Goal: Task Accomplishment & Management: Use online tool/utility

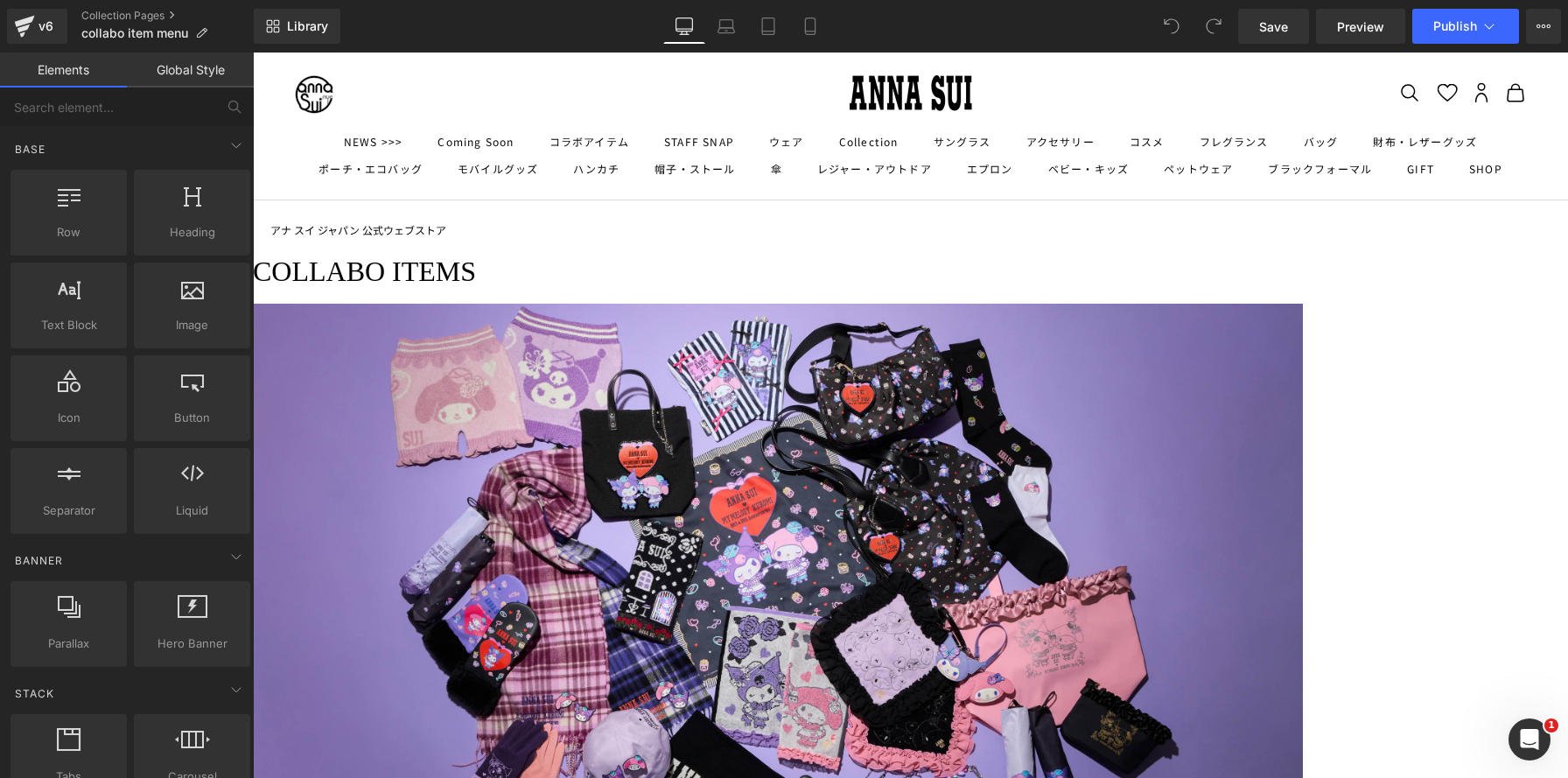
click at [253, 53] on icon at bounding box center [253, 53] width 0 height 0
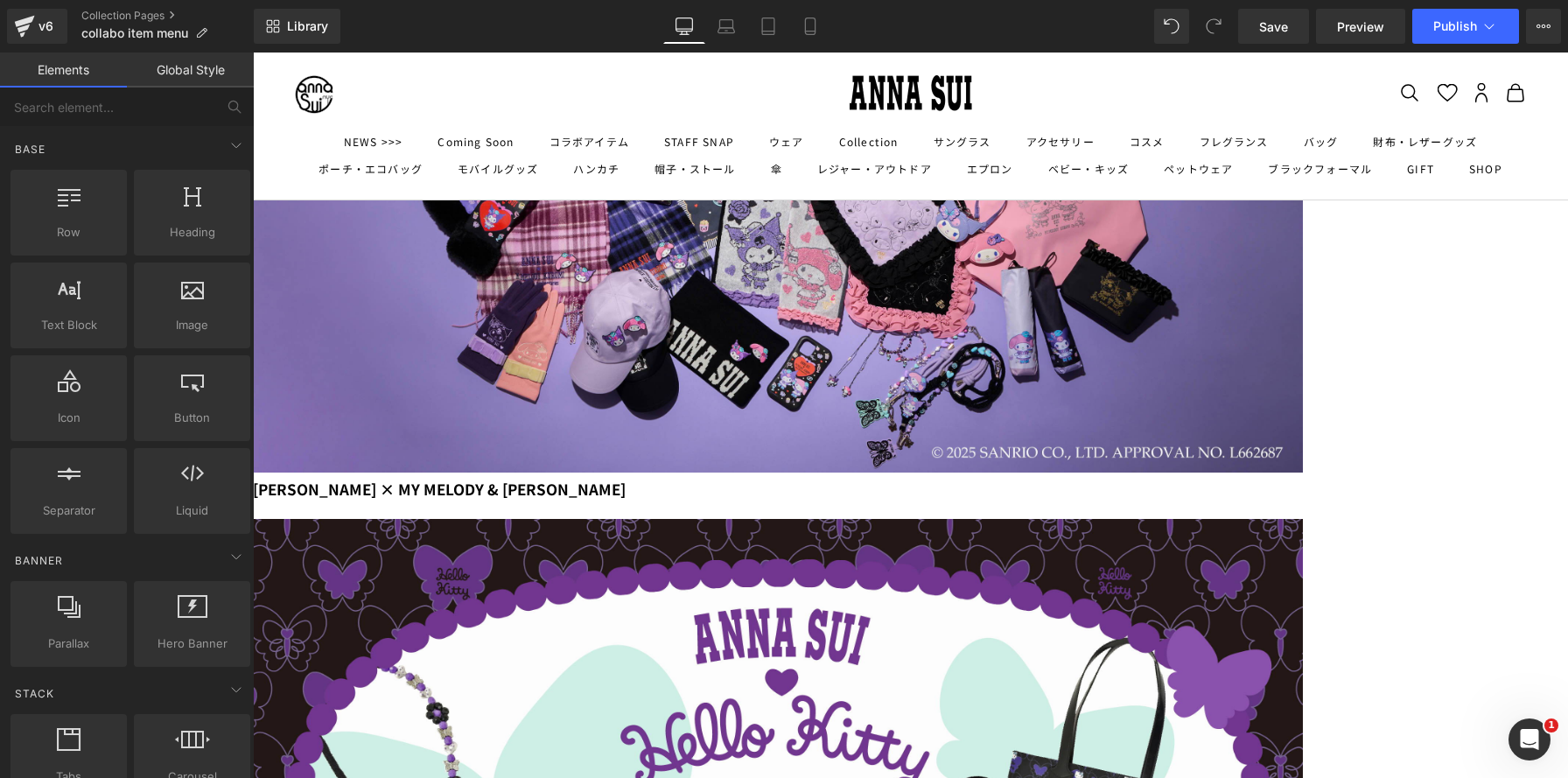
scroll to position [169, 0]
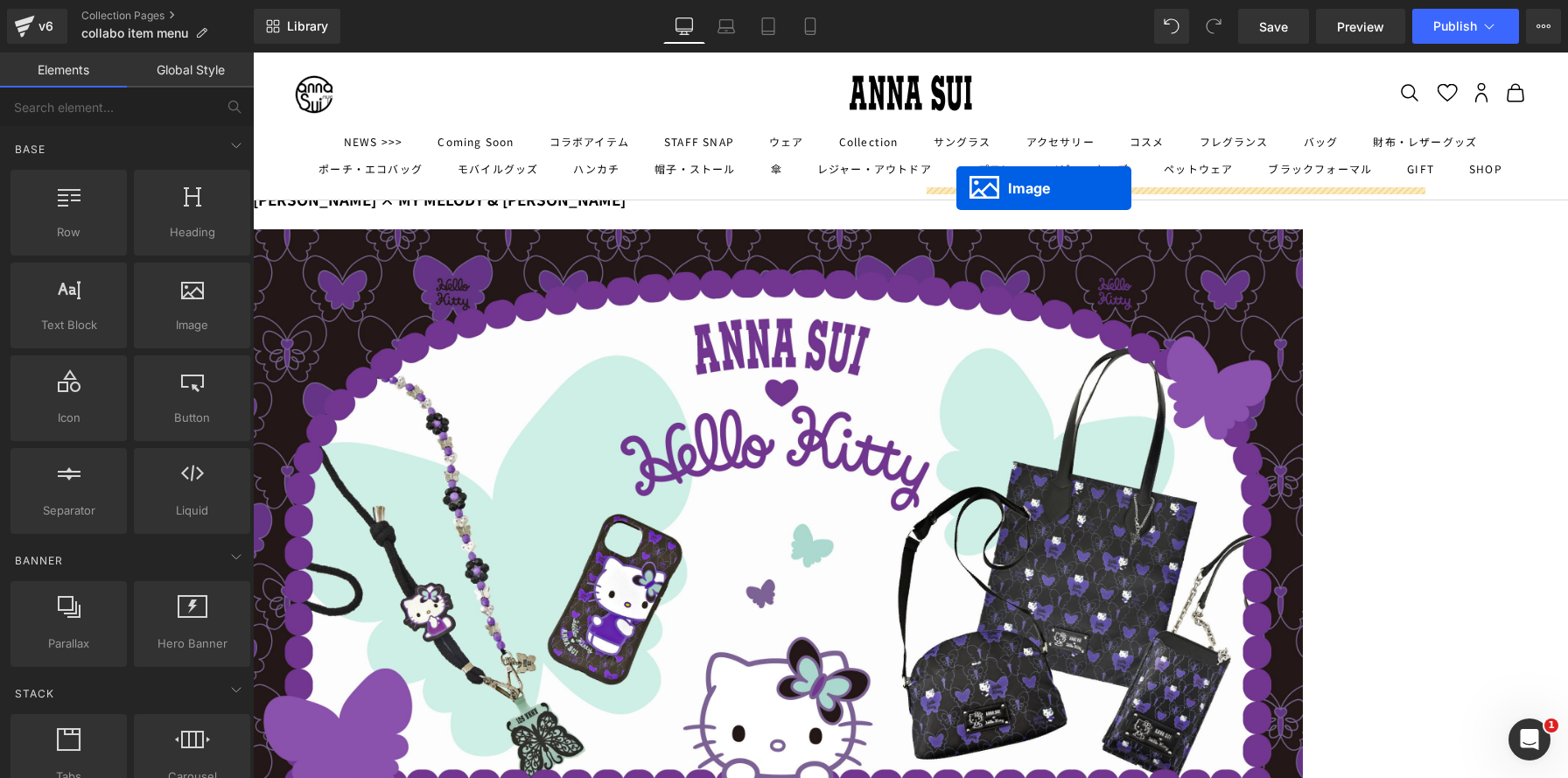
drag, startPoint x: 619, startPoint y: 327, endPoint x: 956, endPoint y: 188, distance: 364.5
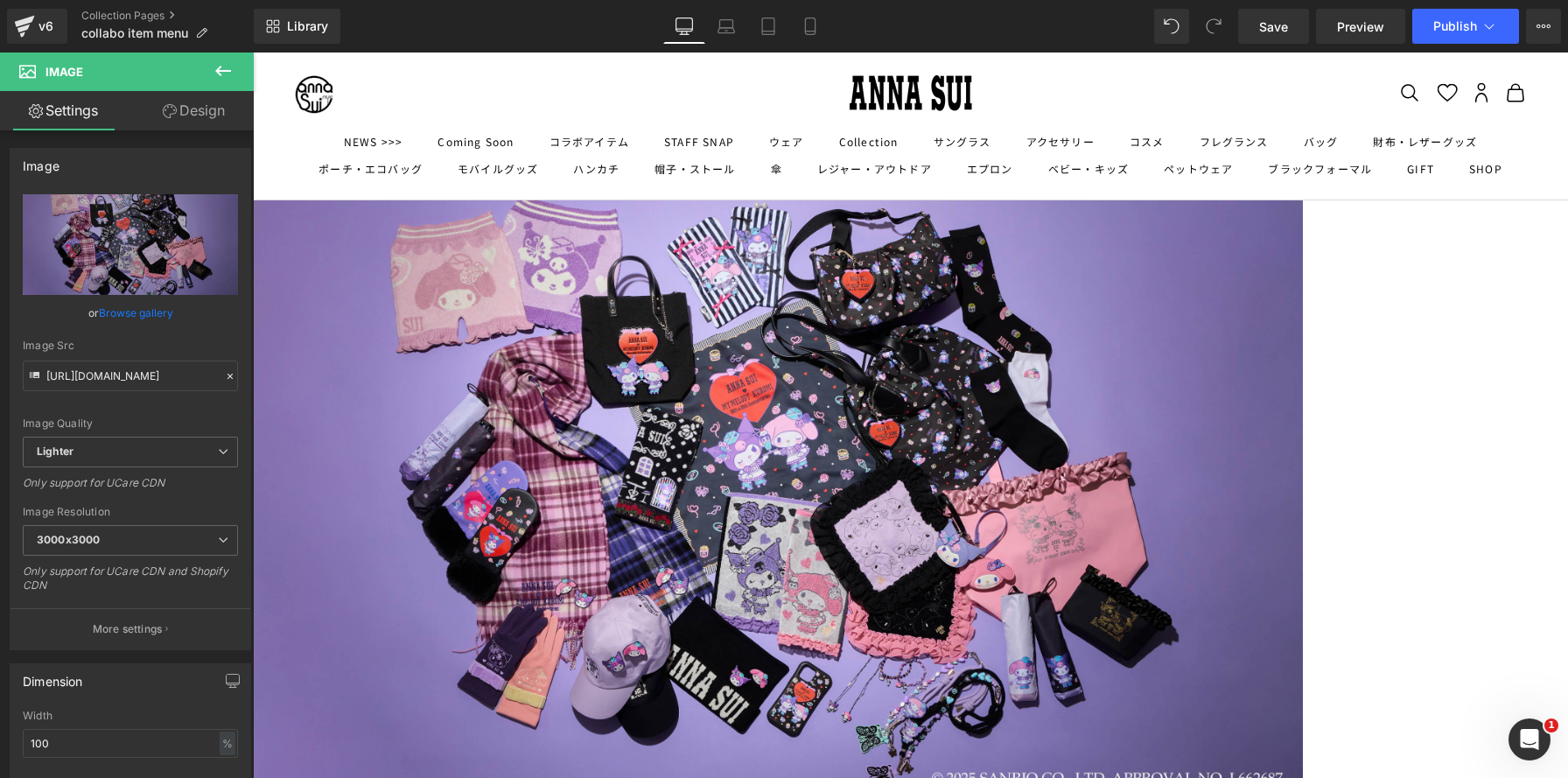
click at [253, 53] on link at bounding box center [253, 53] width 0 height 0
click at [253, 53] on icon at bounding box center [253, 53] width 0 height 0
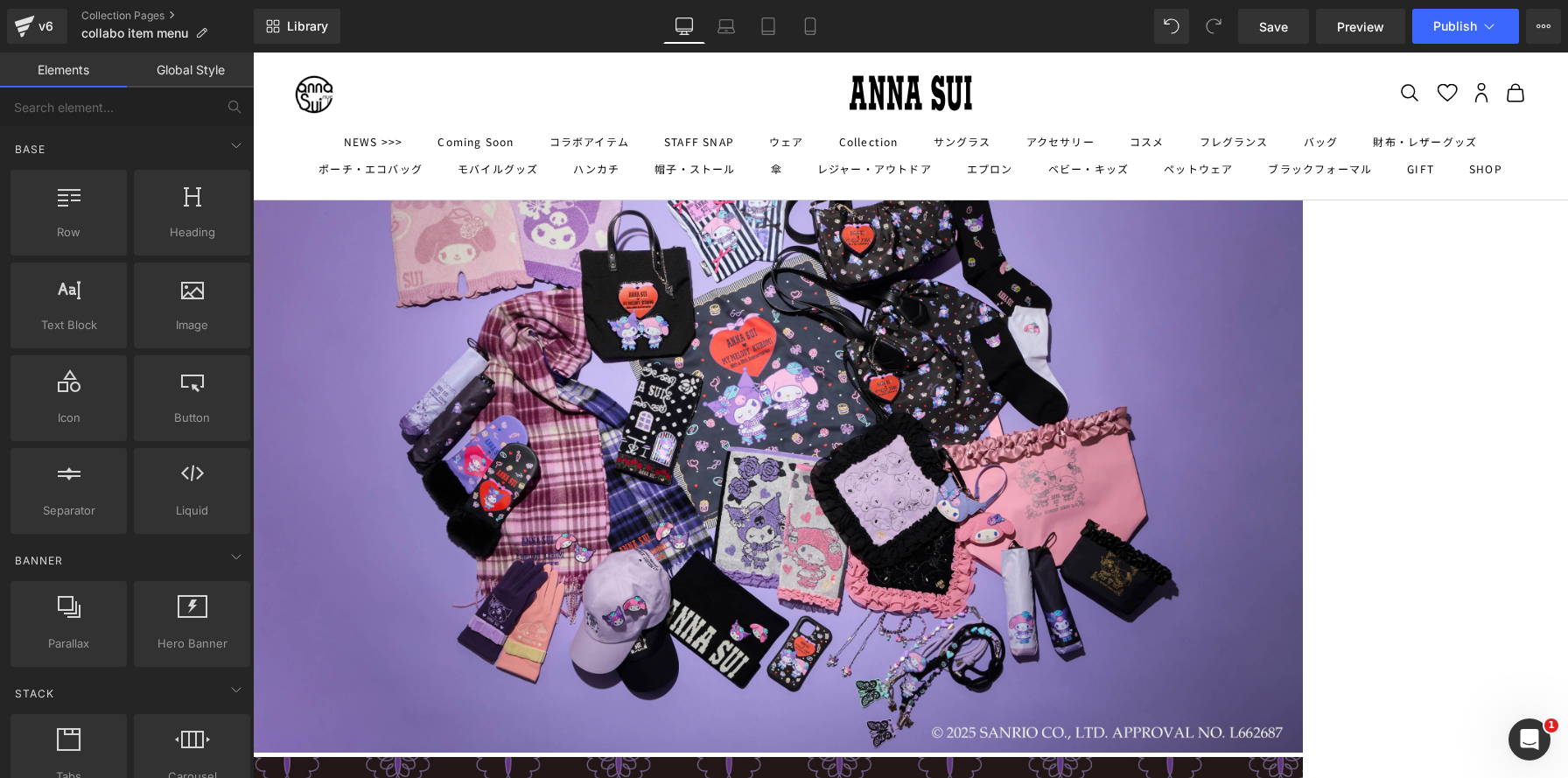
scroll to position [299, 0]
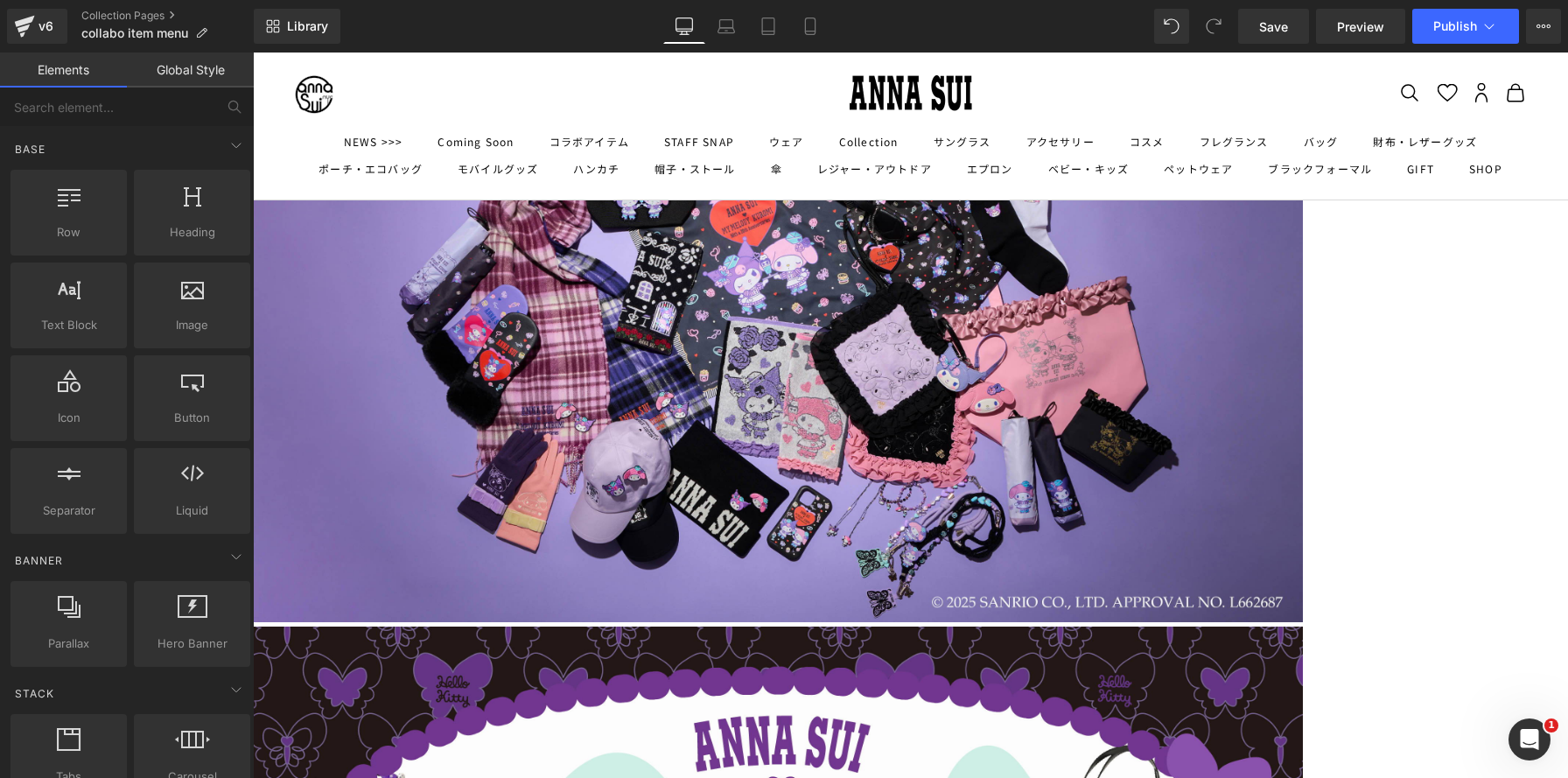
click at [253, 53] on link at bounding box center [253, 53] width 0 height 0
click at [253, 53] on icon at bounding box center [253, 53] width 0 height 0
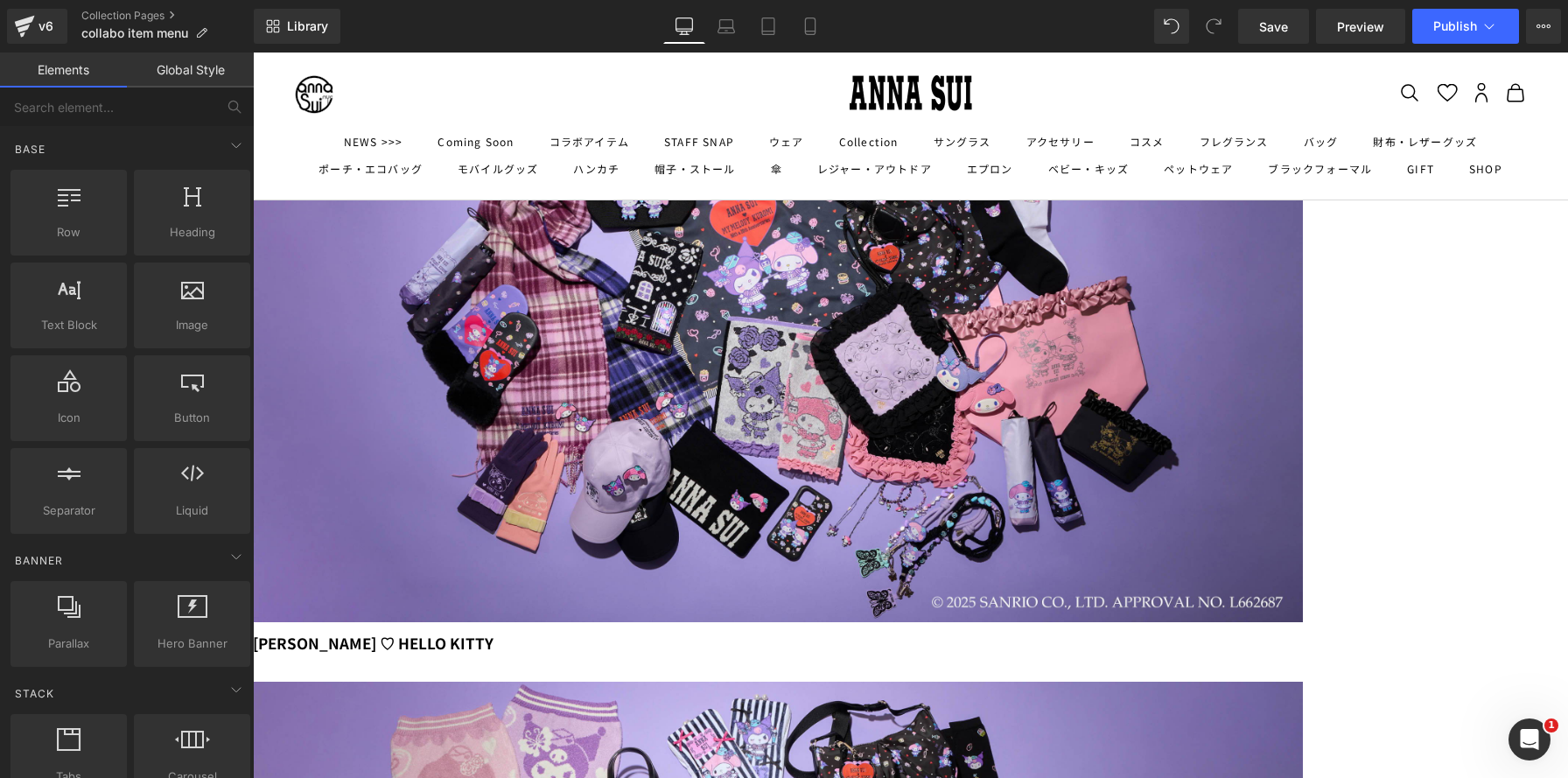
click at [253, 53] on icon at bounding box center [253, 53] width 0 height 0
click at [253, 53] on link at bounding box center [253, 53] width 0 height 0
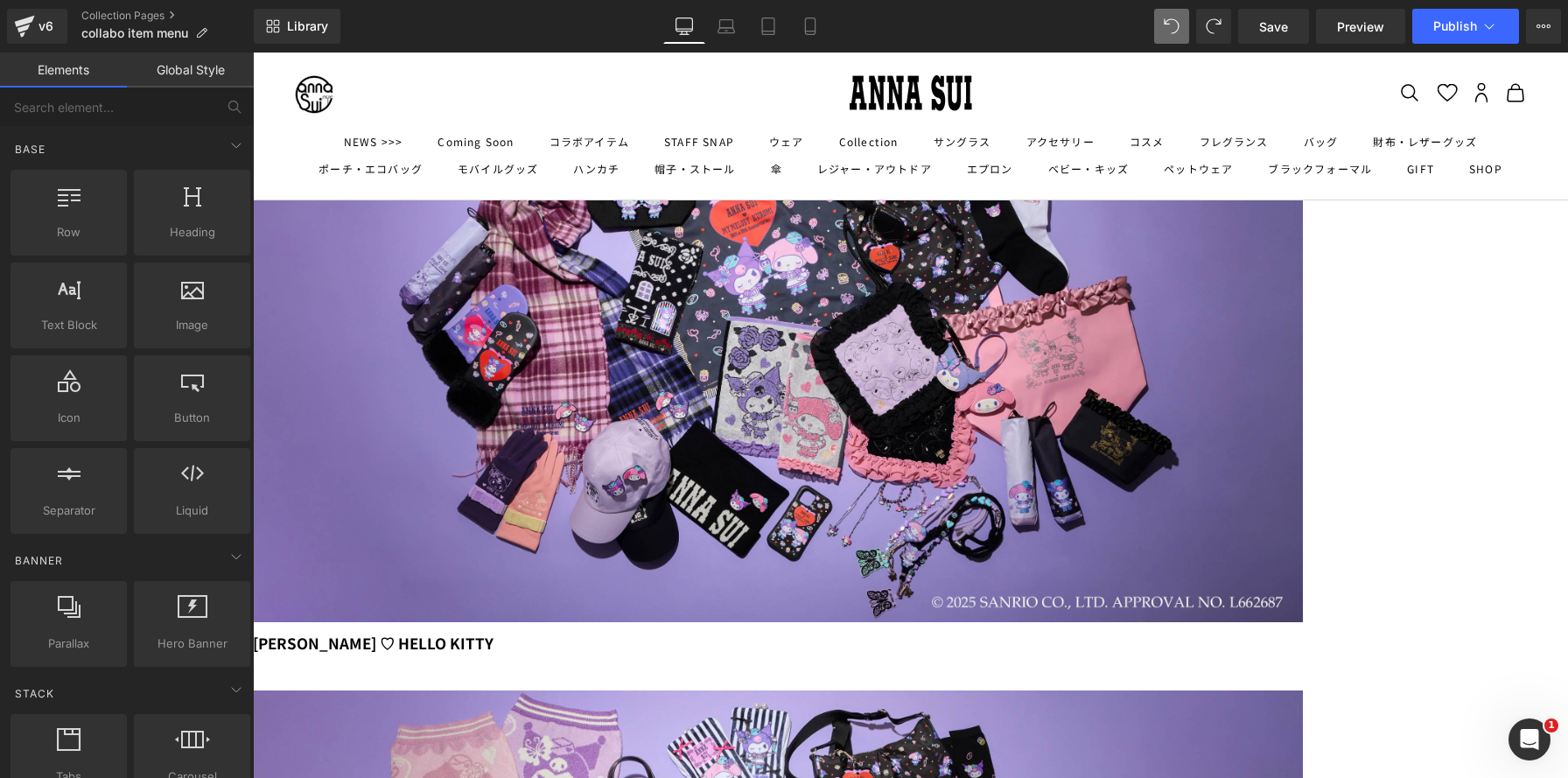
click at [253, 53] on icon at bounding box center [253, 53] width 0 height 0
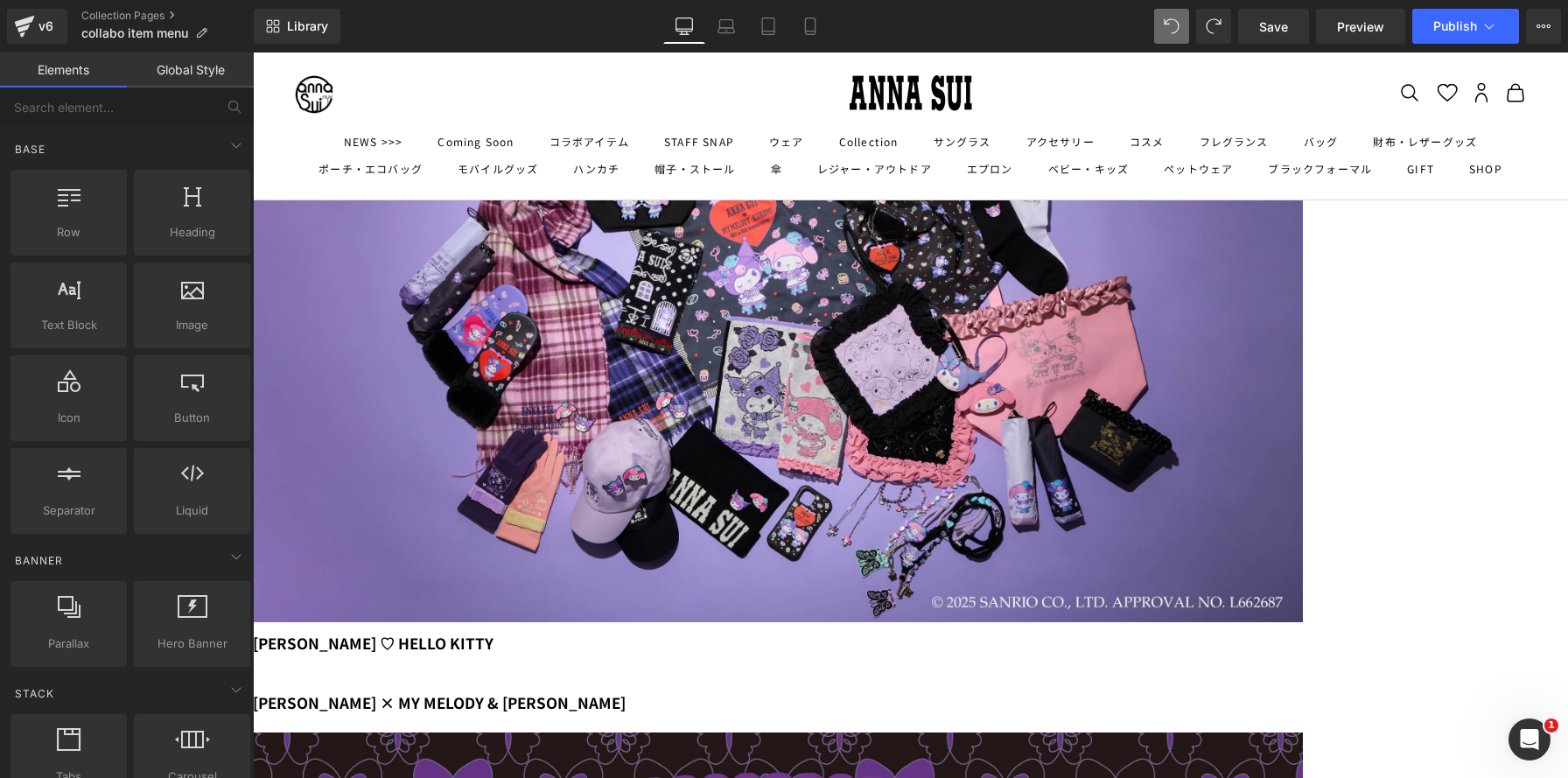
click at [253, 53] on link at bounding box center [253, 53] width 0 height 0
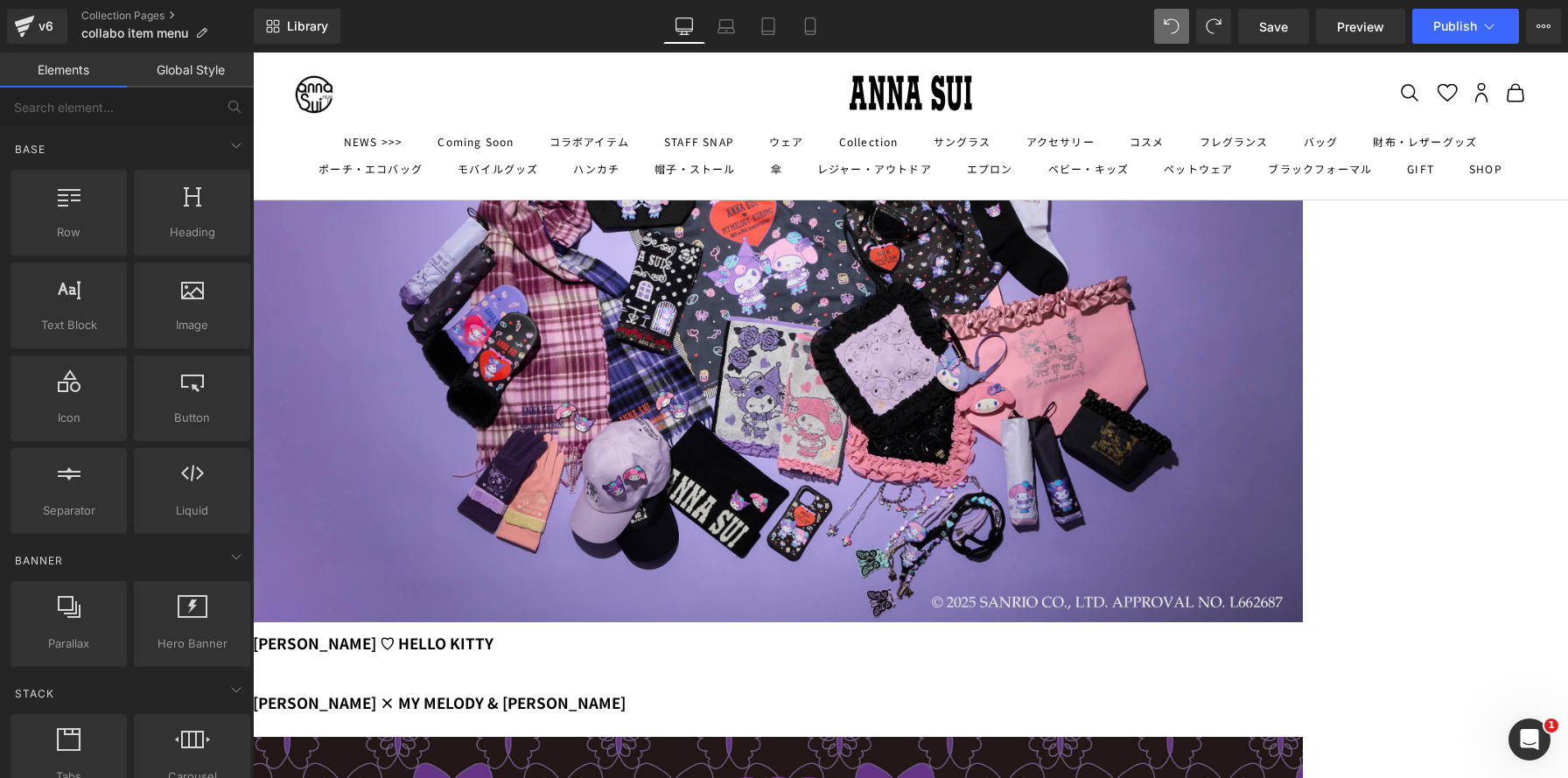
drag, startPoint x: 700, startPoint y: 437, endPoint x: 711, endPoint y: 442, distance: 12.1
click at [253, 53] on icon at bounding box center [253, 53] width 0 height 0
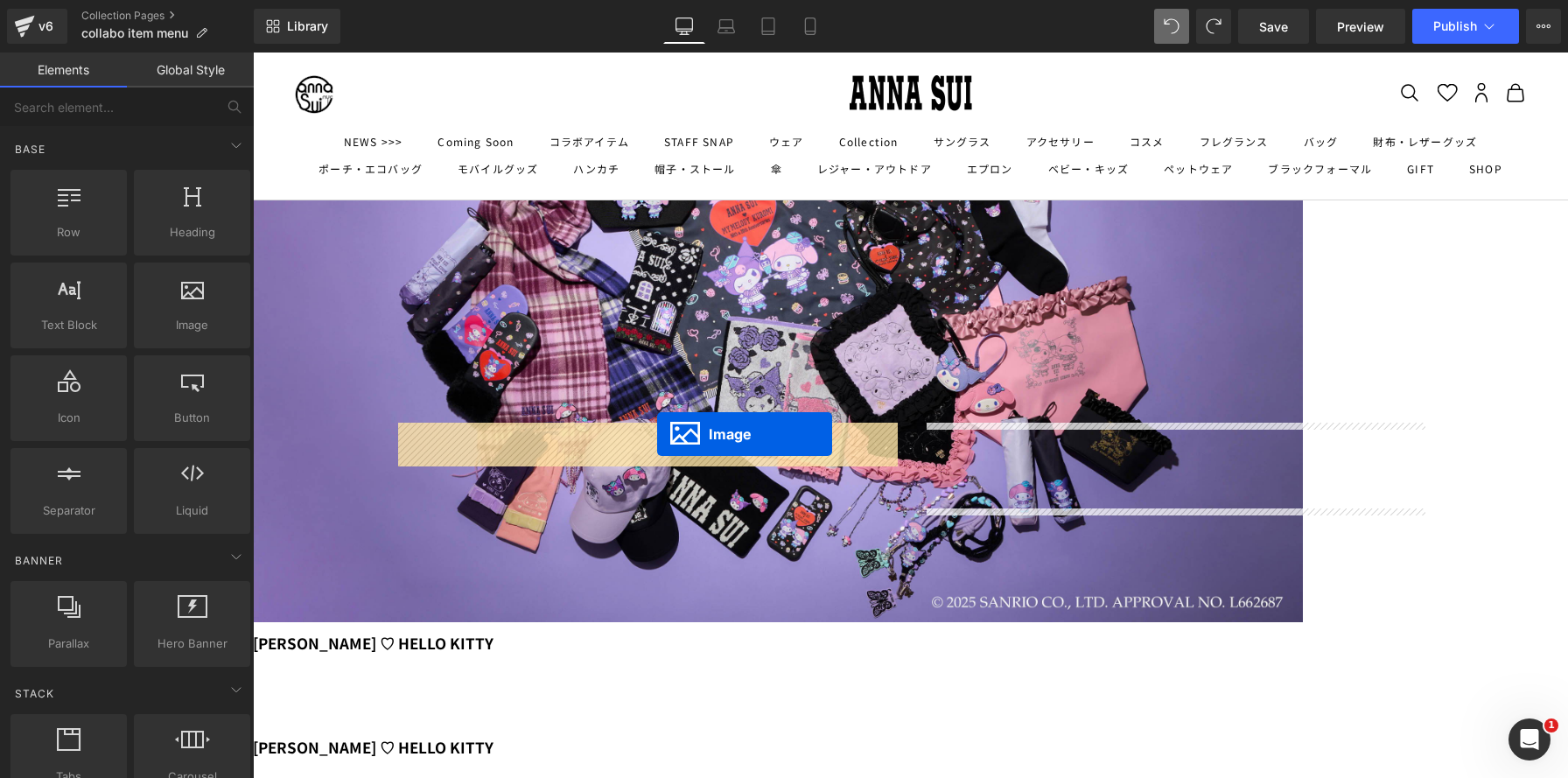
drag, startPoint x: 1143, startPoint y: 564, endPoint x: 657, endPoint y: 434, distance: 503.1
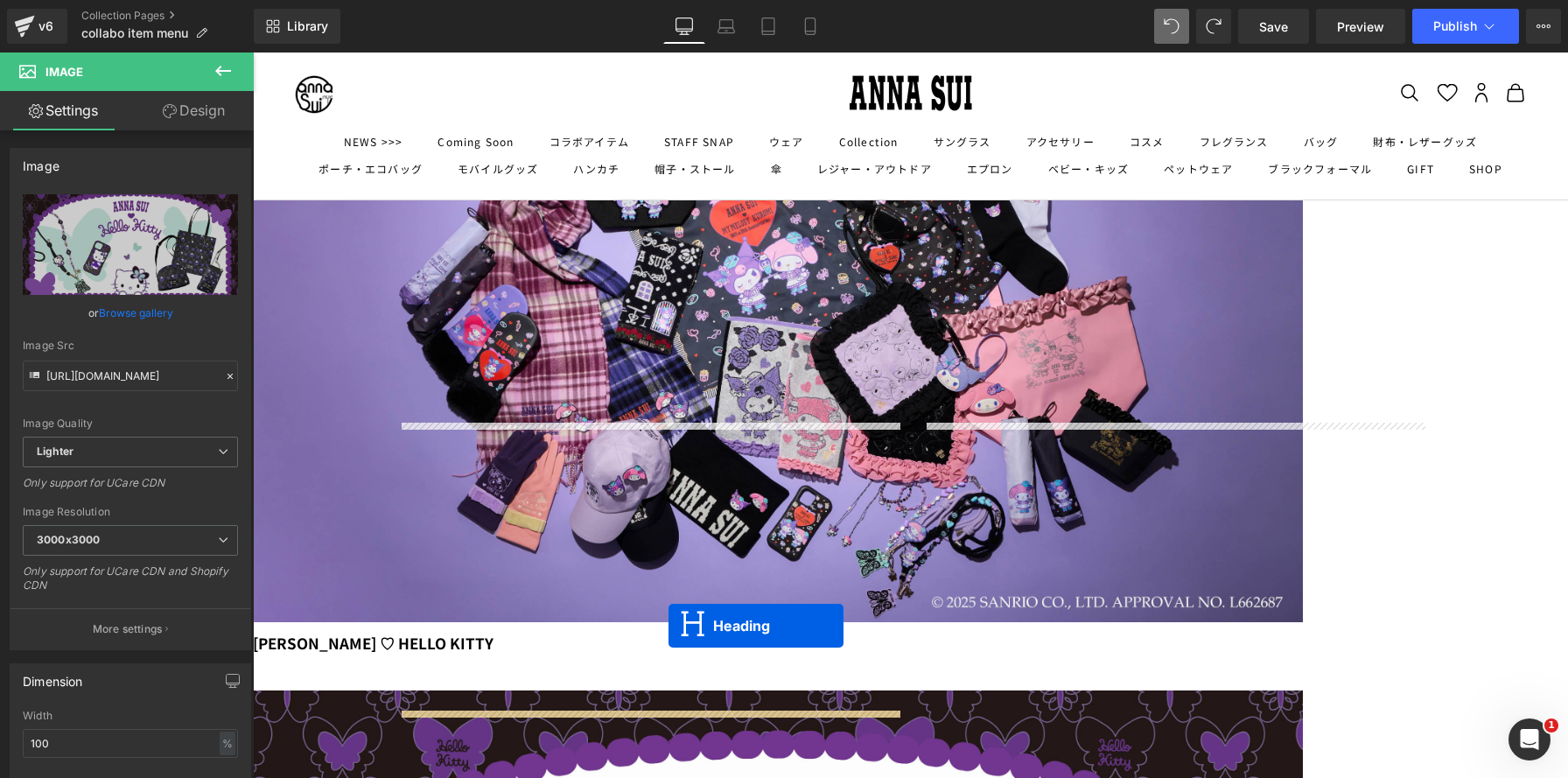
drag, startPoint x: 1129, startPoint y: 433, endPoint x: 668, endPoint y: 626, distance: 499.8
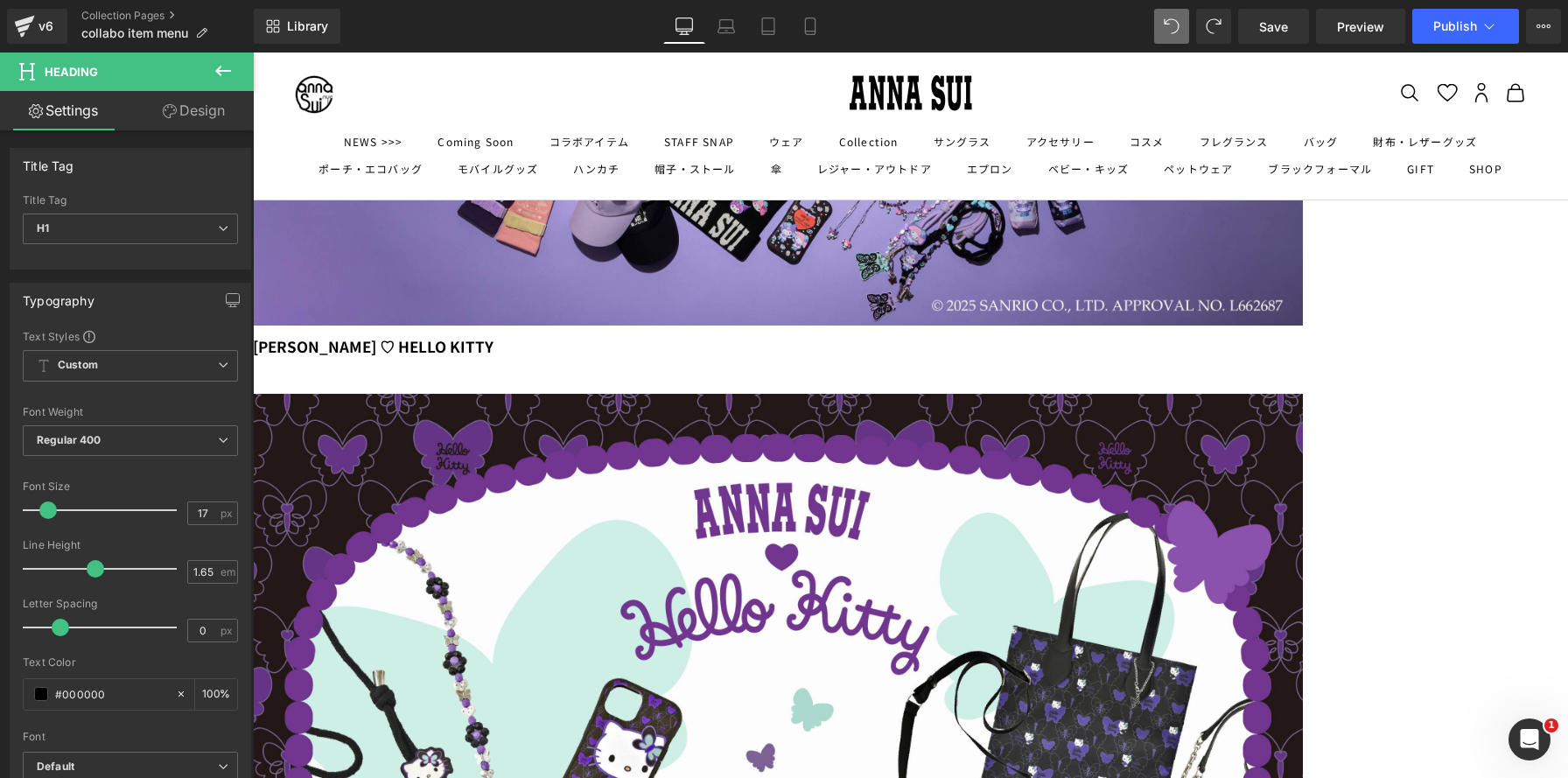
scroll to position [594, 0]
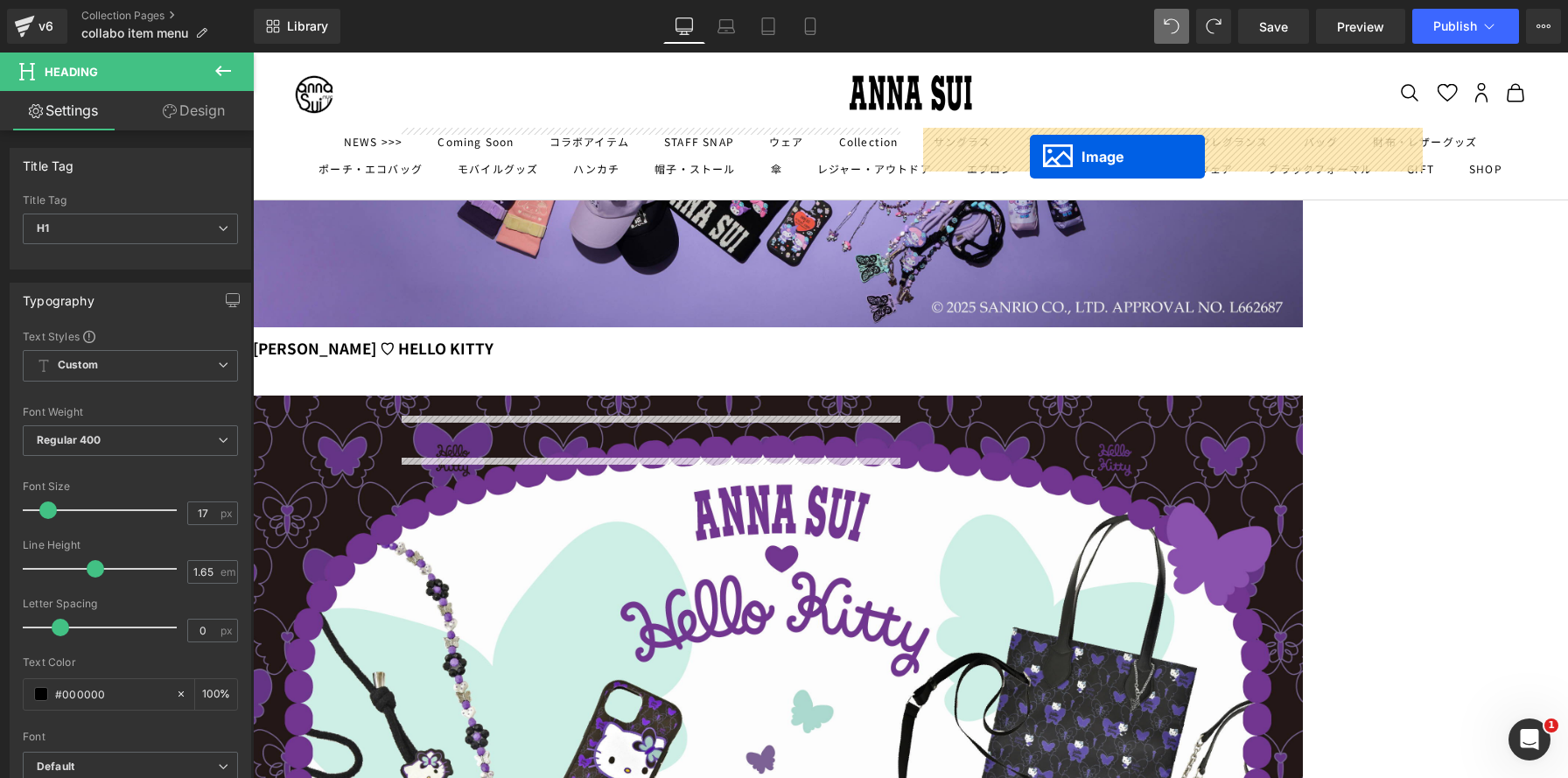
drag, startPoint x: 978, startPoint y: 230, endPoint x: 1030, endPoint y: 157, distance: 89.6
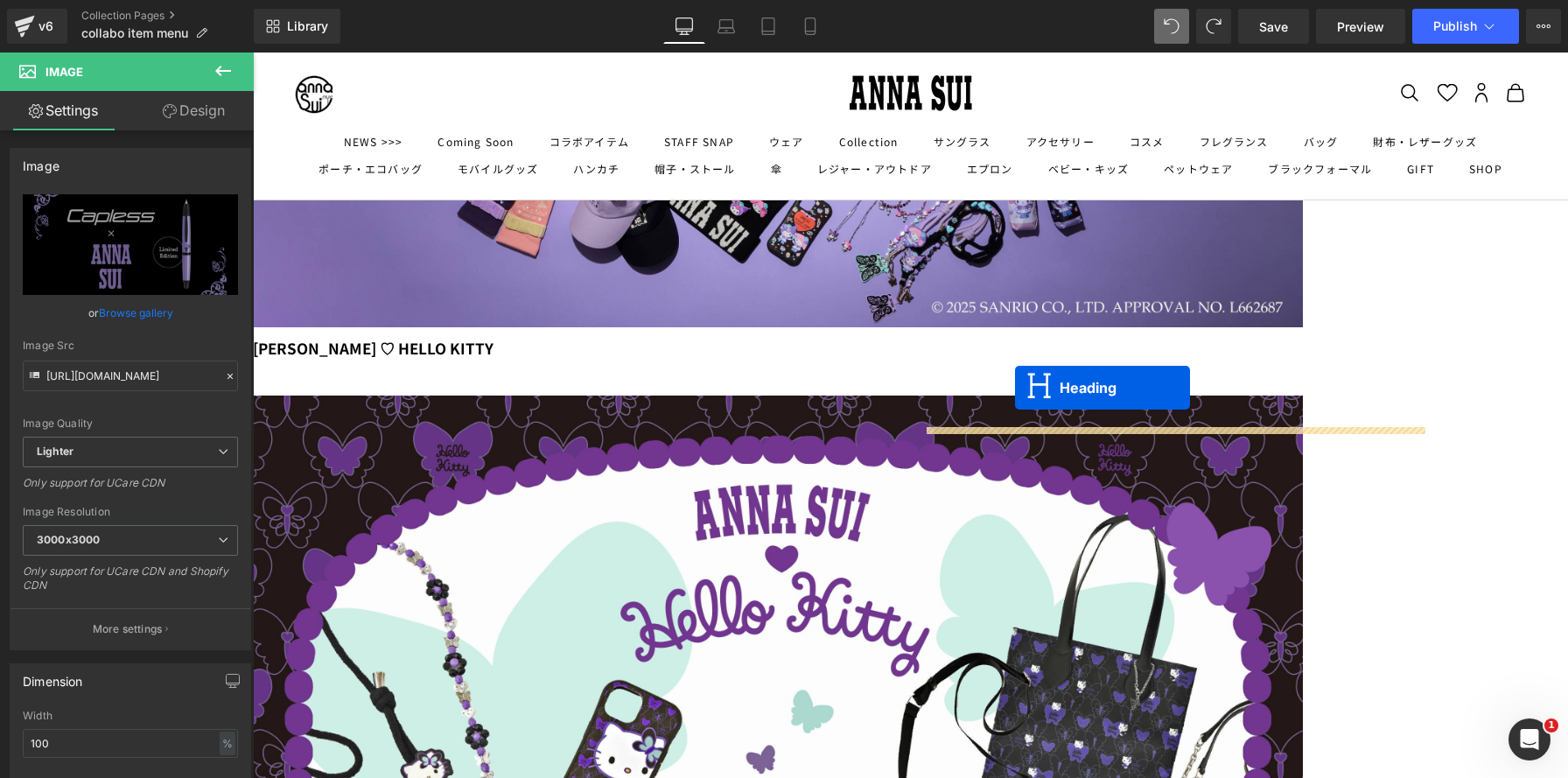
drag, startPoint x: 597, startPoint y: 505, endPoint x: 1015, endPoint y: 388, distance: 434.1
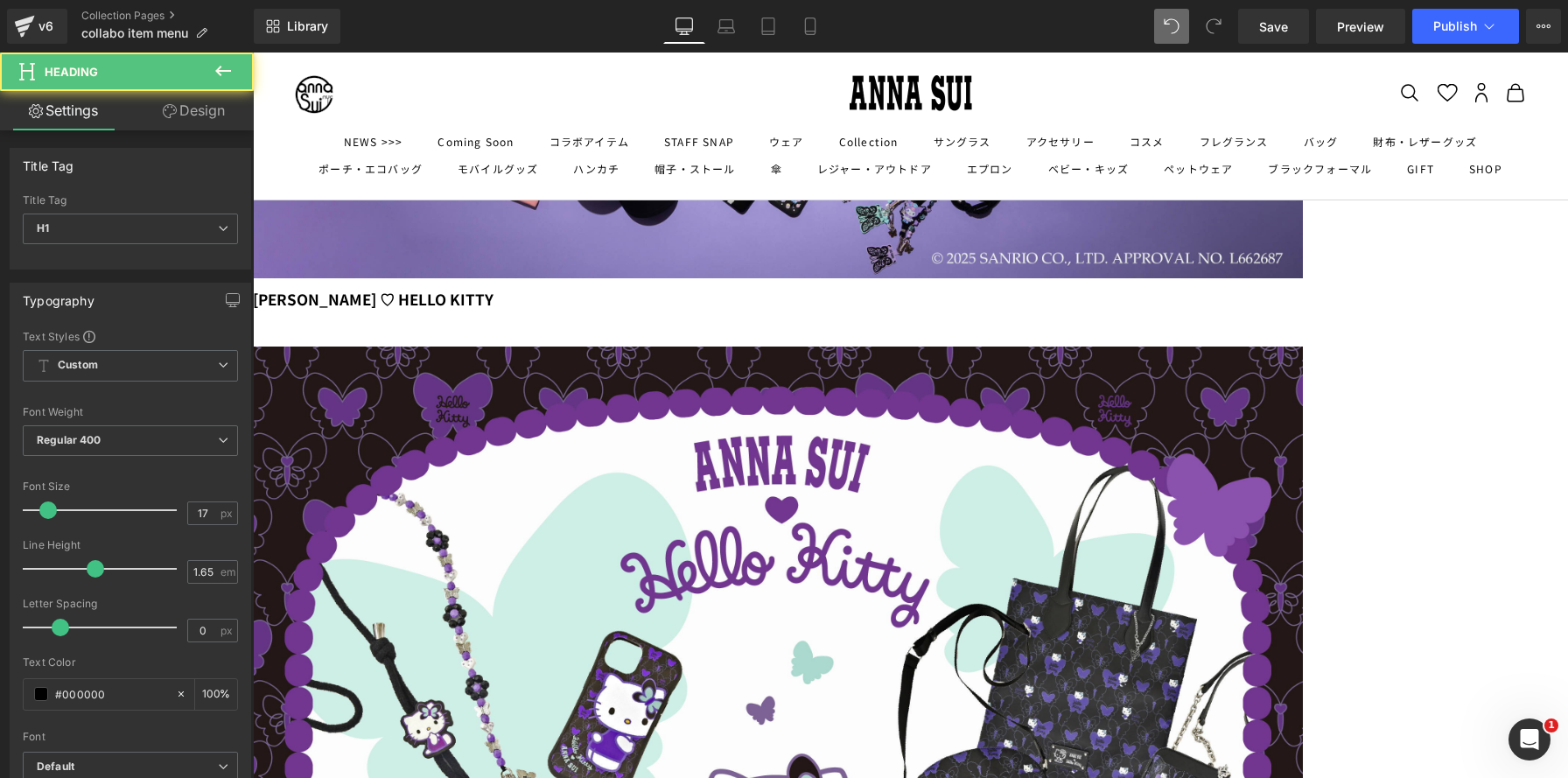
scroll to position [772, 0]
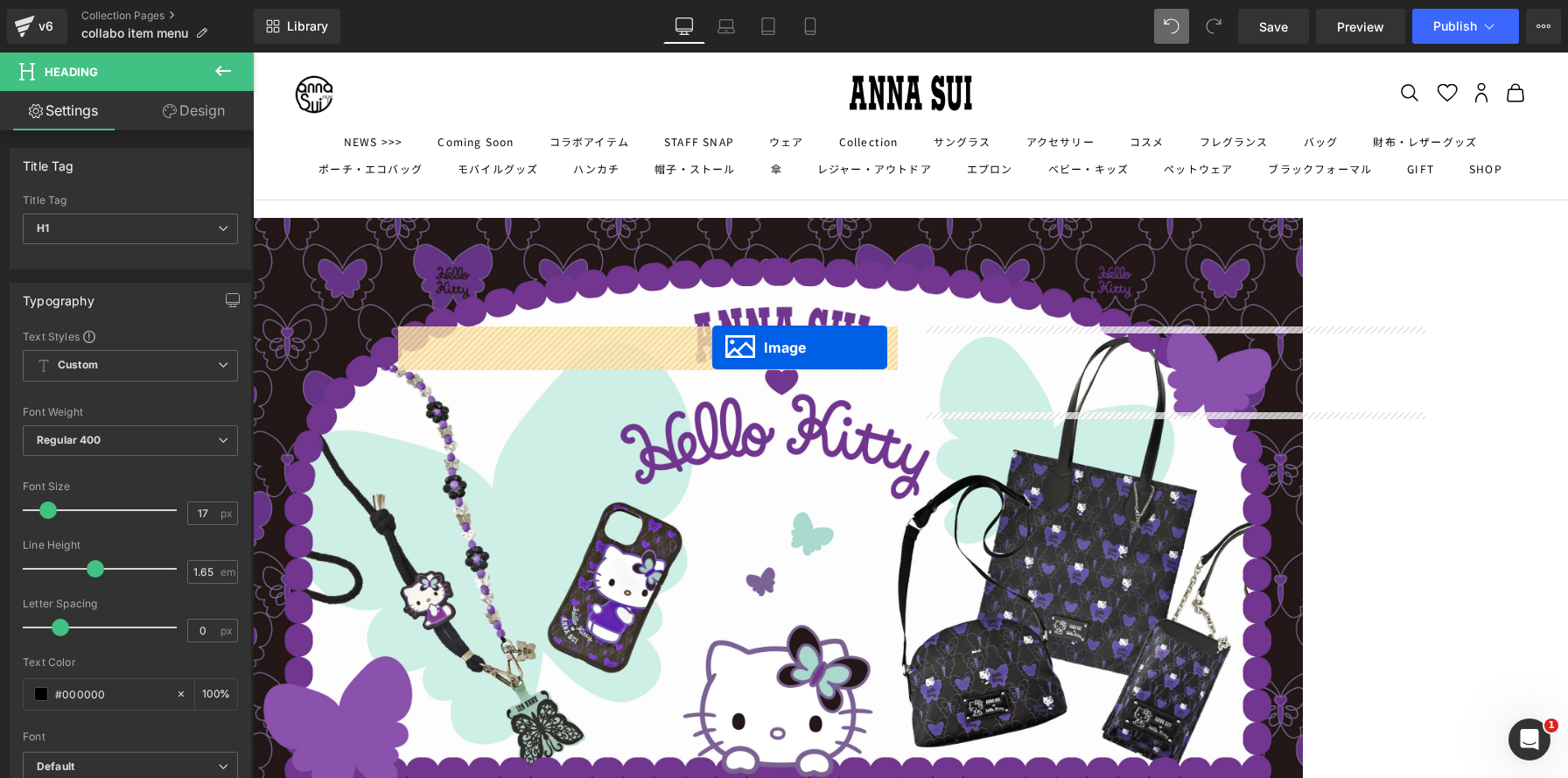
drag, startPoint x: 1145, startPoint y: 469, endPoint x: 978, endPoint y: 385, distance: 186.9
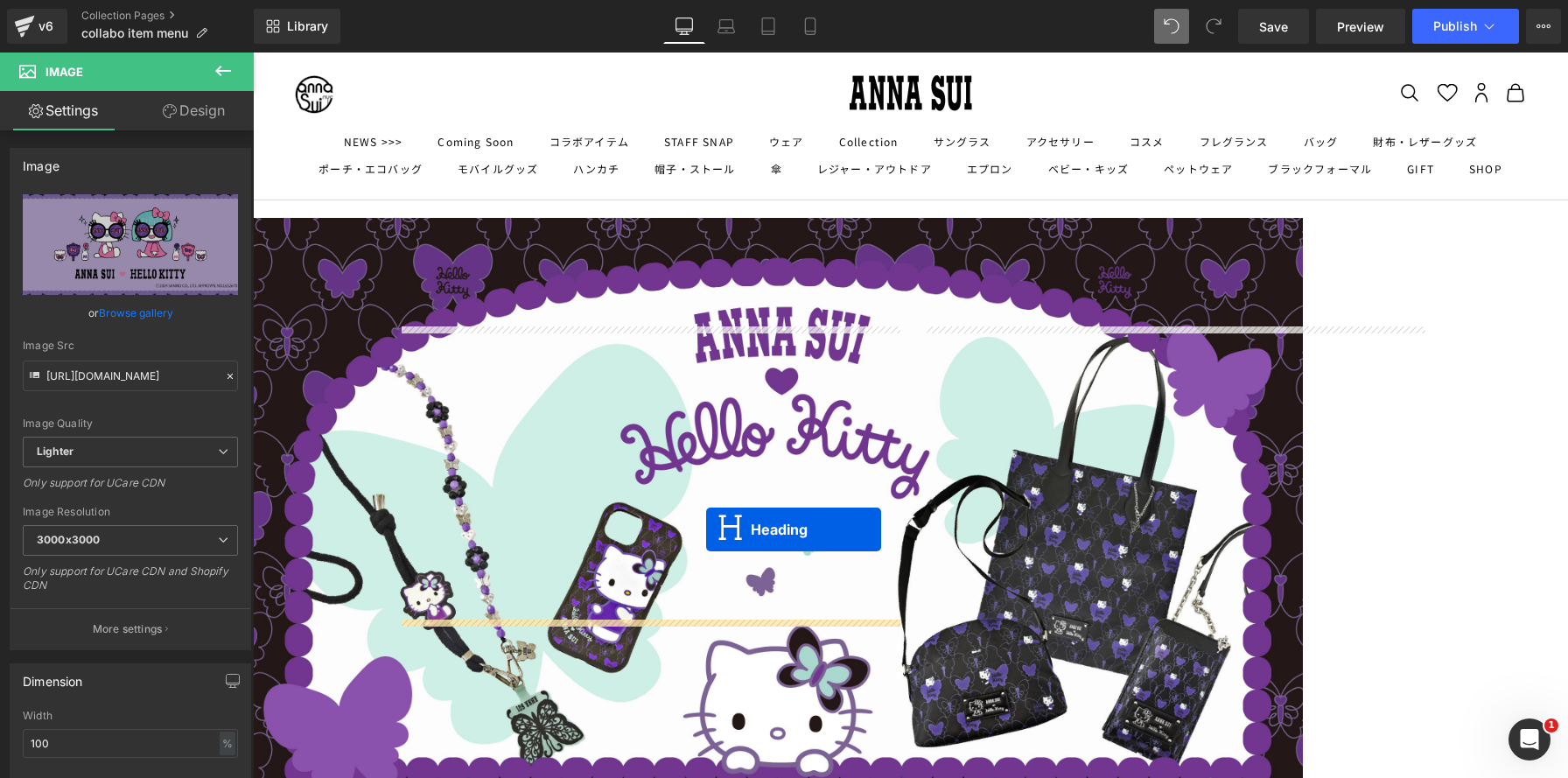
drag, startPoint x: 1129, startPoint y: 338, endPoint x: 706, endPoint y: 530, distance: 464.5
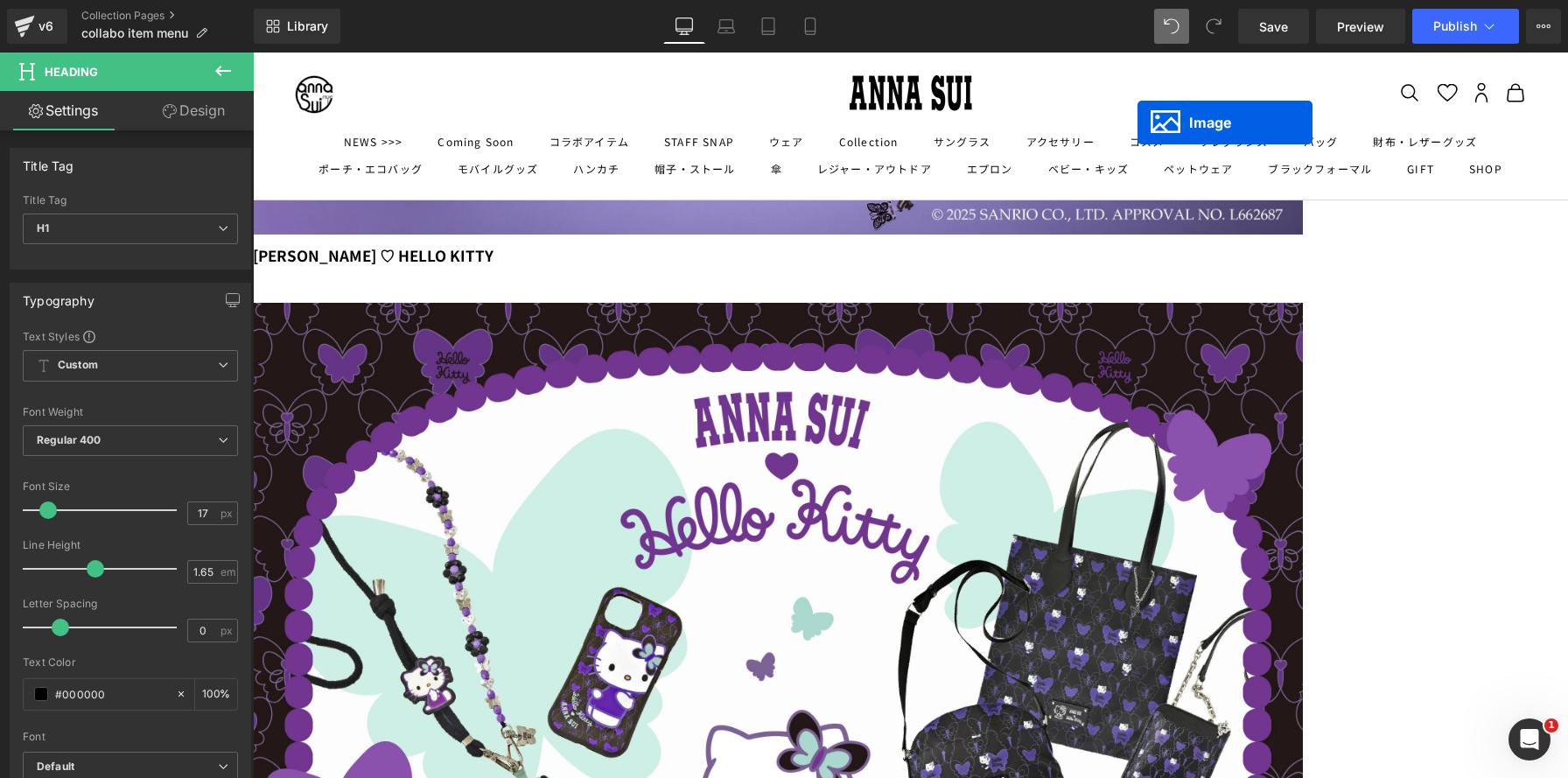
scroll to position [652, 0]
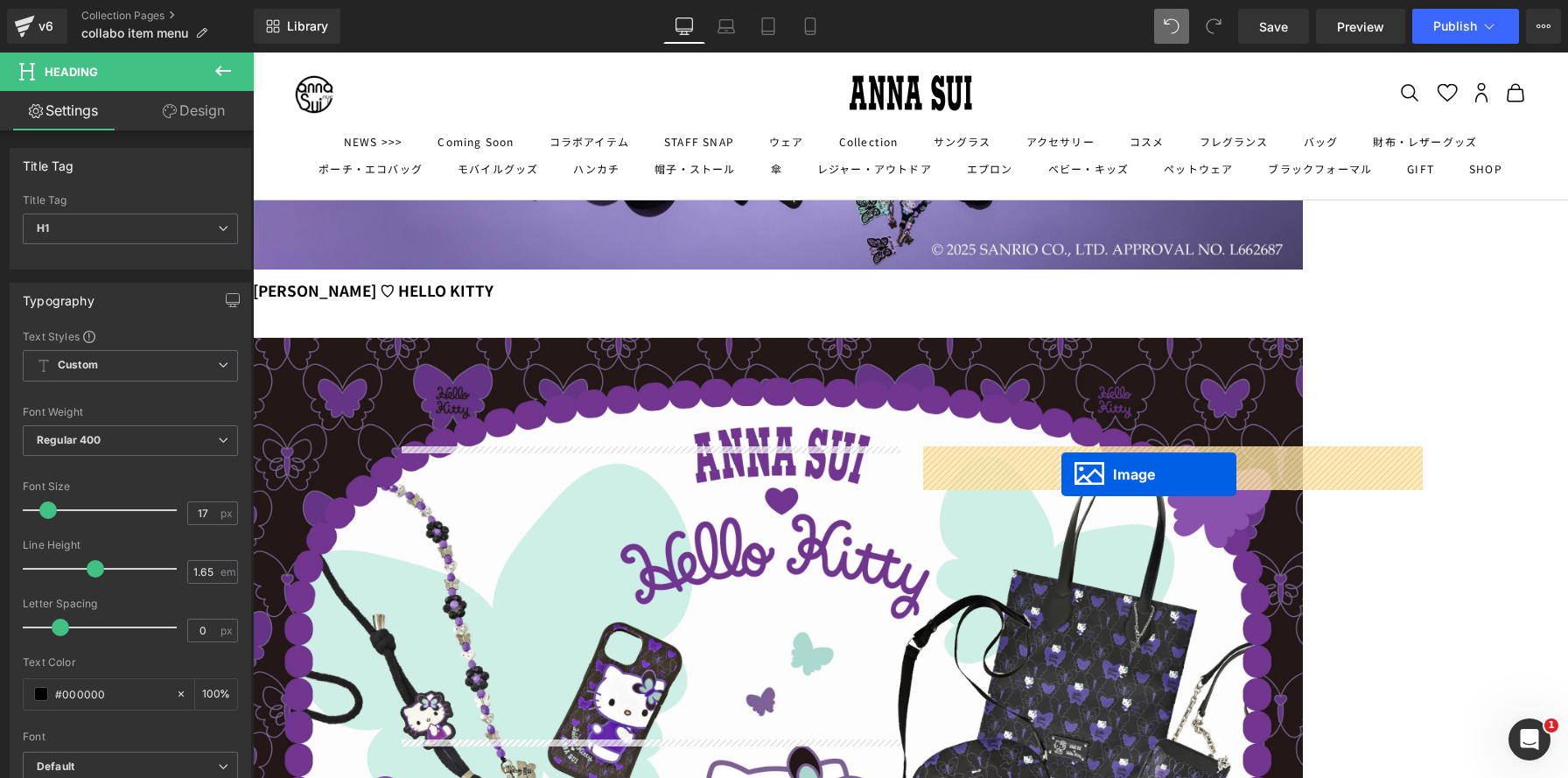
drag, startPoint x: 621, startPoint y: 637, endPoint x: 1061, endPoint y: 474, distance: 469.2
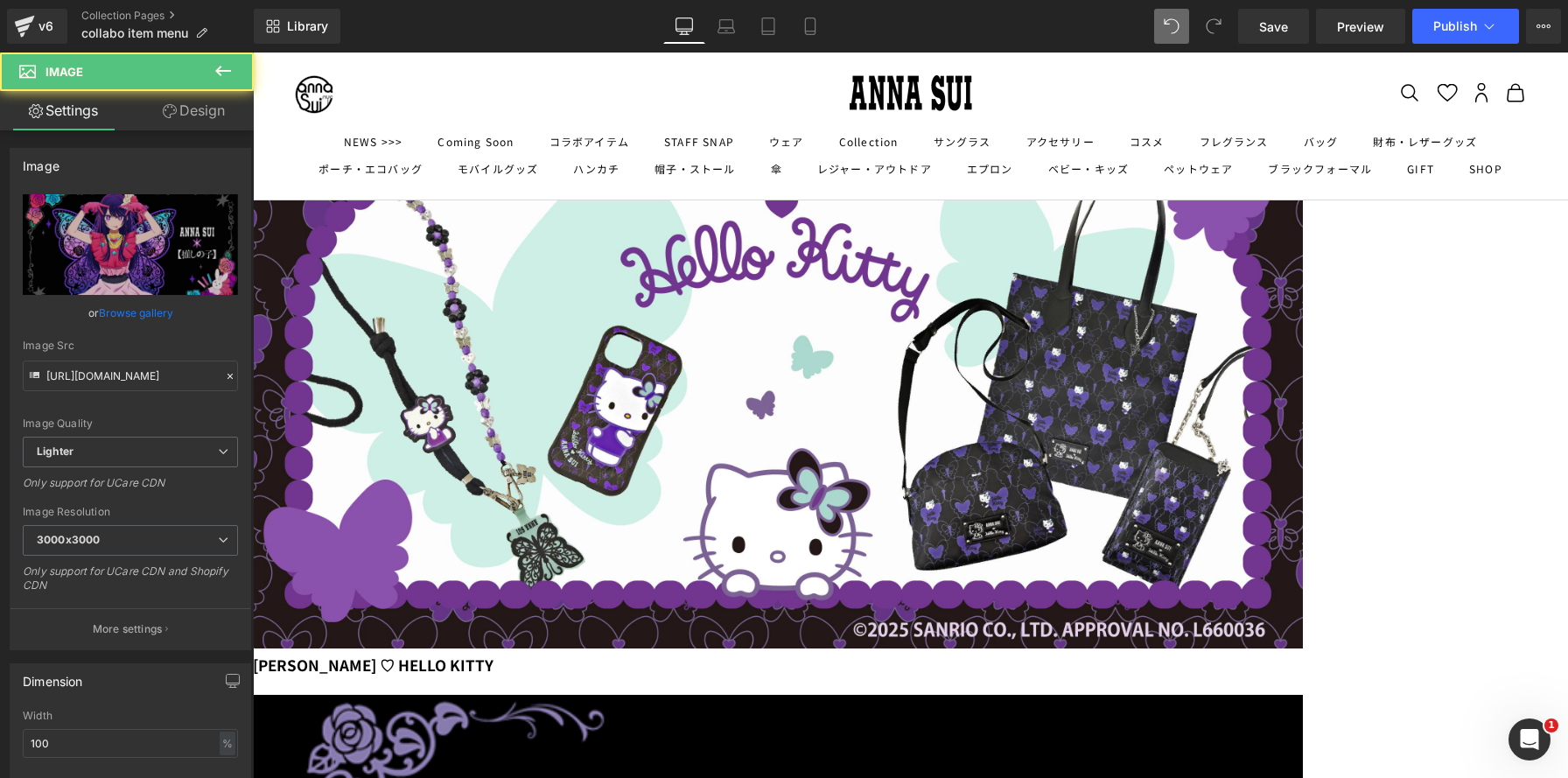
scroll to position [1008, 0]
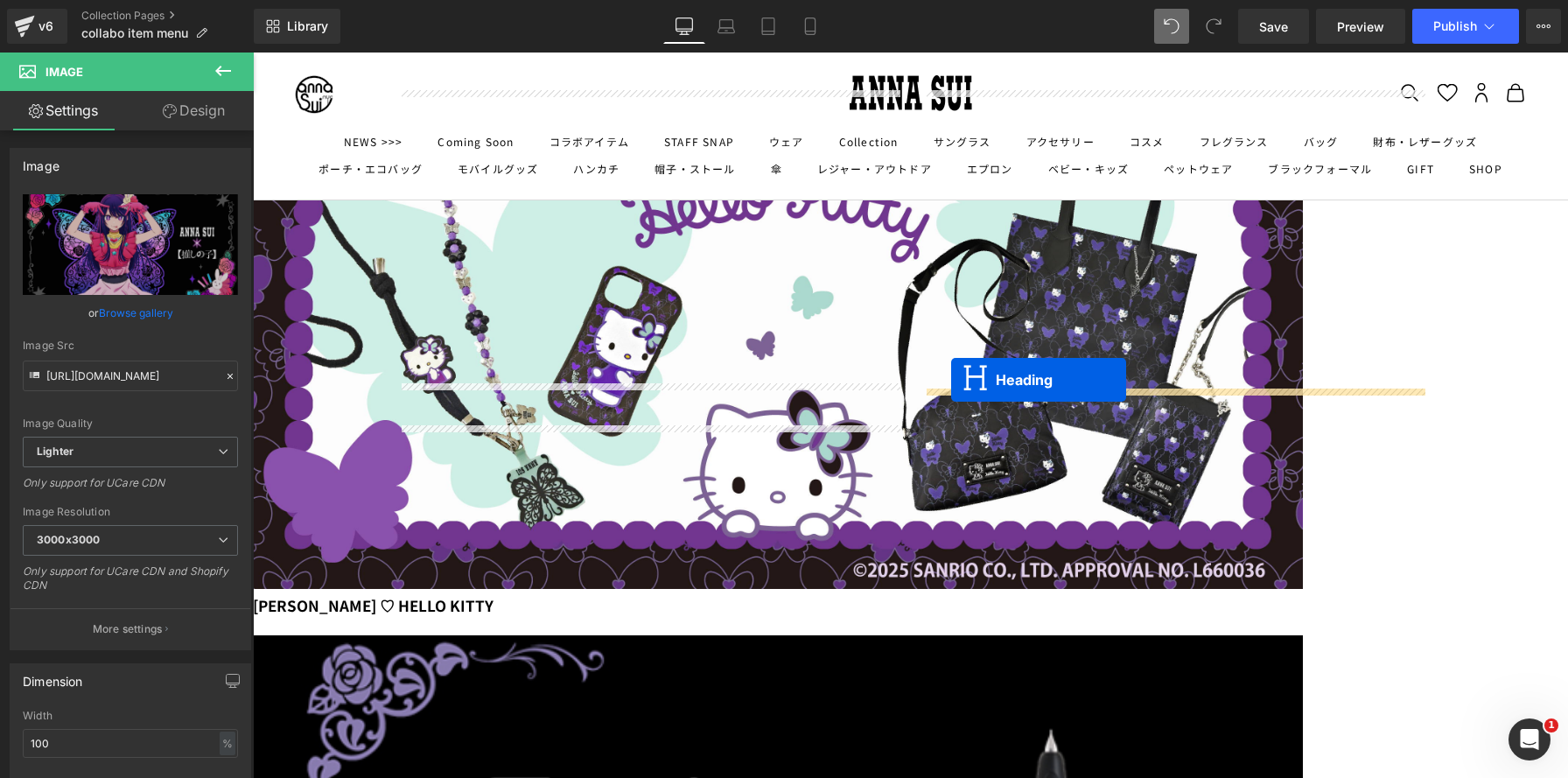
drag, startPoint x: 603, startPoint y: 471, endPoint x: 951, endPoint y: 380, distance: 359.7
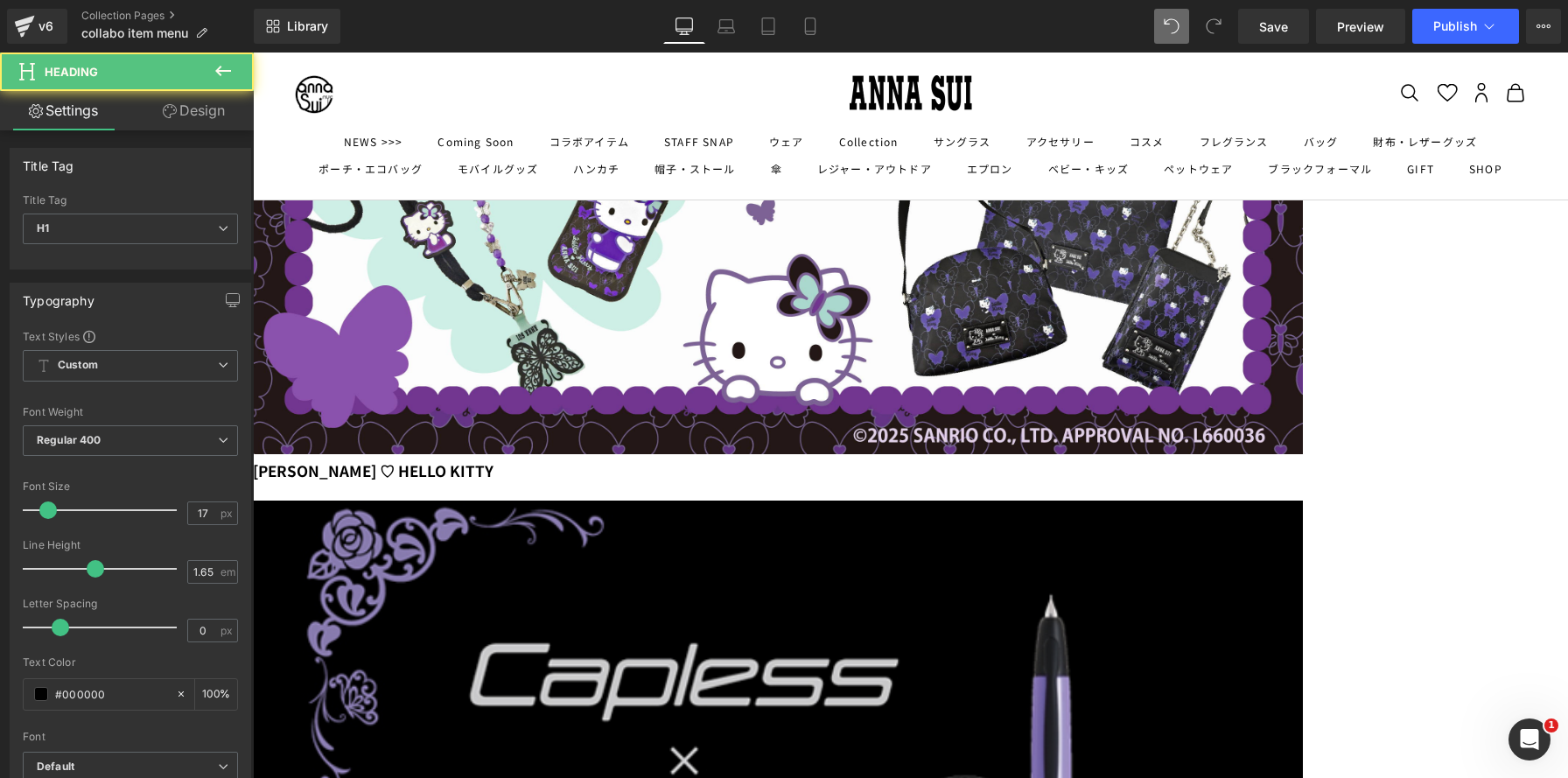
scroll to position [1153, 0]
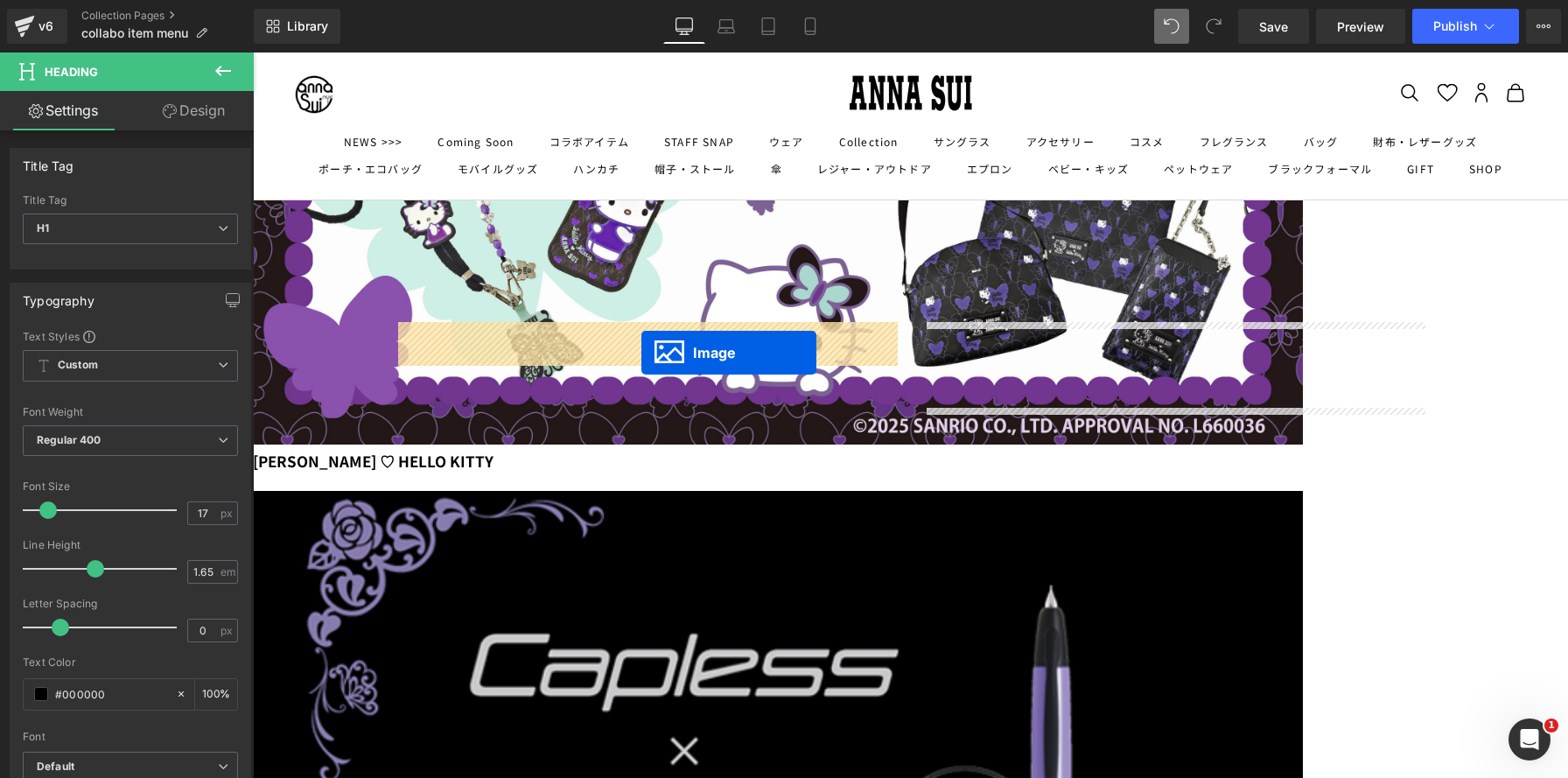
drag, startPoint x: 1143, startPoint y: 467, endPoint x: 1000, endPoint y: 402, distance: 157.1
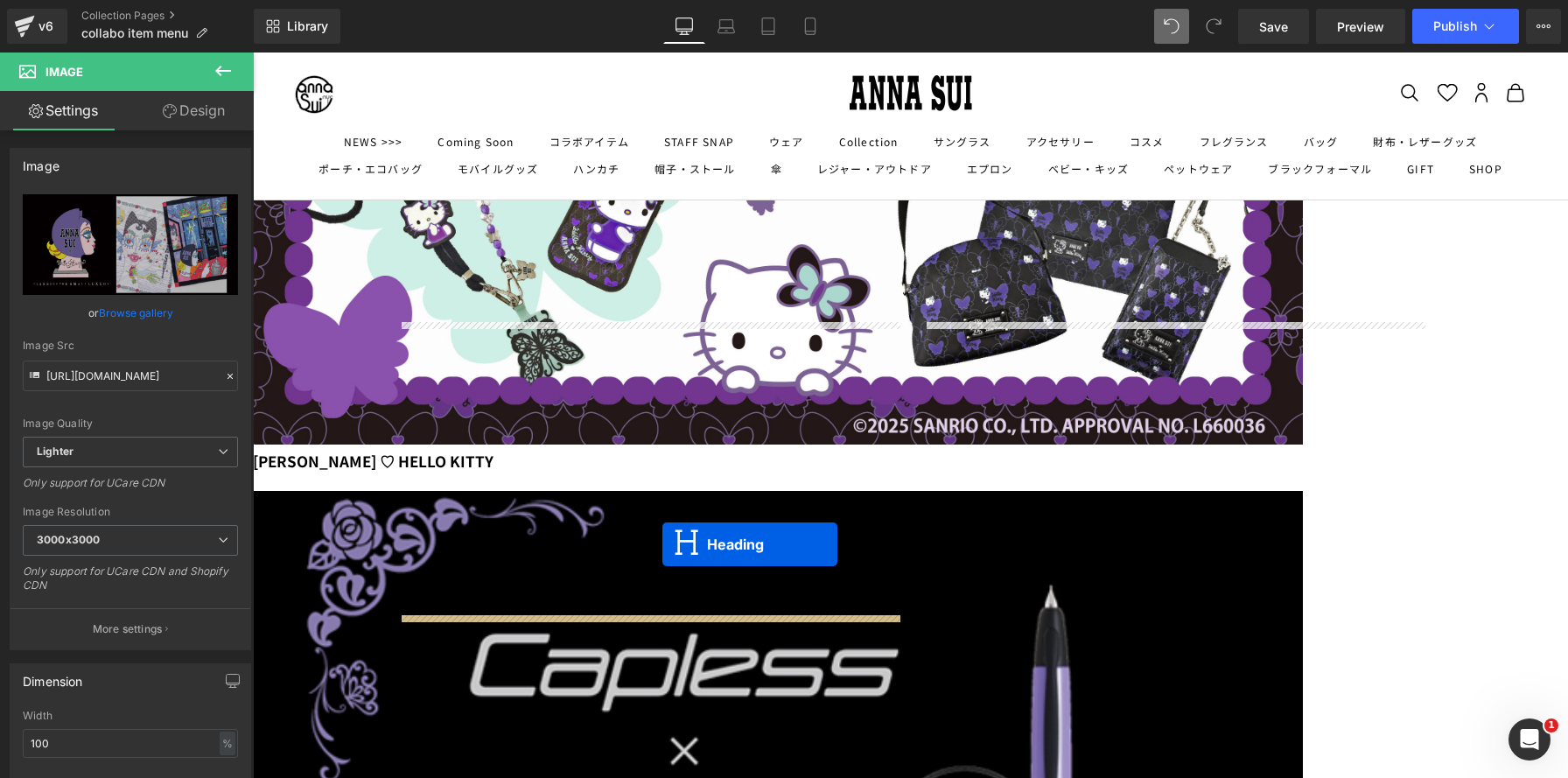
drag, startPoint x: 1129, startPoint y: 334, endPoint x: 662, endPoint y: 544, distance: 512.0
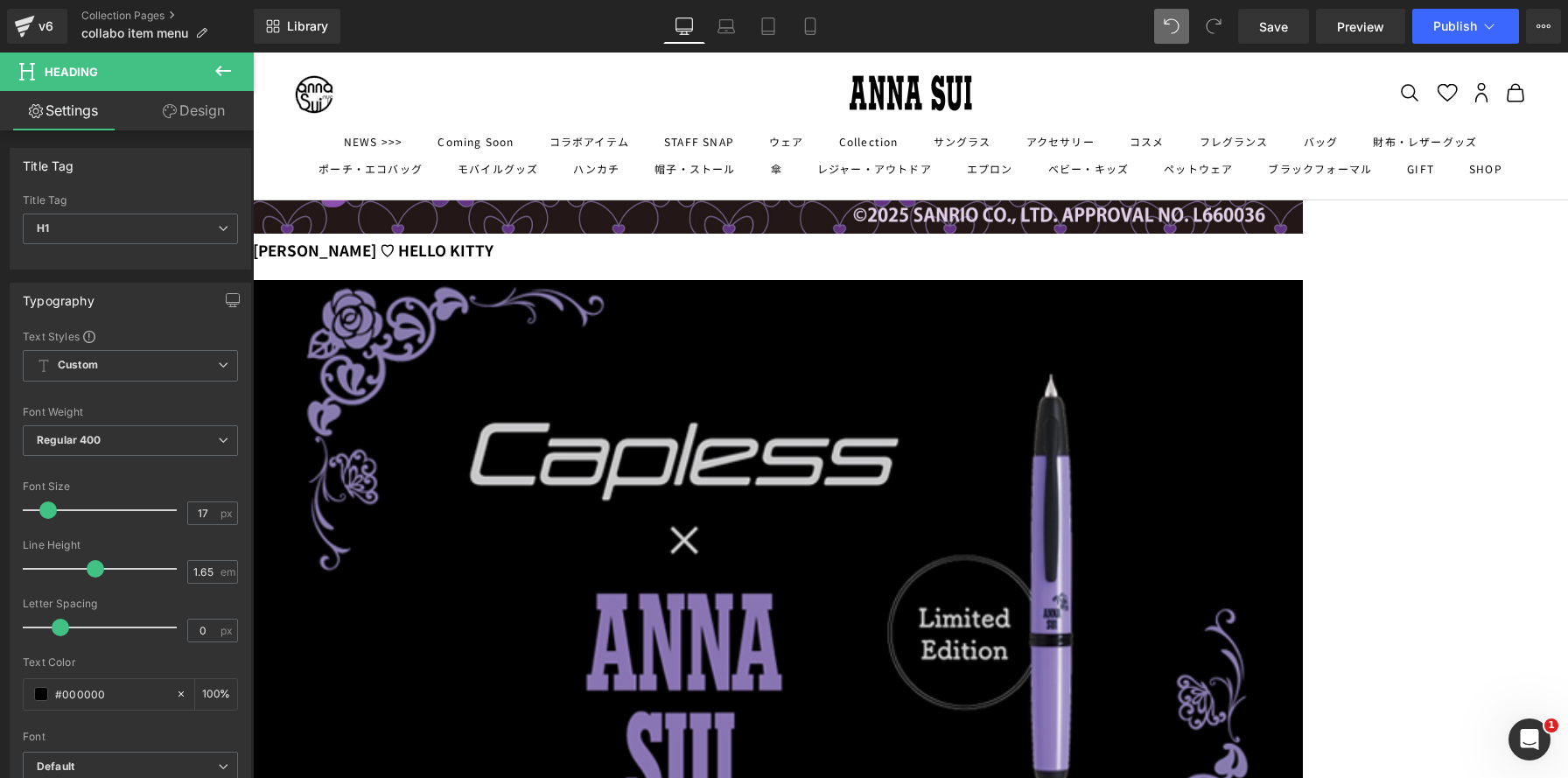
scroll to position [1348, 0]
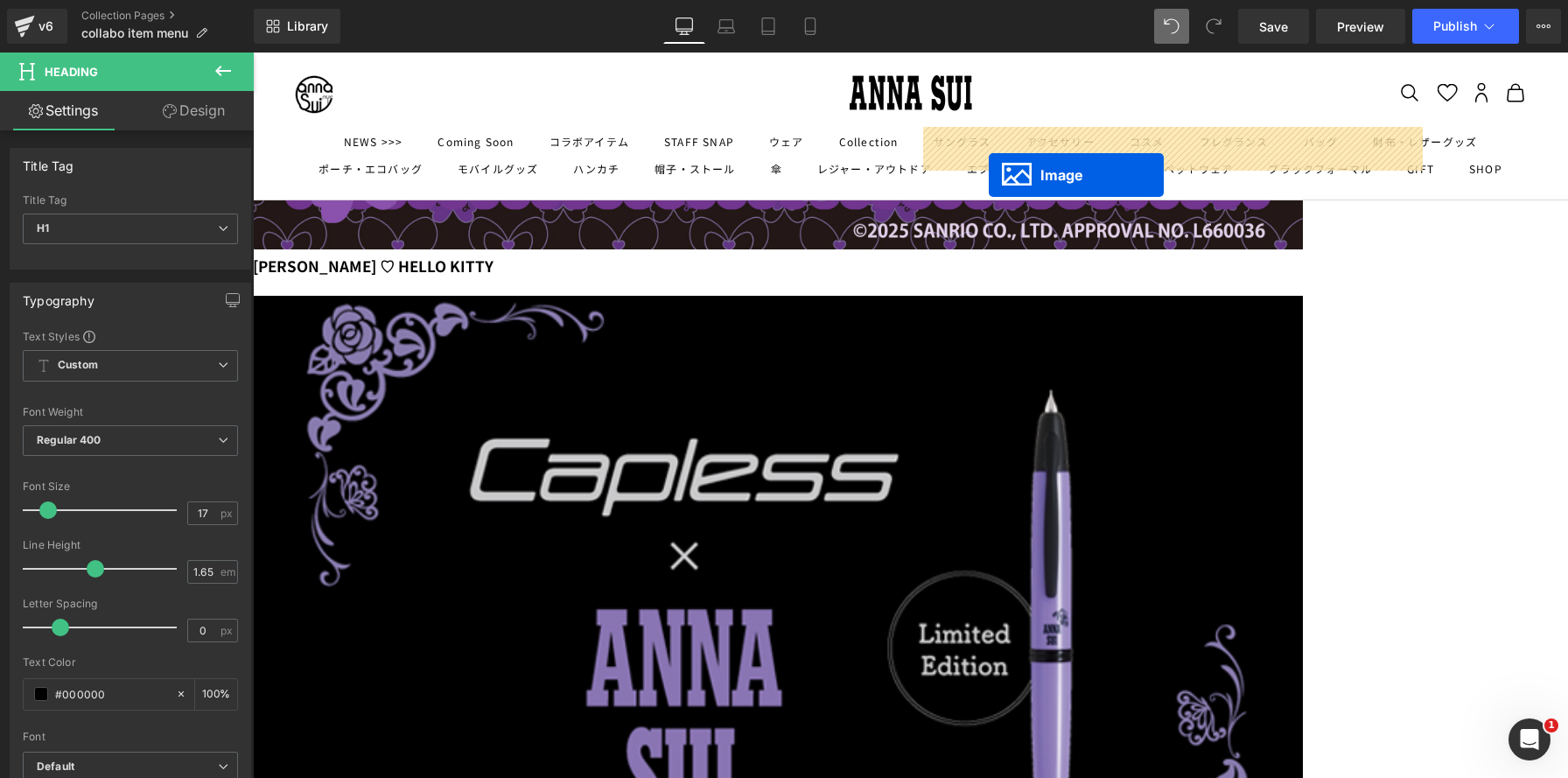
drag, startPoint x: 618, startPoint y: 646, endPoint x: 989, endPoint y: 170, distance: 603.5
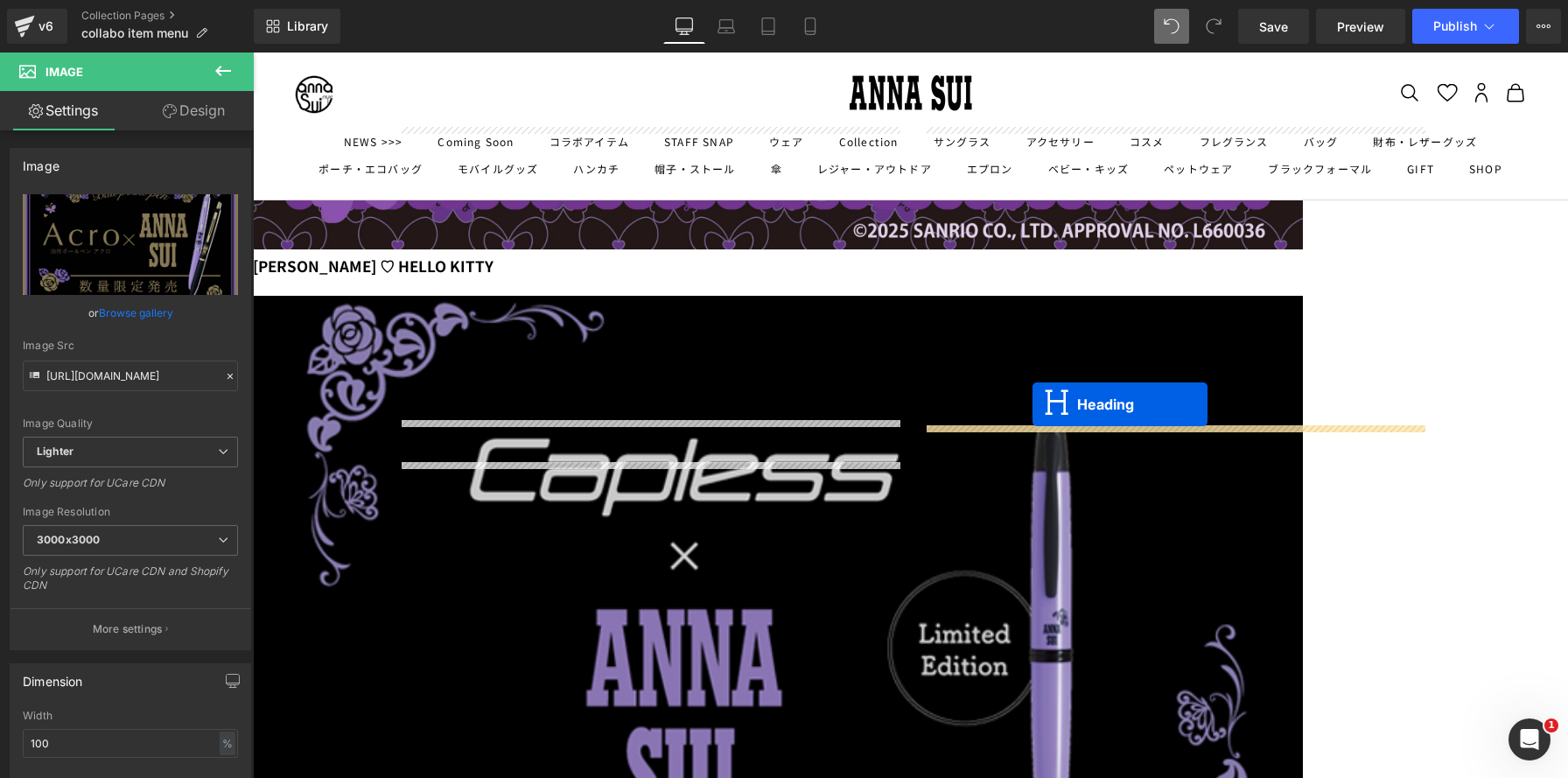
drag, startPoint x: 605, startPoint y: 509, endPoint x: 1032, endPoint y: 404, distance: 439.7
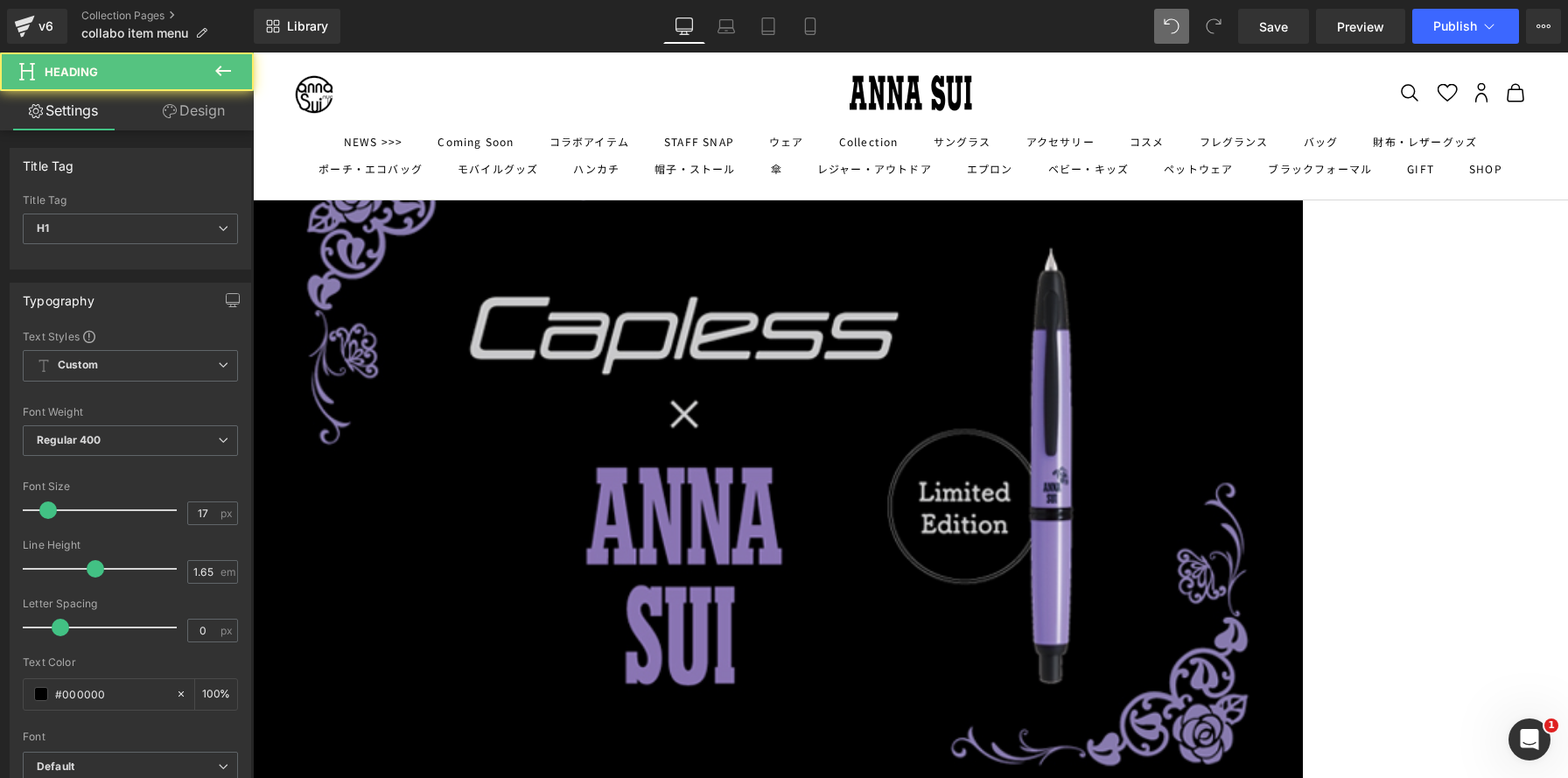
scroll to position [1567, 0]
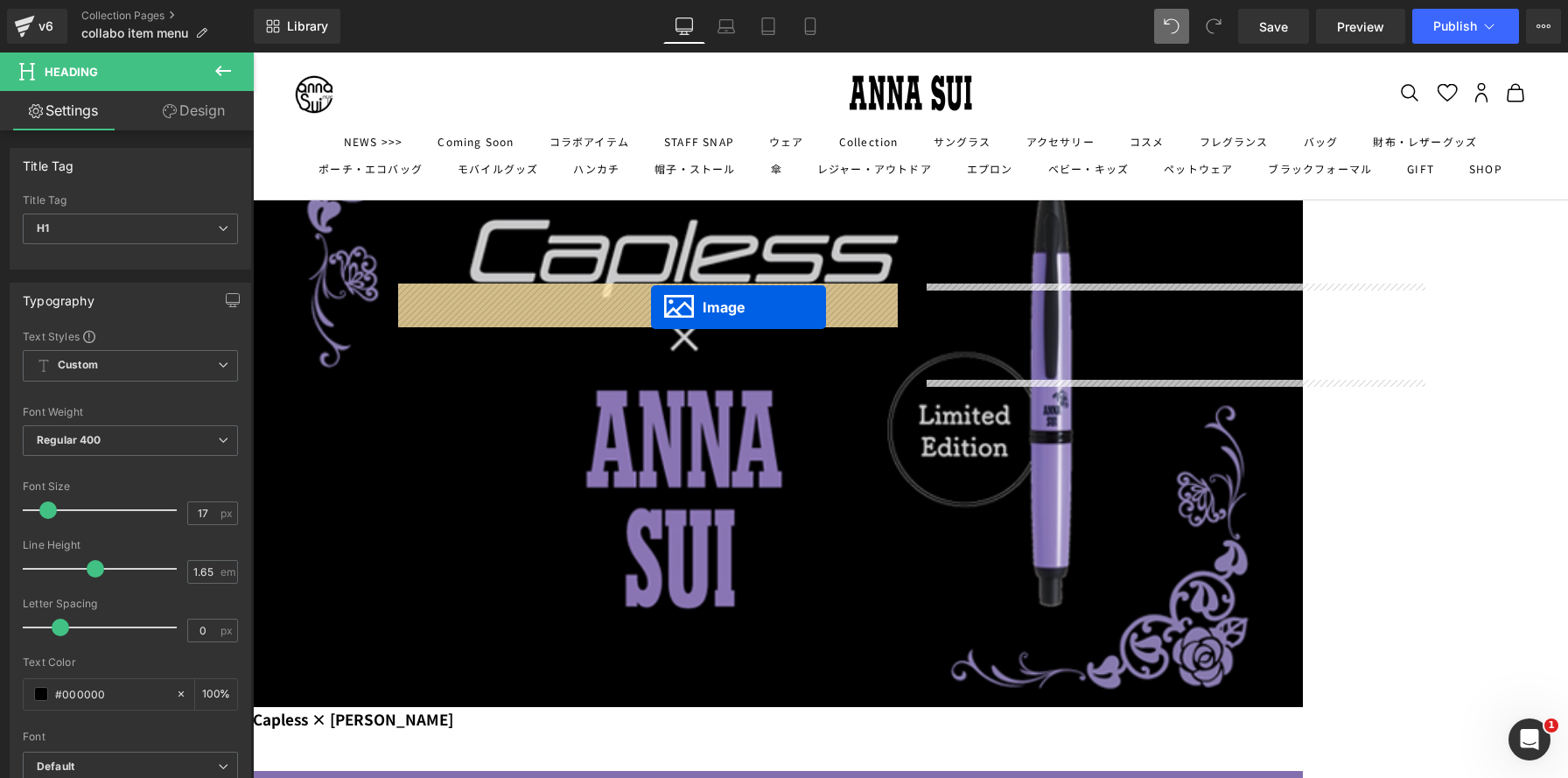
drag, startPoint x: 1142, startPoint y: 449, endPoint x: 650, endPoint y: 307, distance: 512.1
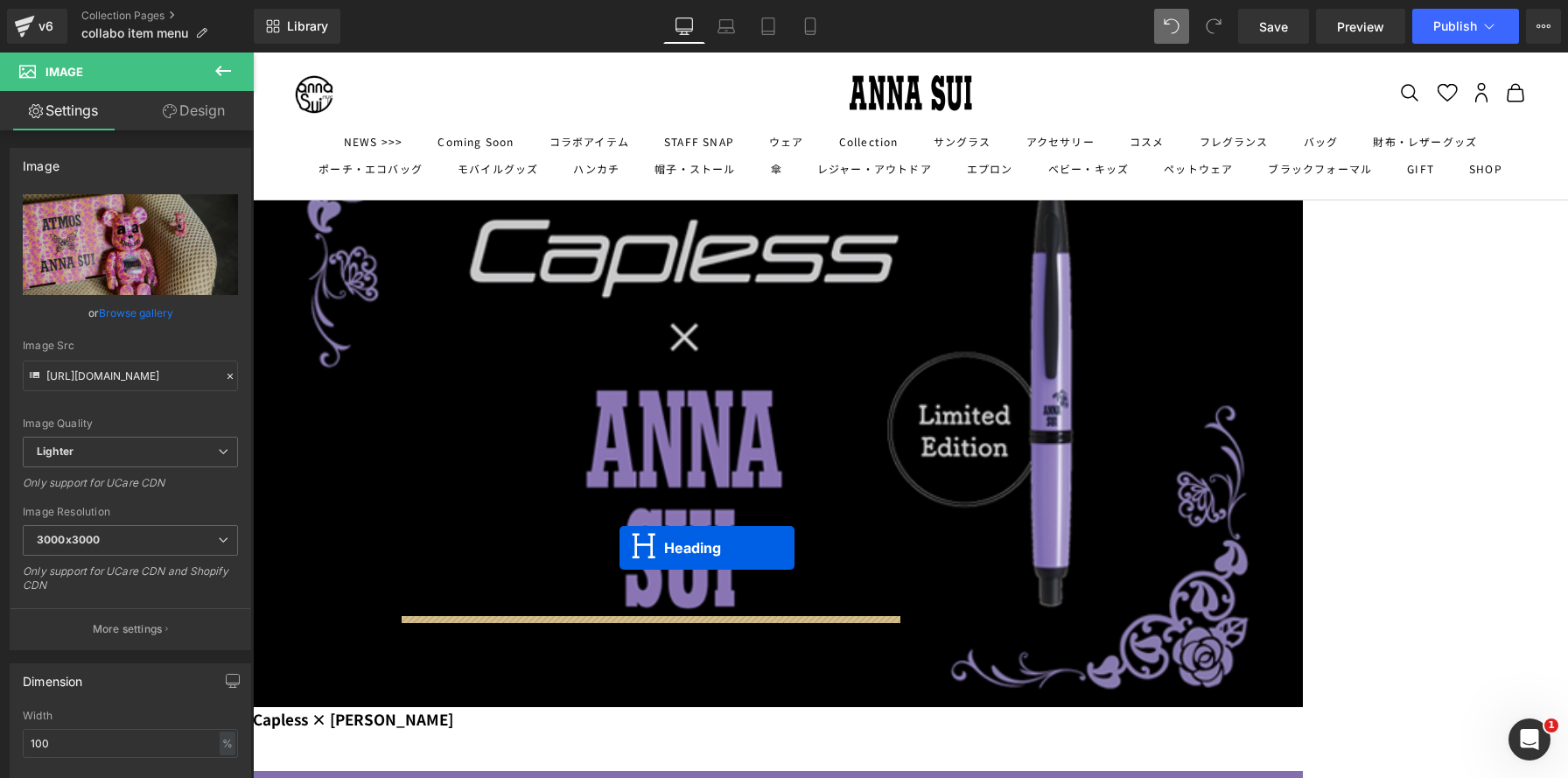
drag, startPoint x: 1126, startPoint y: 295, endPoint x: 619, endPoint y: 548, distance: 566.6
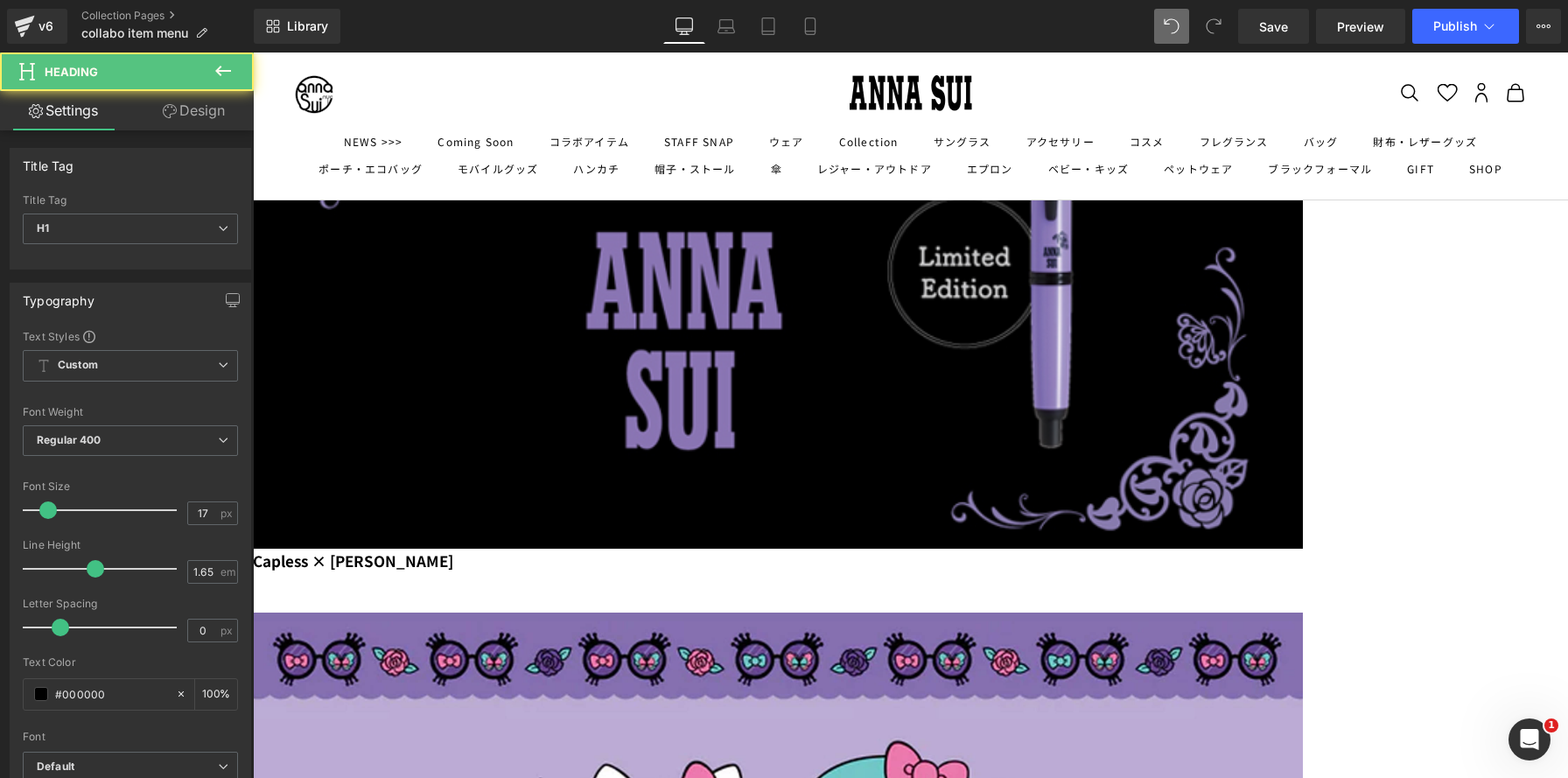
scroll to position [1748, 0]
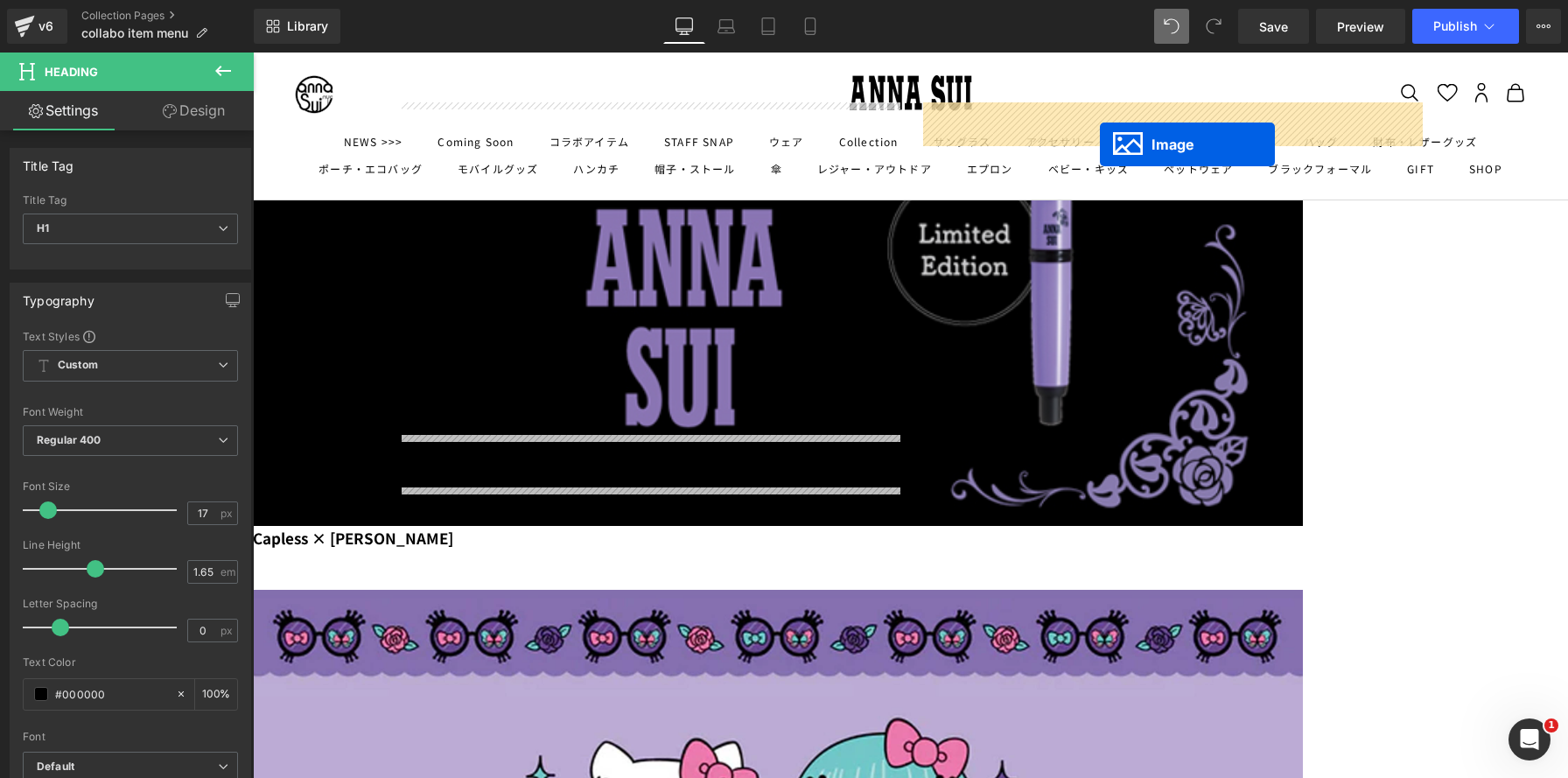
drag, startPoint x: 616, startPoint y: 674, endPoint x: 1099, endPoint y: 144, distance: 717.1
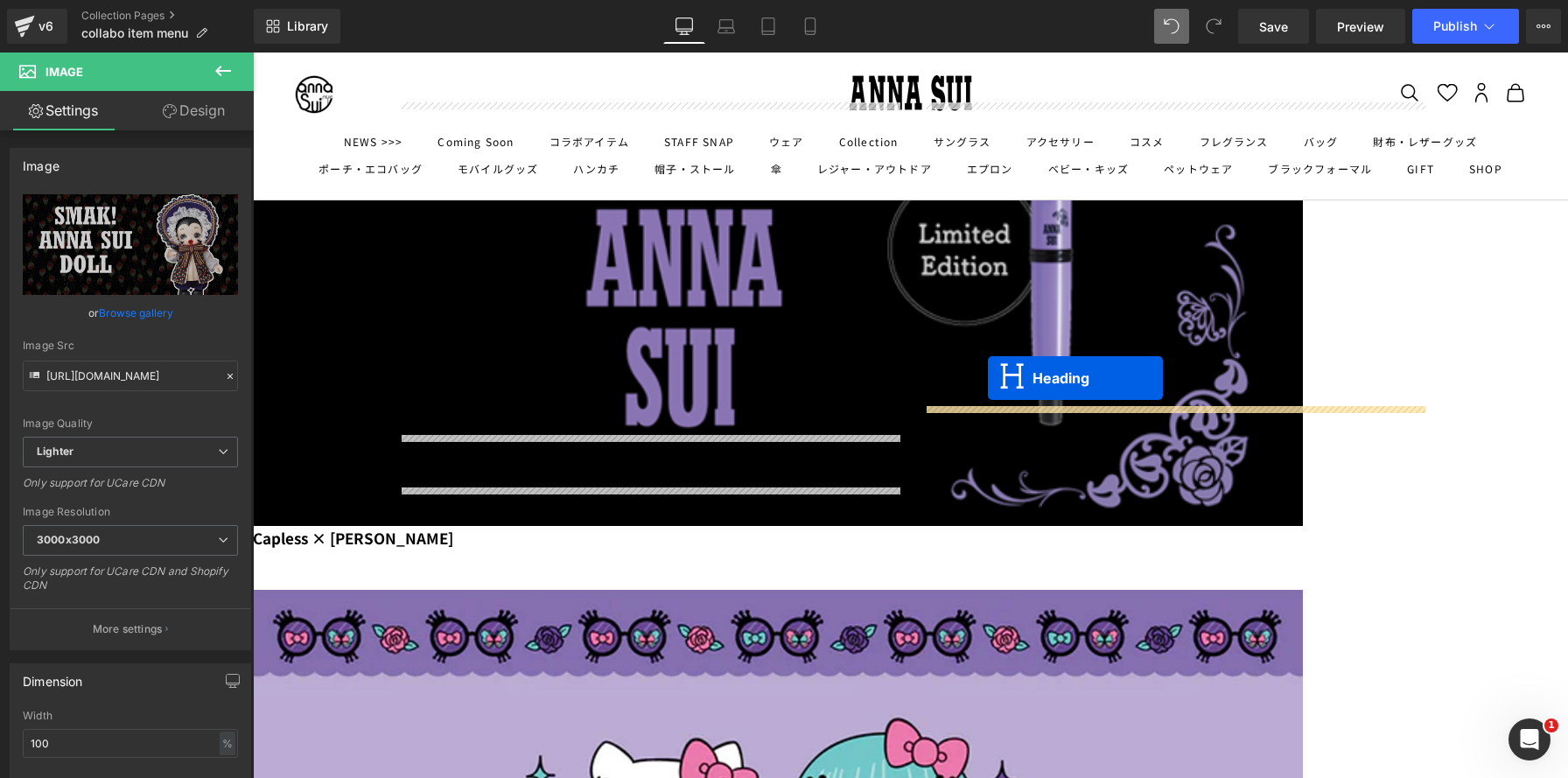
drag, startPoint x: 607, startPoint y: 535, endPoint x: 987, endPoint y: 378, distance: 411.2
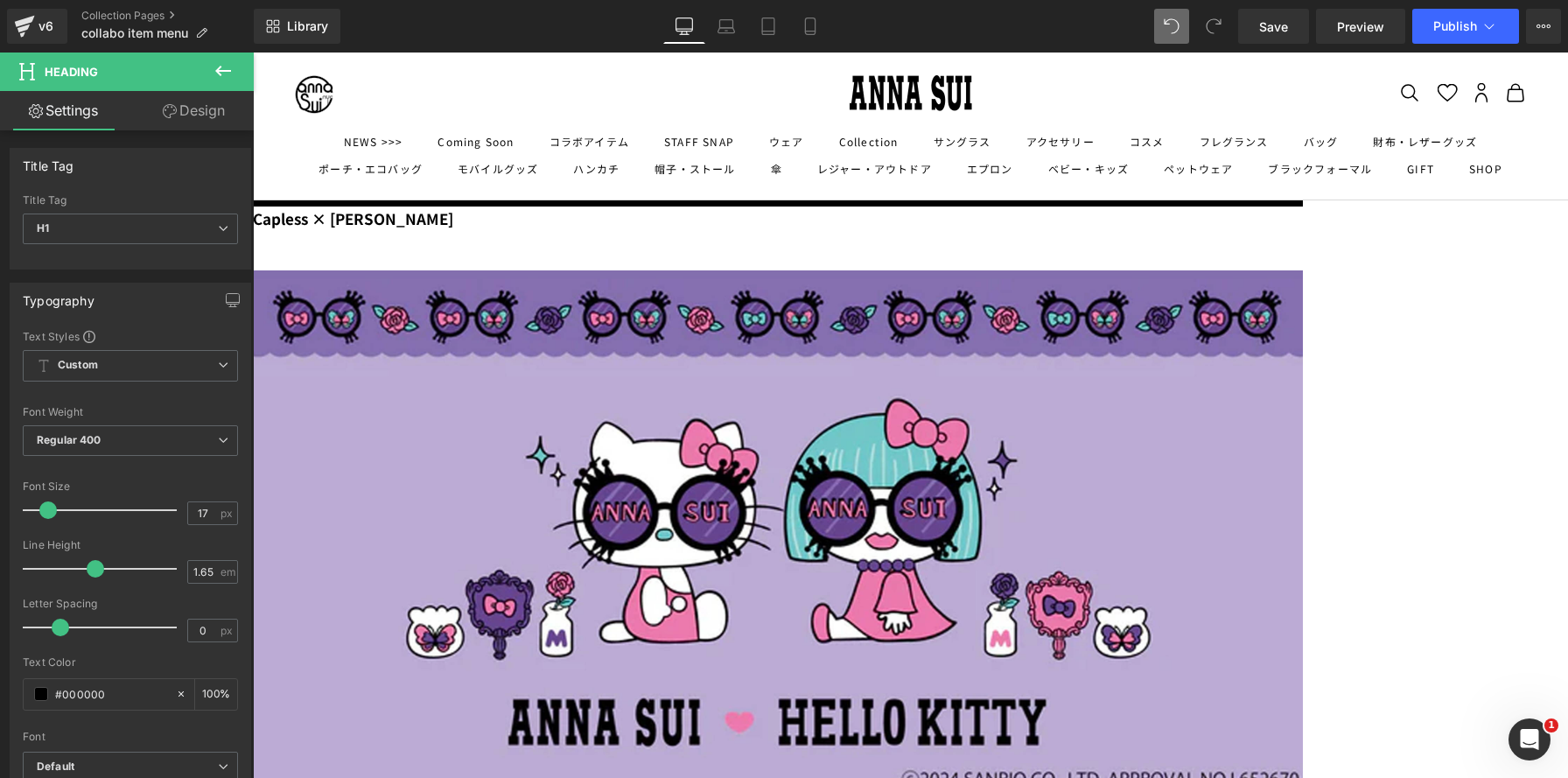
scroll to position [2044, 0]
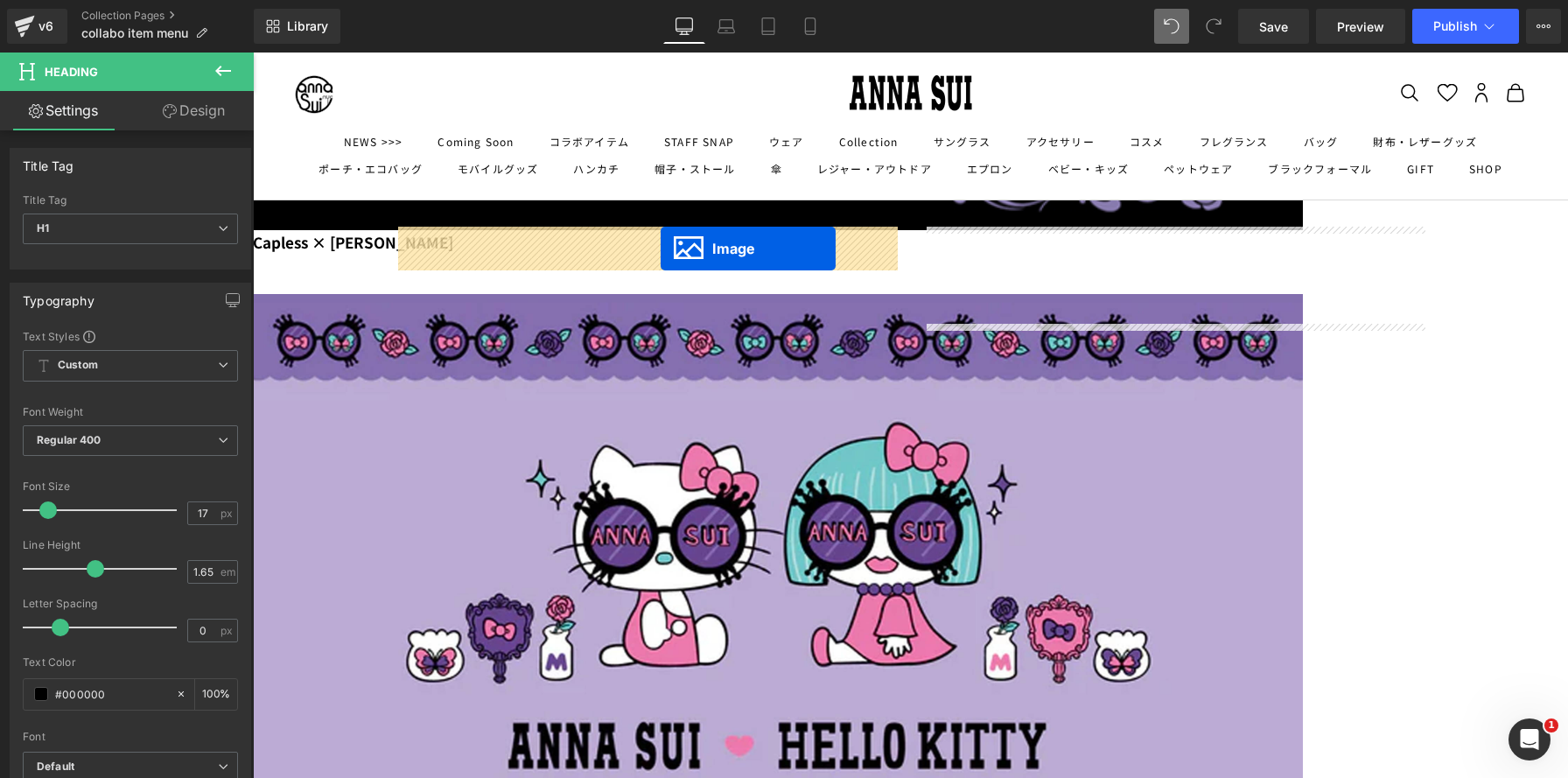
drag, startPoint x: 1143, startPoint y: 379, endPoint x: 974, endPoint y: 281, distance: 195.4
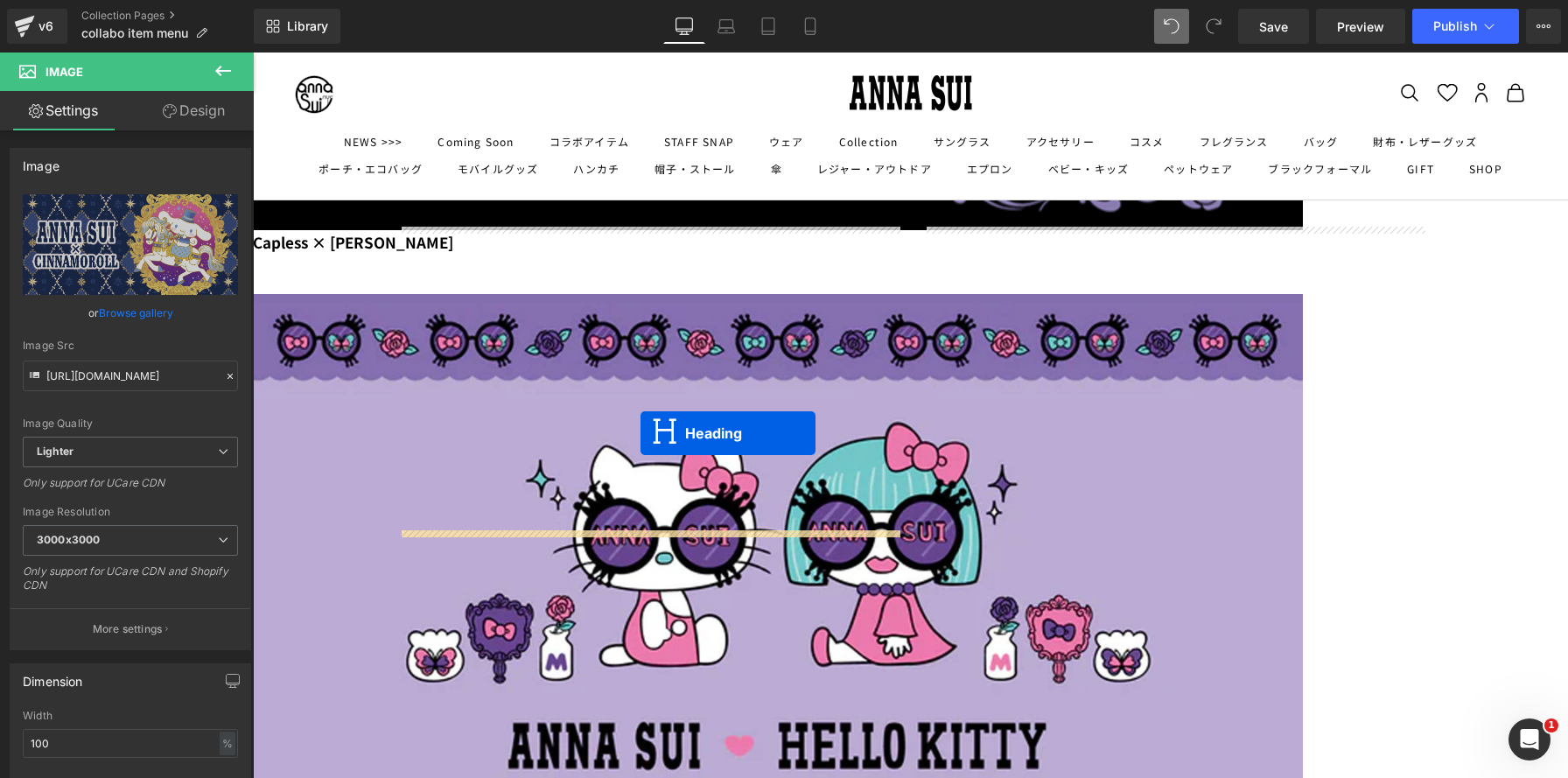
drag, startPoint x: 1131, startPoint y: 239, endPoint x: 641, endPoint y: 433, distance: 527.0
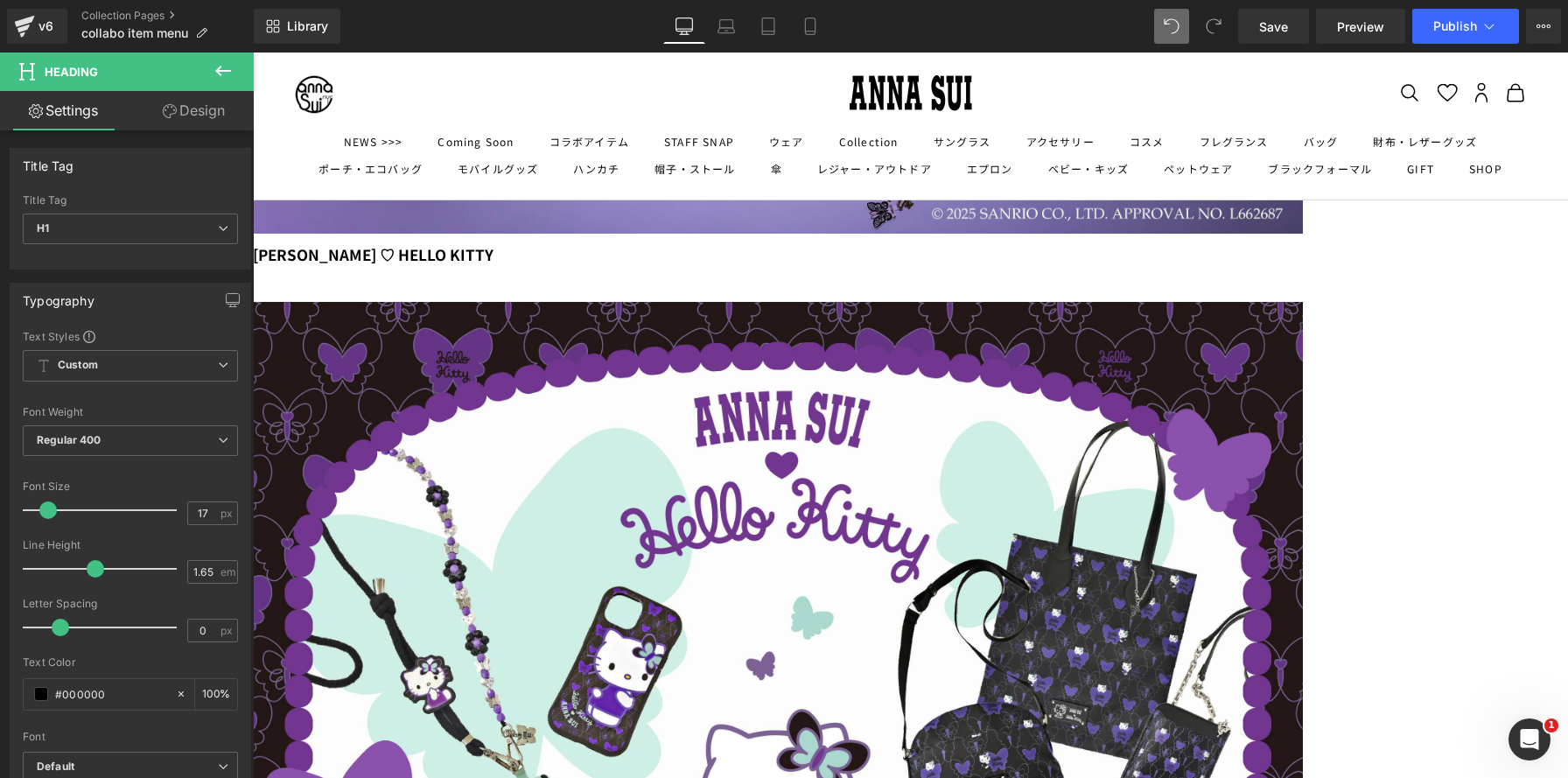
scroll to position [0, 0]
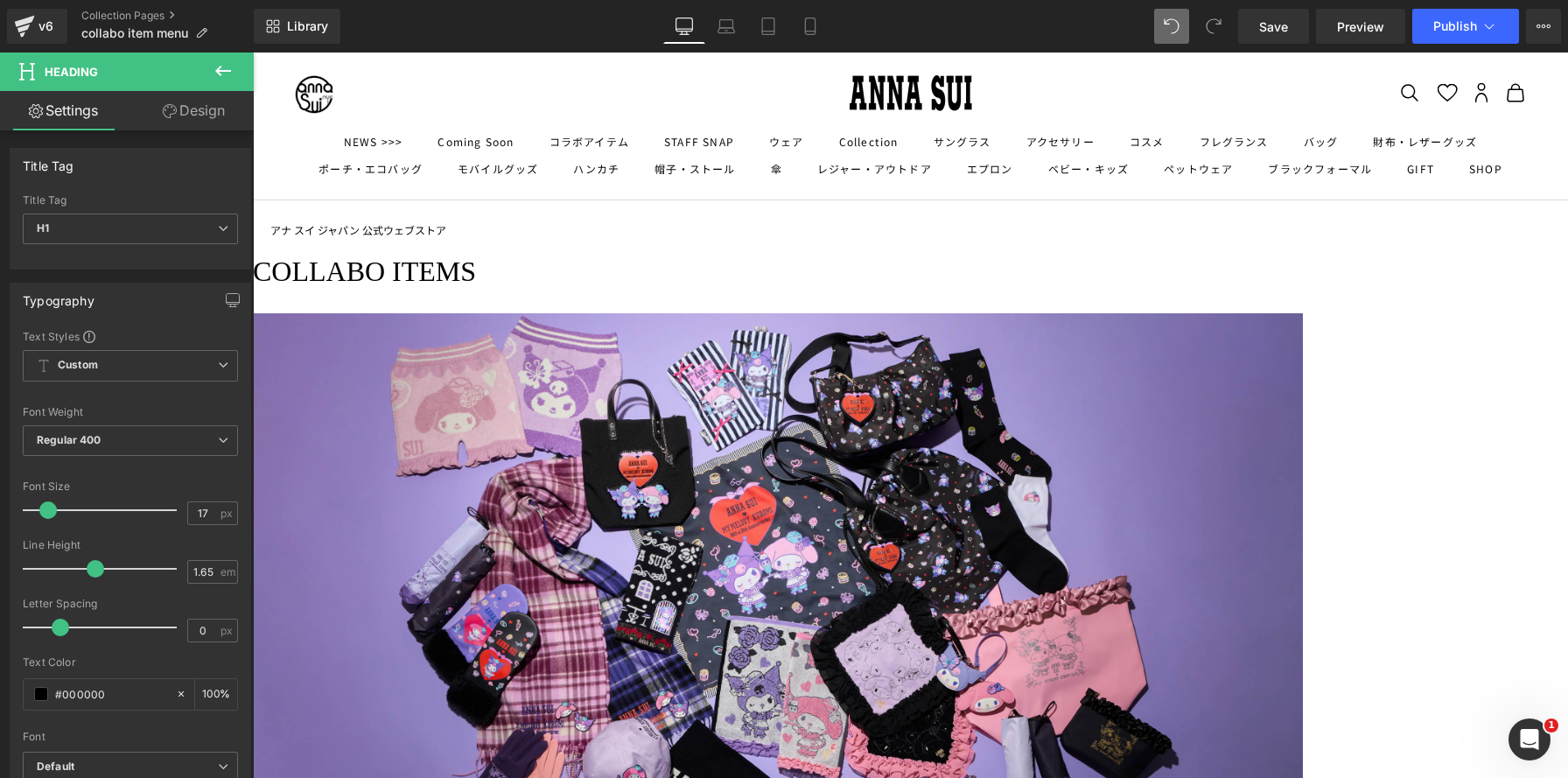
click at [223, 69] on icon at bounding box center [222, 70] width 21 height 21
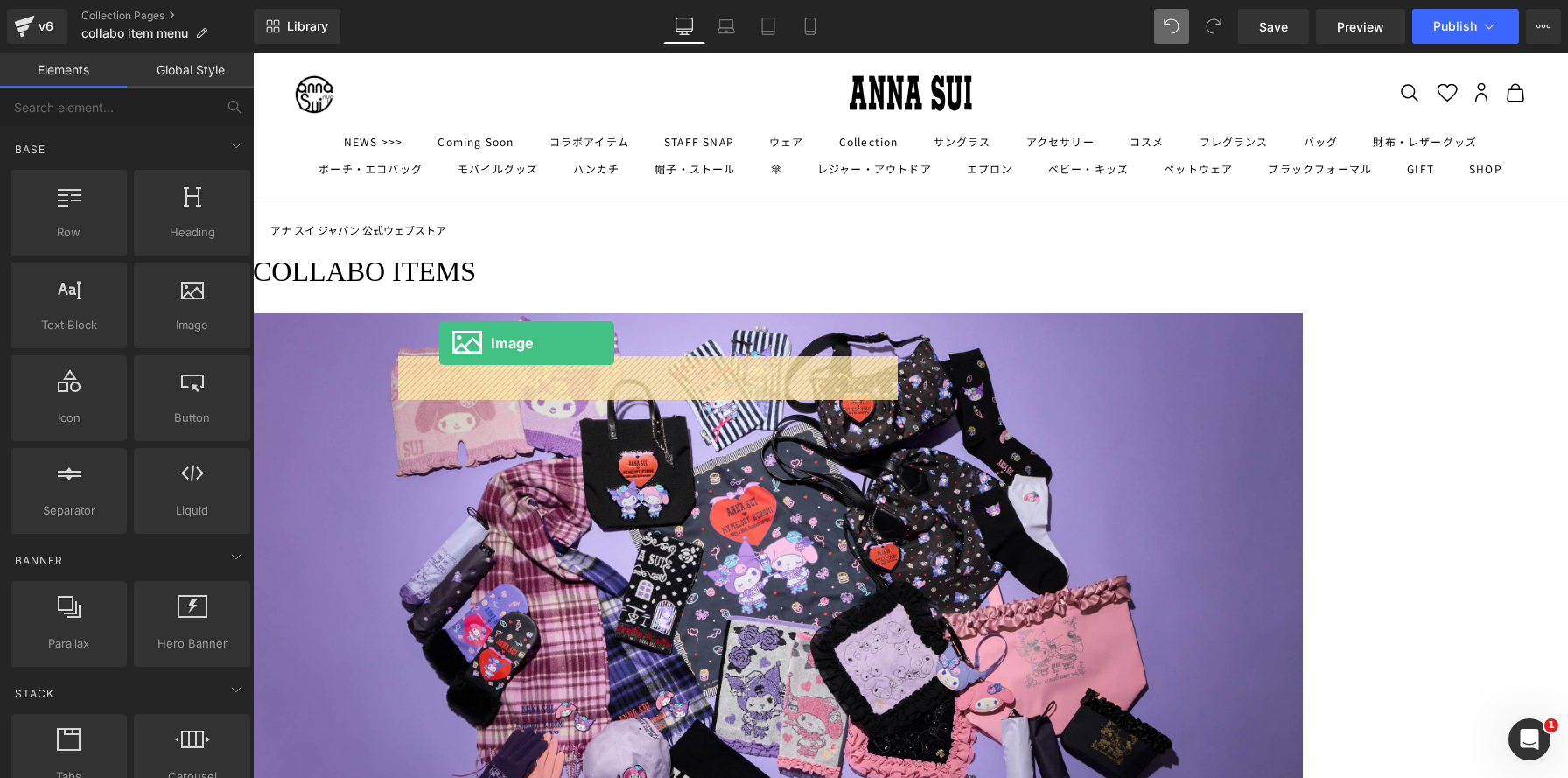
drag, startPoint x: 452, startPoint y: 359, endPoint x: 439, endPoint y: 343, distance: 20.6
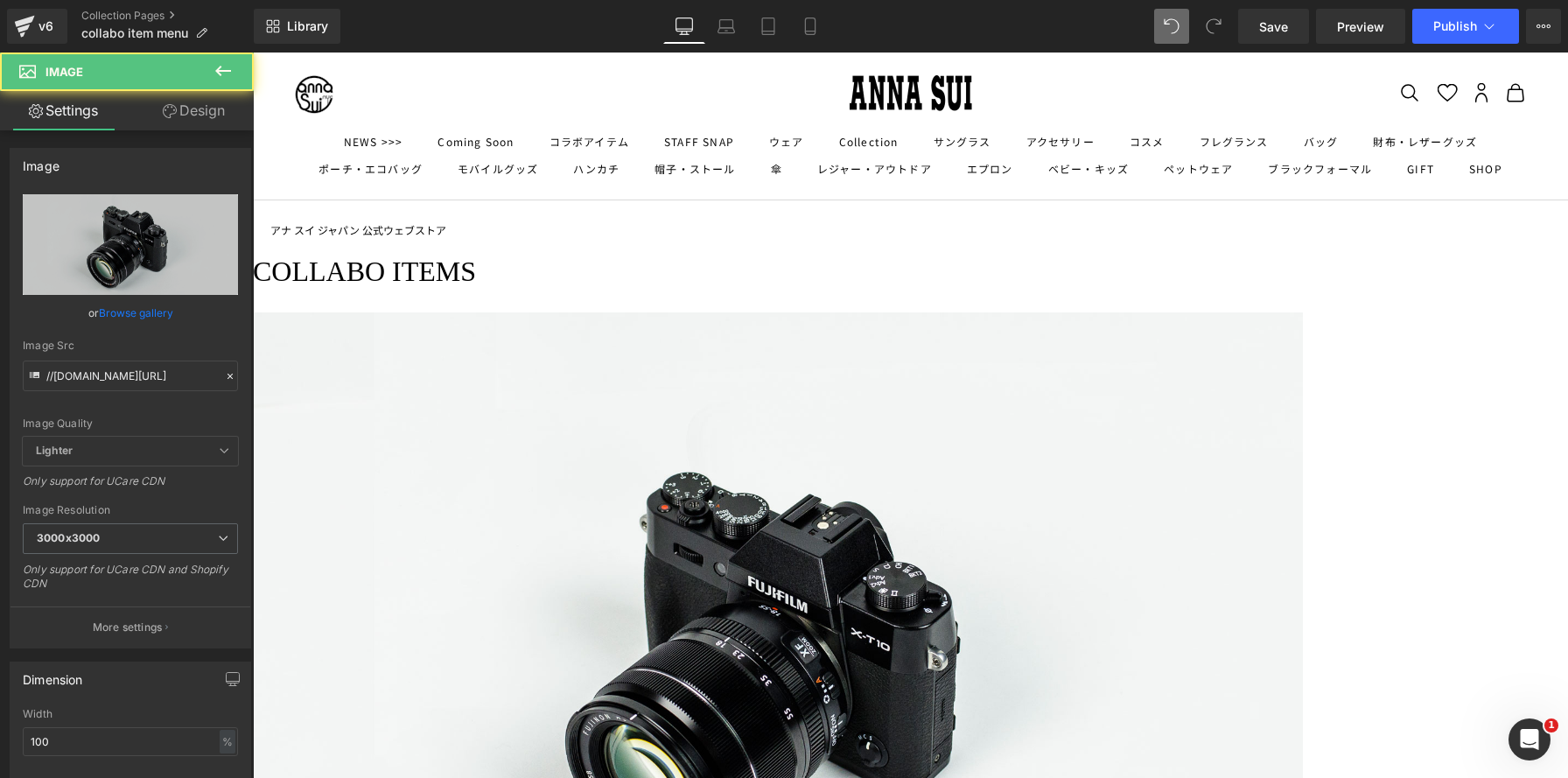
click at [253, 53] on icon at bounding box center [253, 53] width 0 height 0
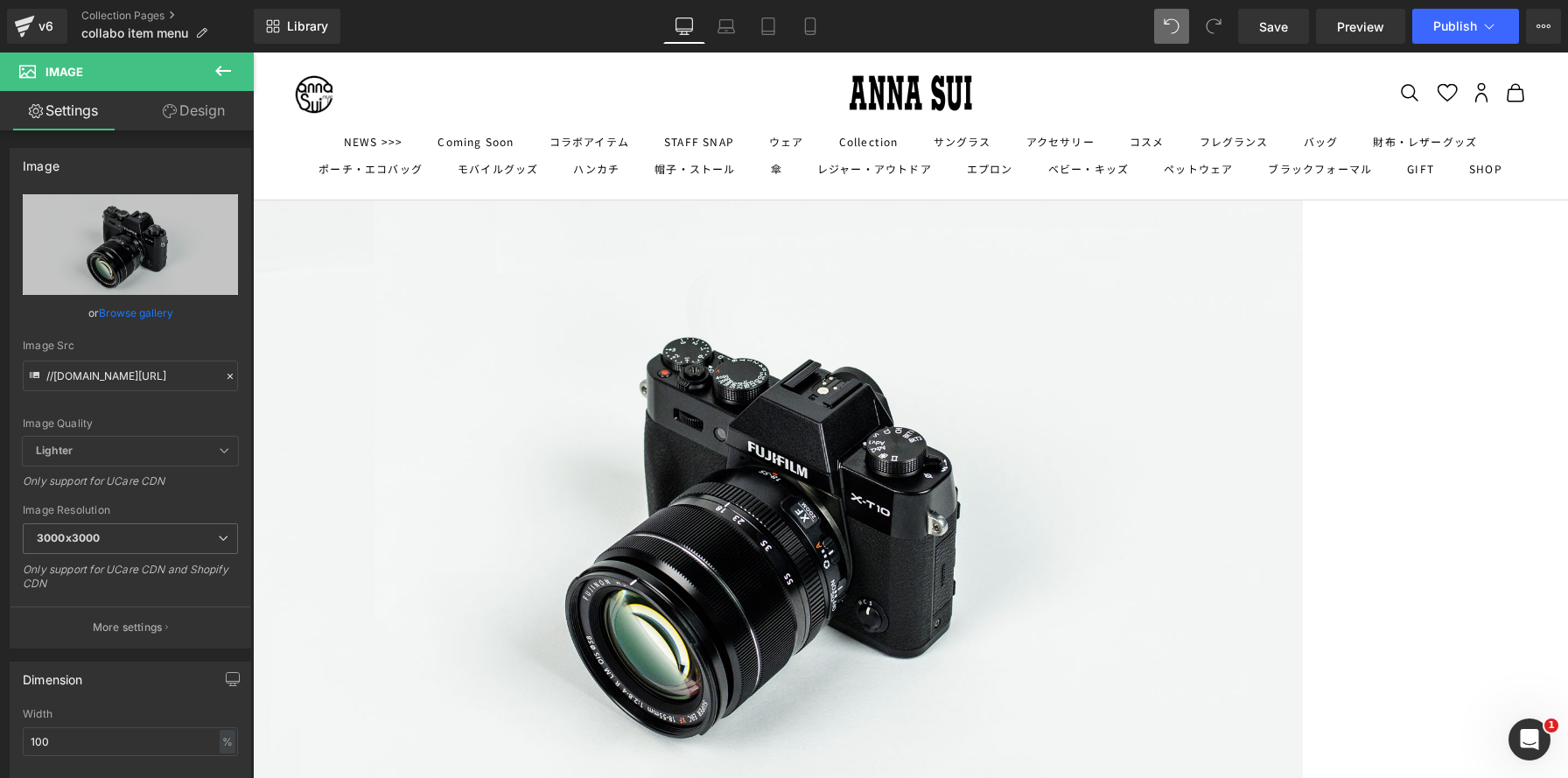
scroll to position [105, 0]
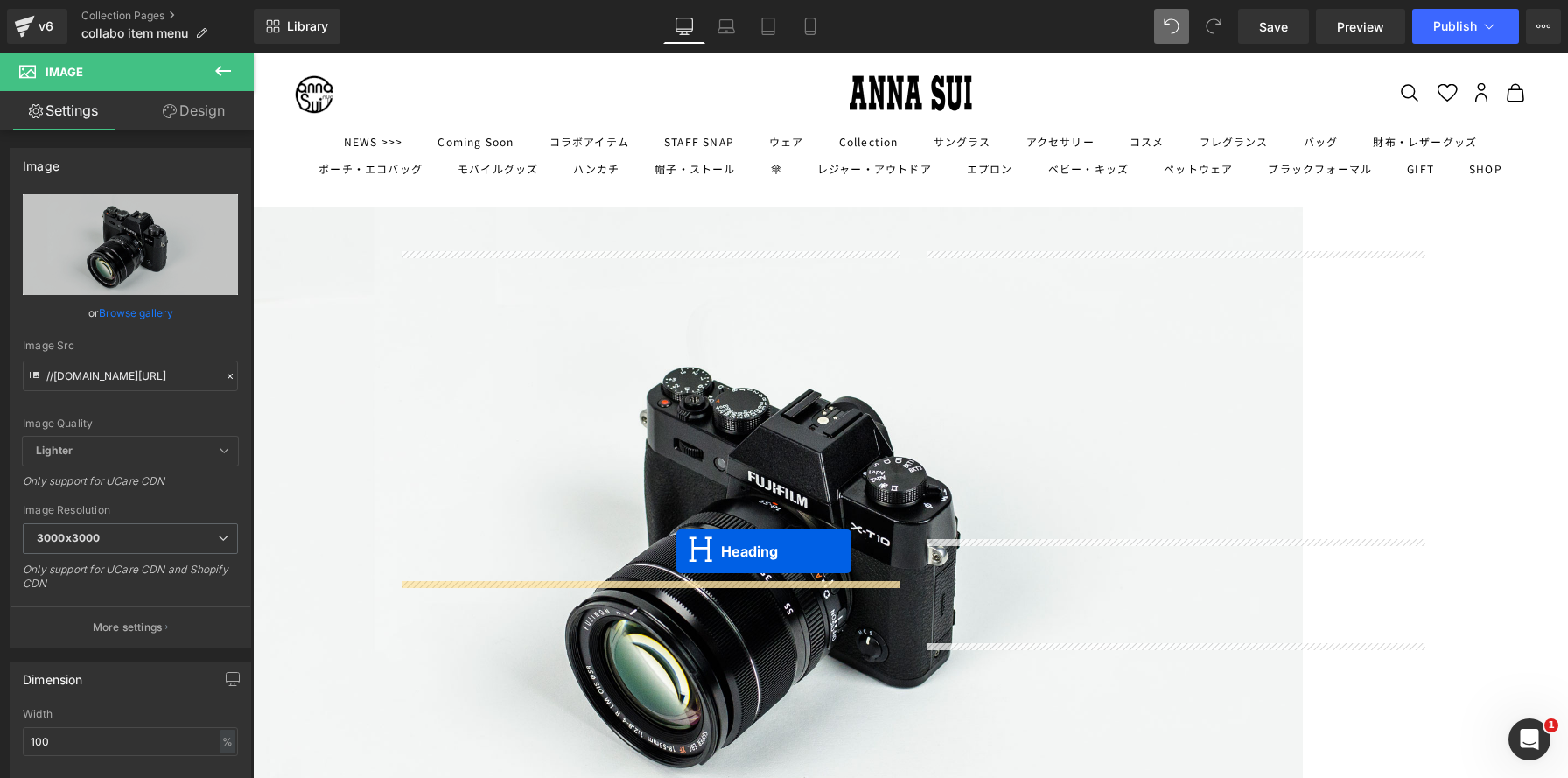
drag, startPoint x: 1085, startPoint y: 549, endPoint x: 596, endPoint y: 390, distance: 514.2
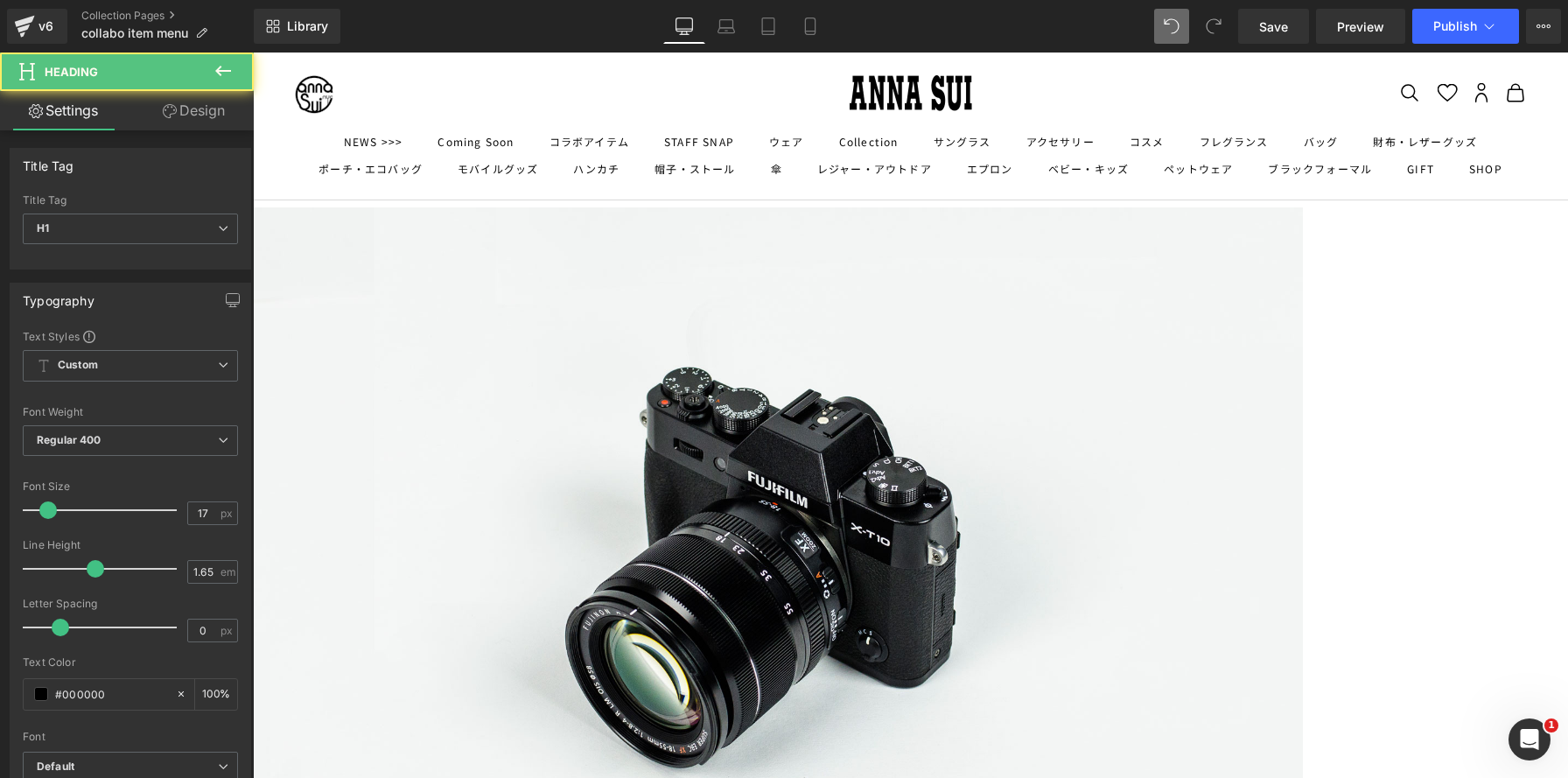
click at [596, 390] on img at bounding box center [778, 555] width 1050 height 696
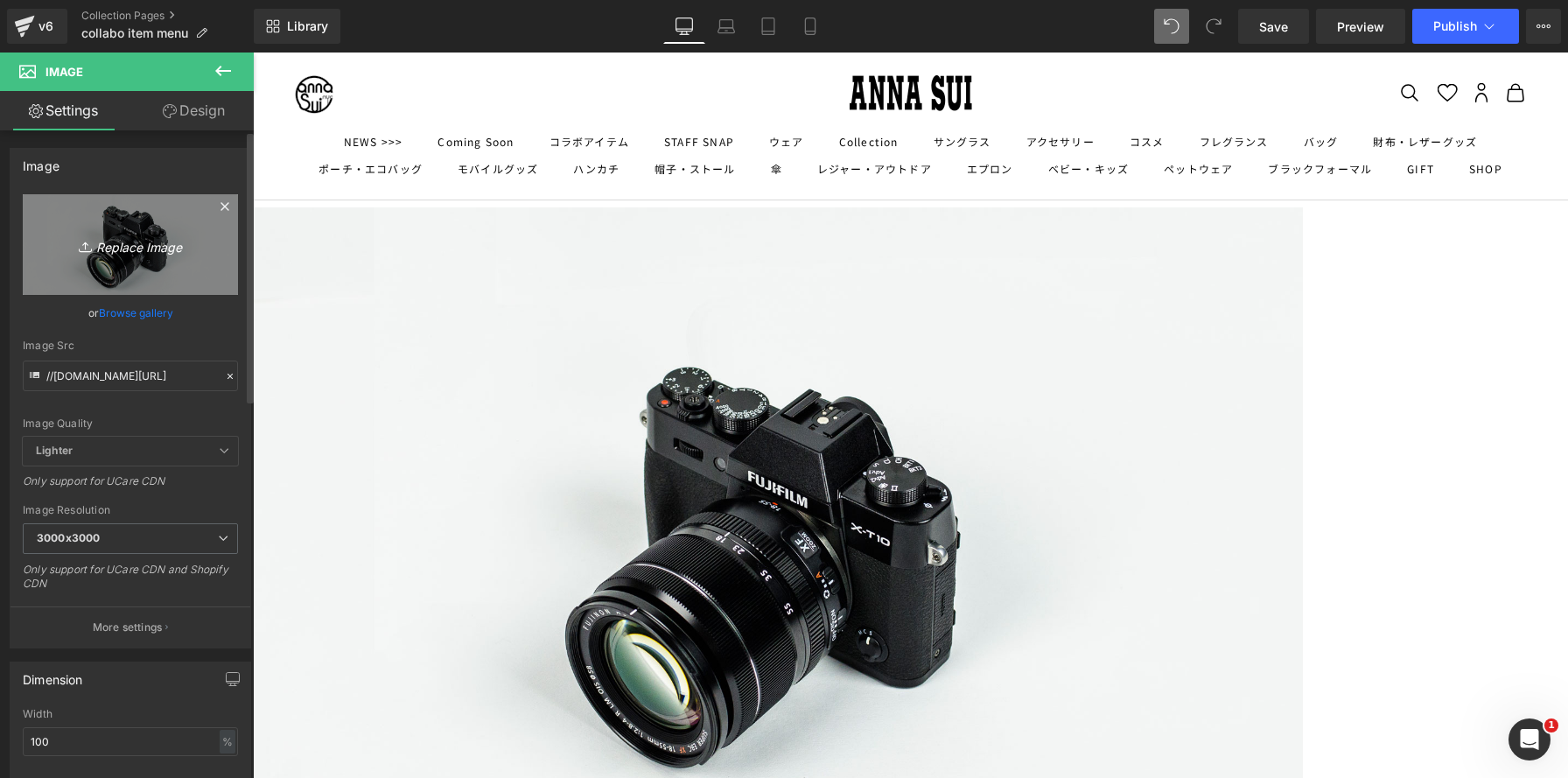
click at [201, 264] on link "Replace Image" at bounding box center [130, 245] width 215 height 100
type input "C:\fakepath\OF_SP_TOPICS_610×366px.jpg"
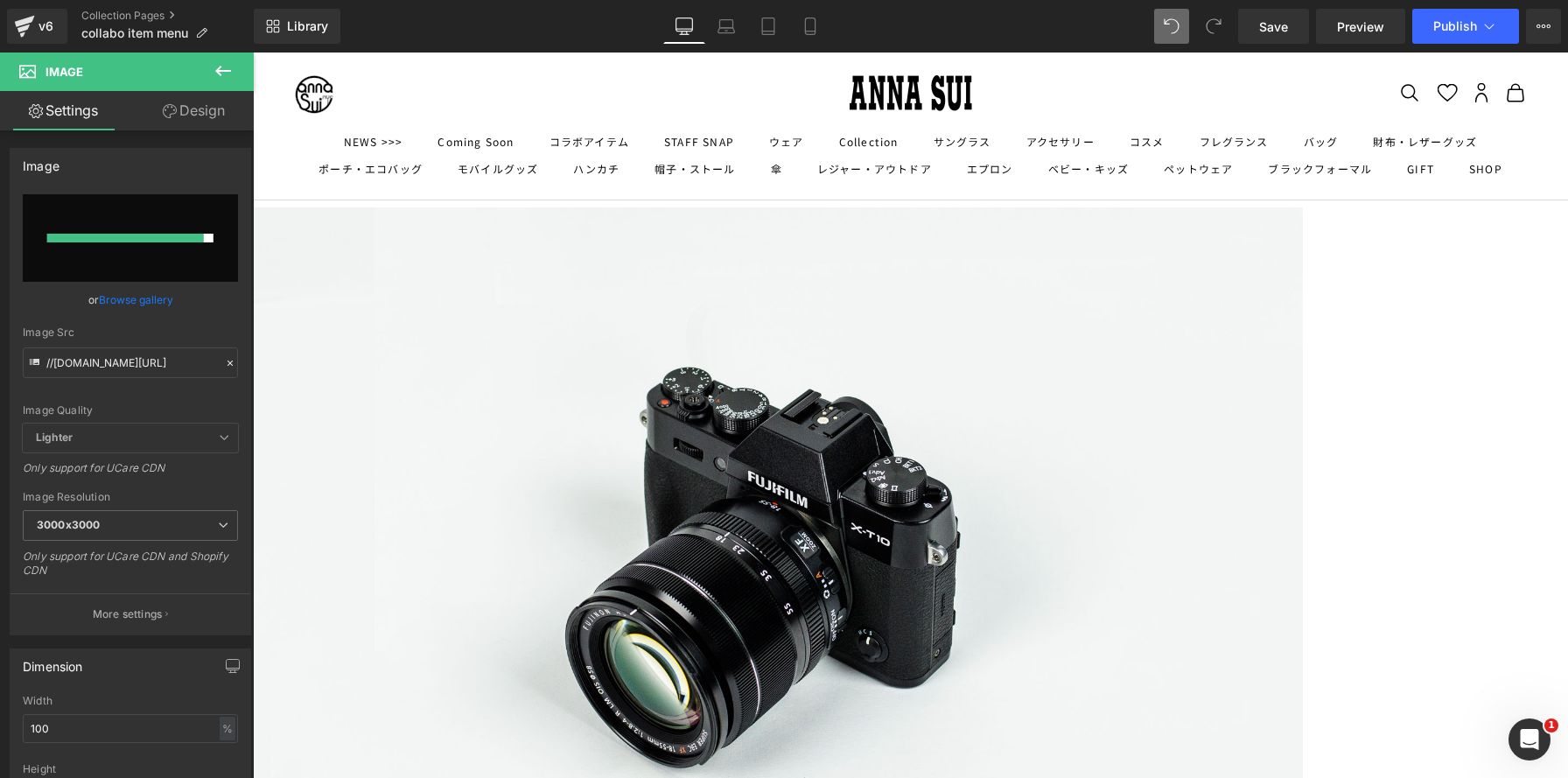
type input "[URL][DOMAIN_NAME]"
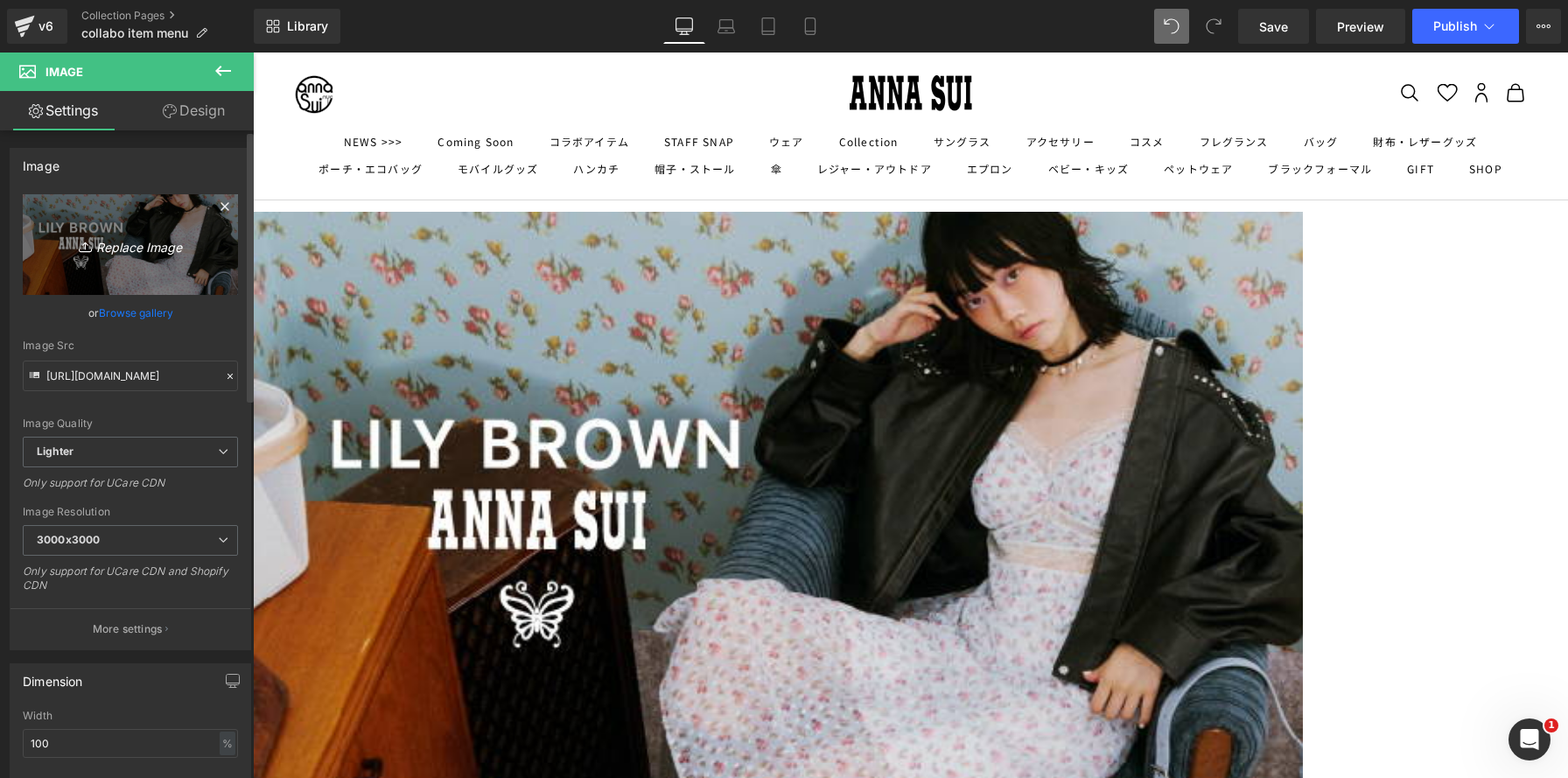
click at [89, 250] on icon at bounding box center [88, 247] width 18 height 18
type input "C:\fakepath\OF_PC_スライド_[DATE]×670px.jpg"
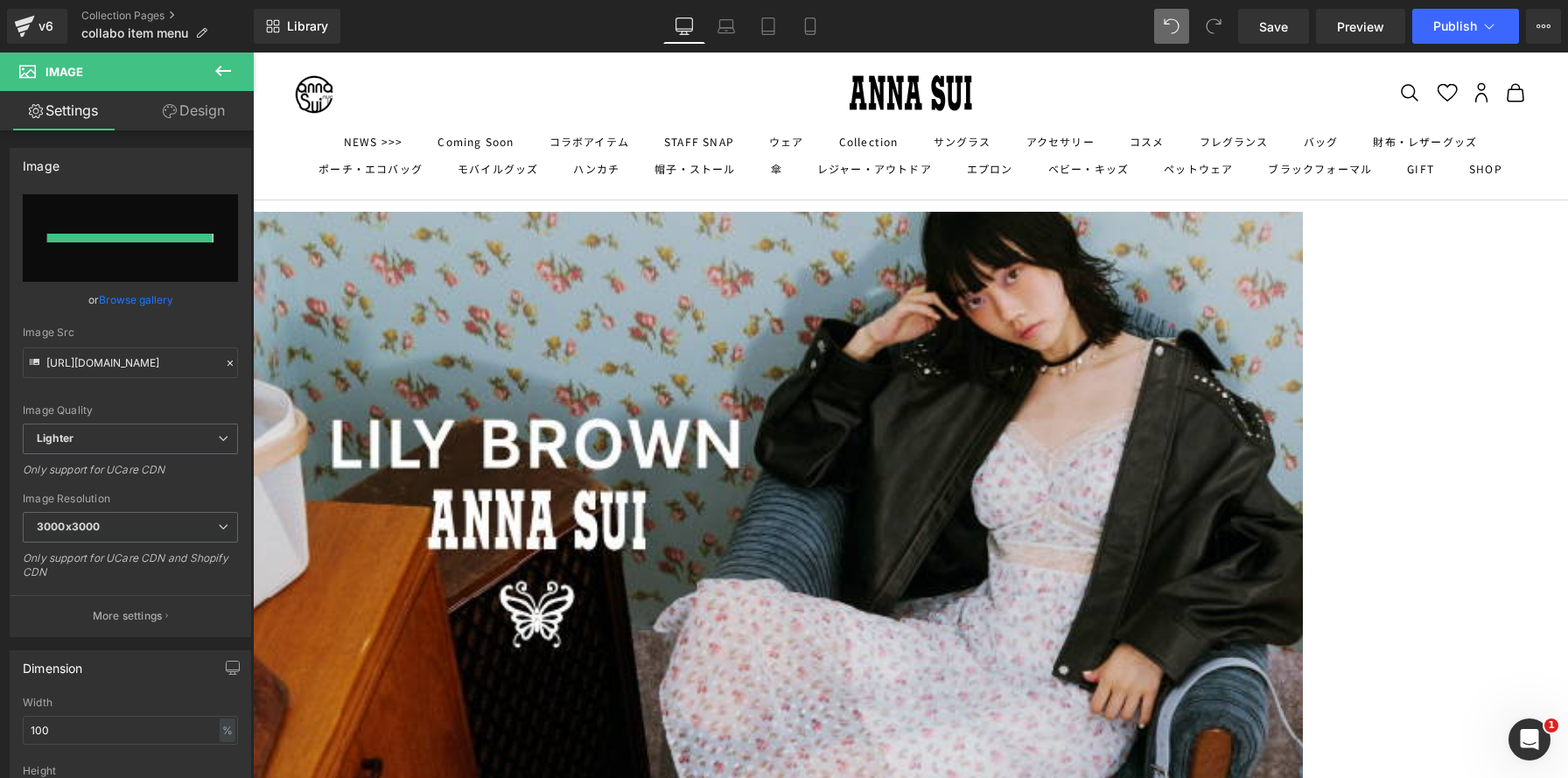
type input "[URL][DOMAIN_NAME]"
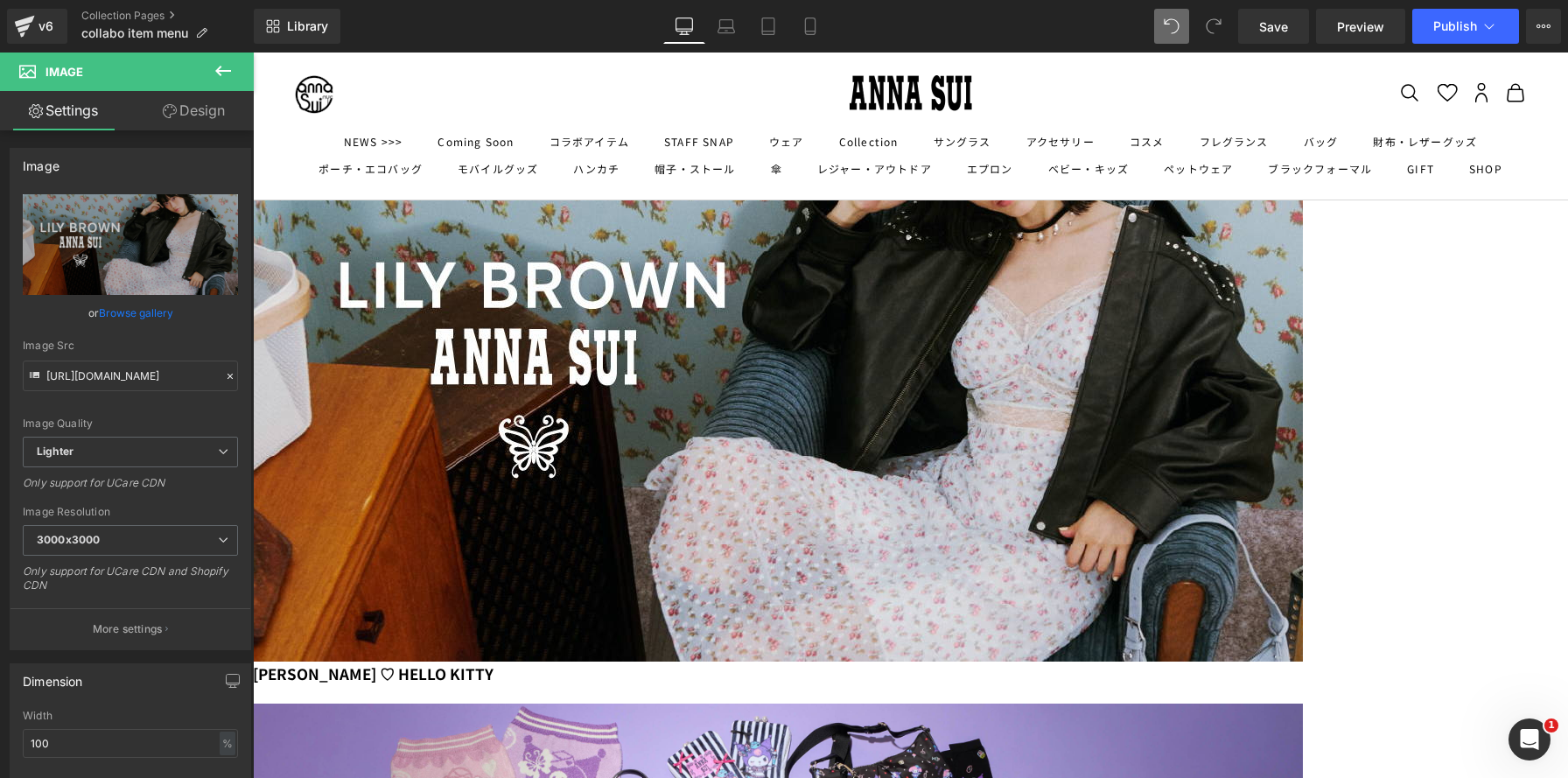
scroll to position [238, 0]
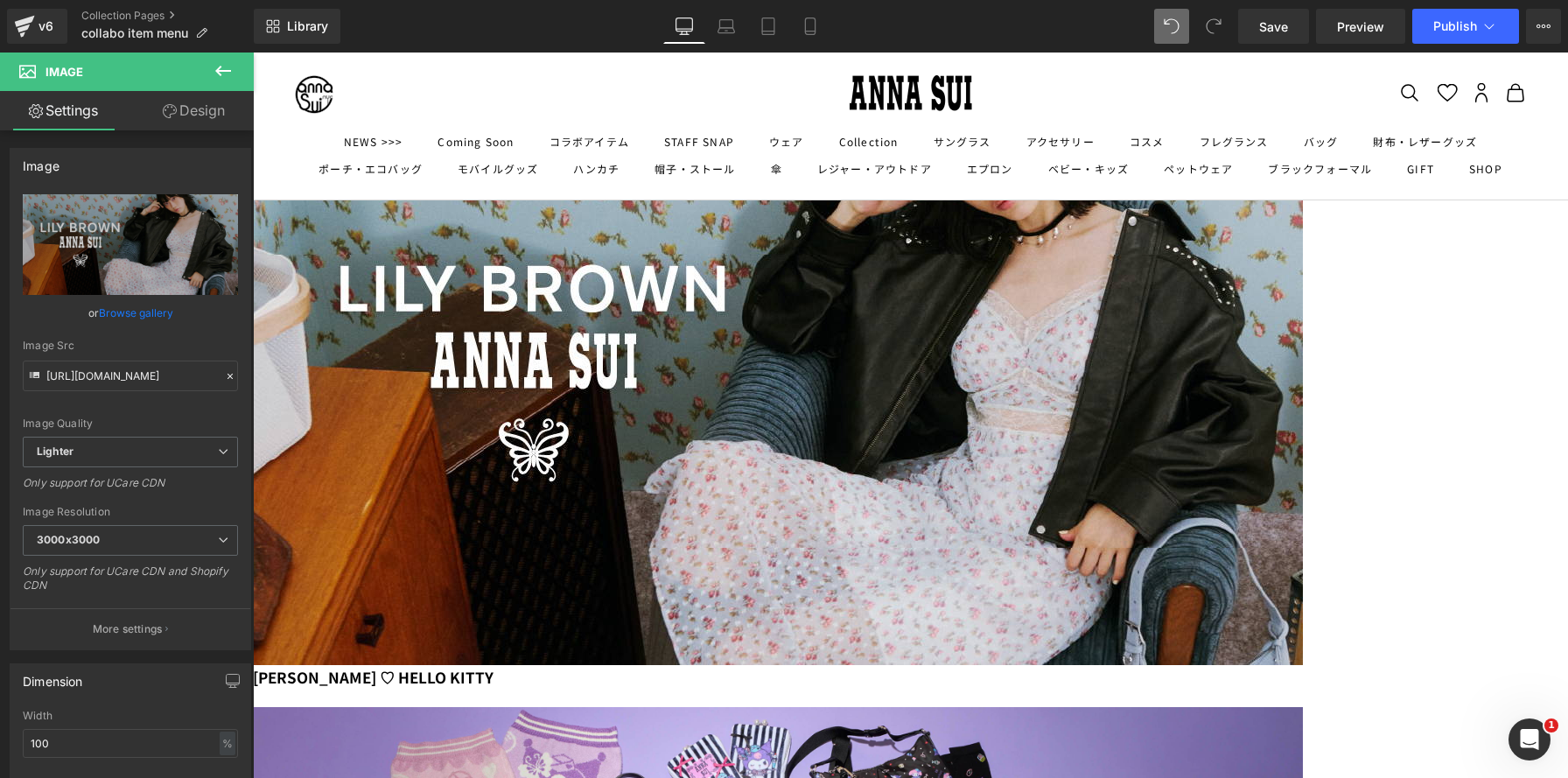
click at [777, 665] on h1 "[PERSON_NAME] ♡ HELLO KITTY" at bounding box center [778, 677] width 1050 height 24
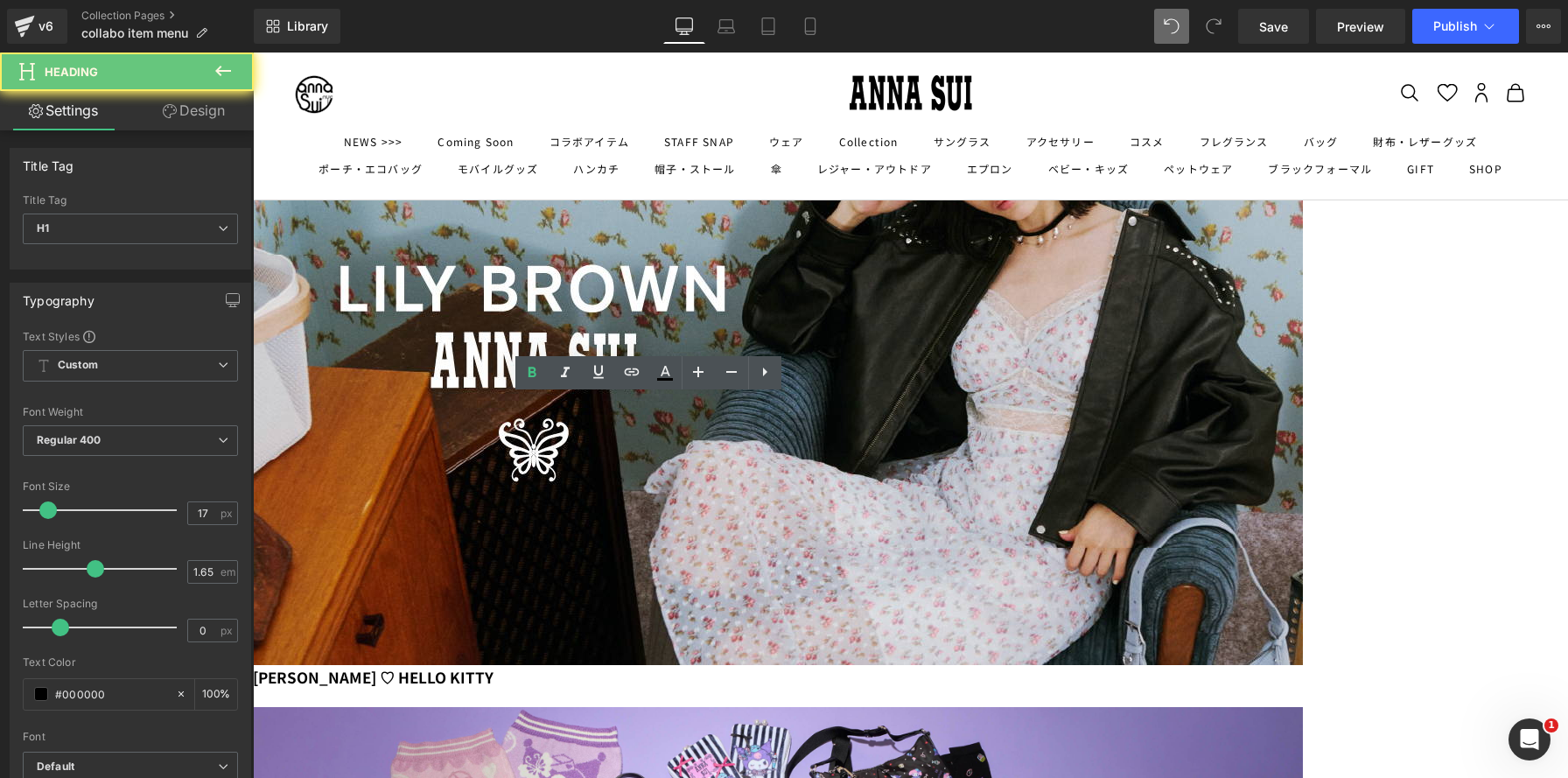
click at [800, 665] on h1 "[PERSON_NAME] ♡ HELLO KITTY" at bounding box center [778, 677] width 1050 height 24
paste div
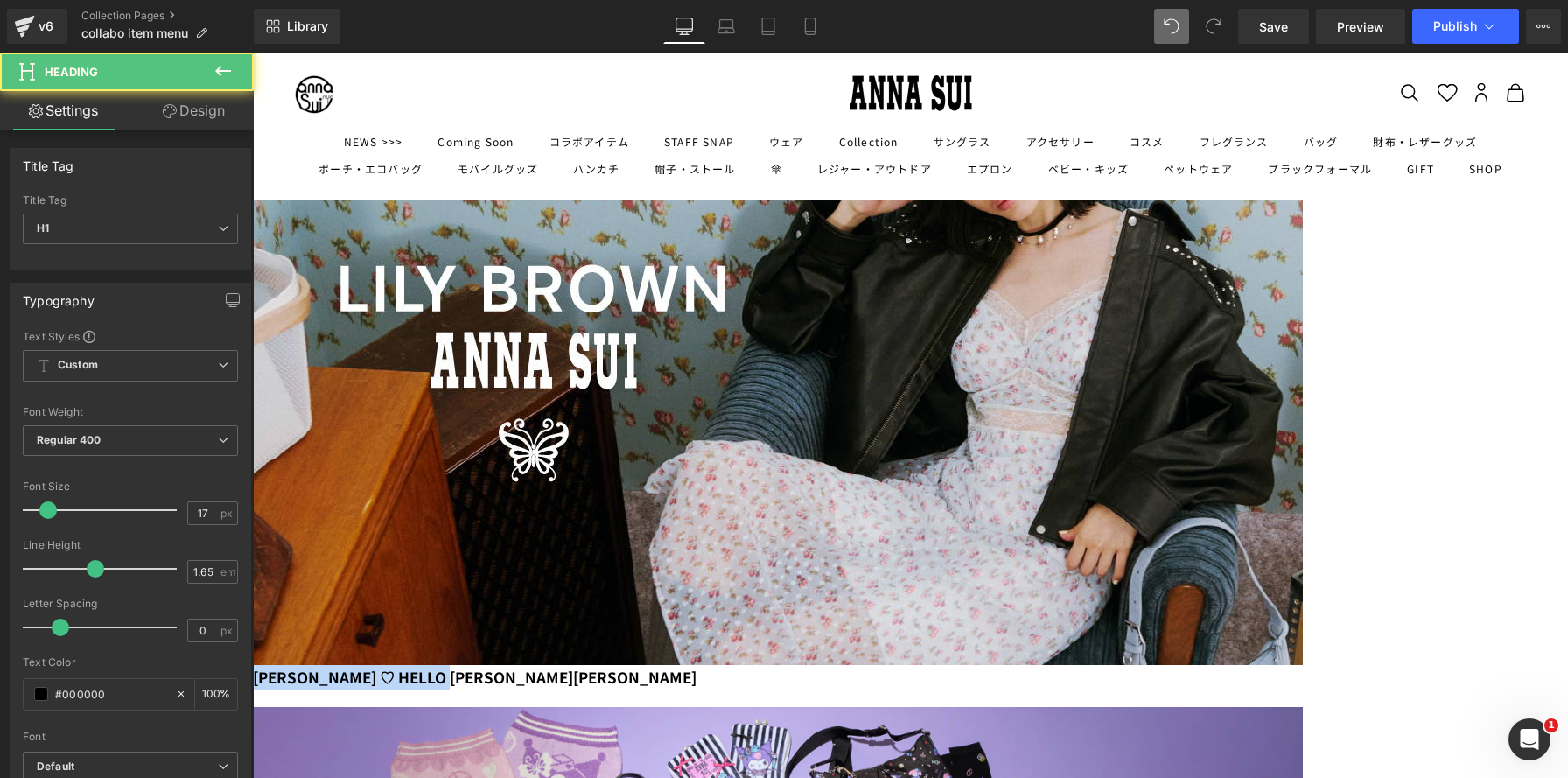
drag, startPoint x: 652, startPoint y: 408, endPoint x: 247, endPoint y: 385, distance: 405.7
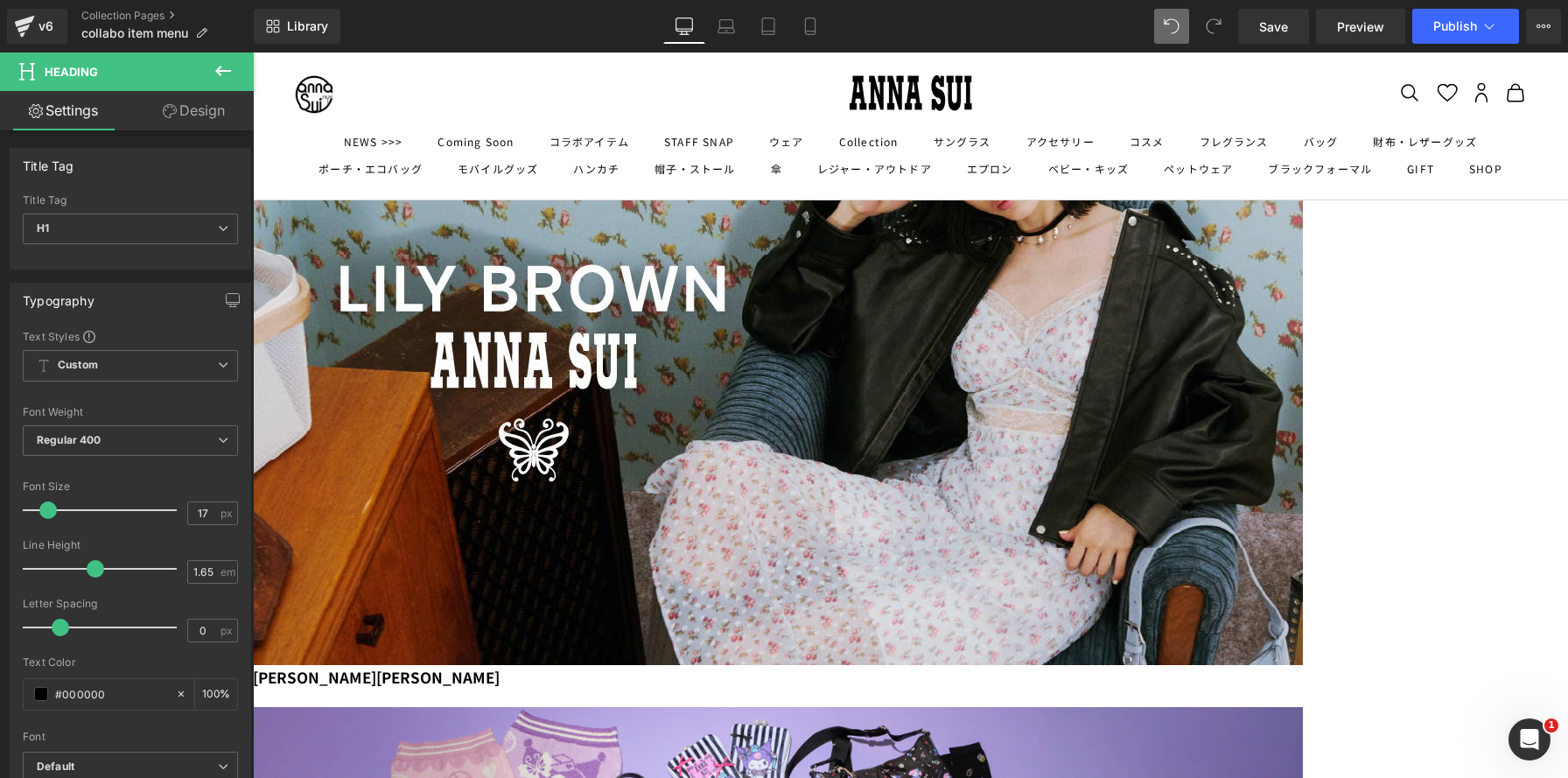
click at [649, 342] on img at bounding box center [778, 372] width 1050 height 586
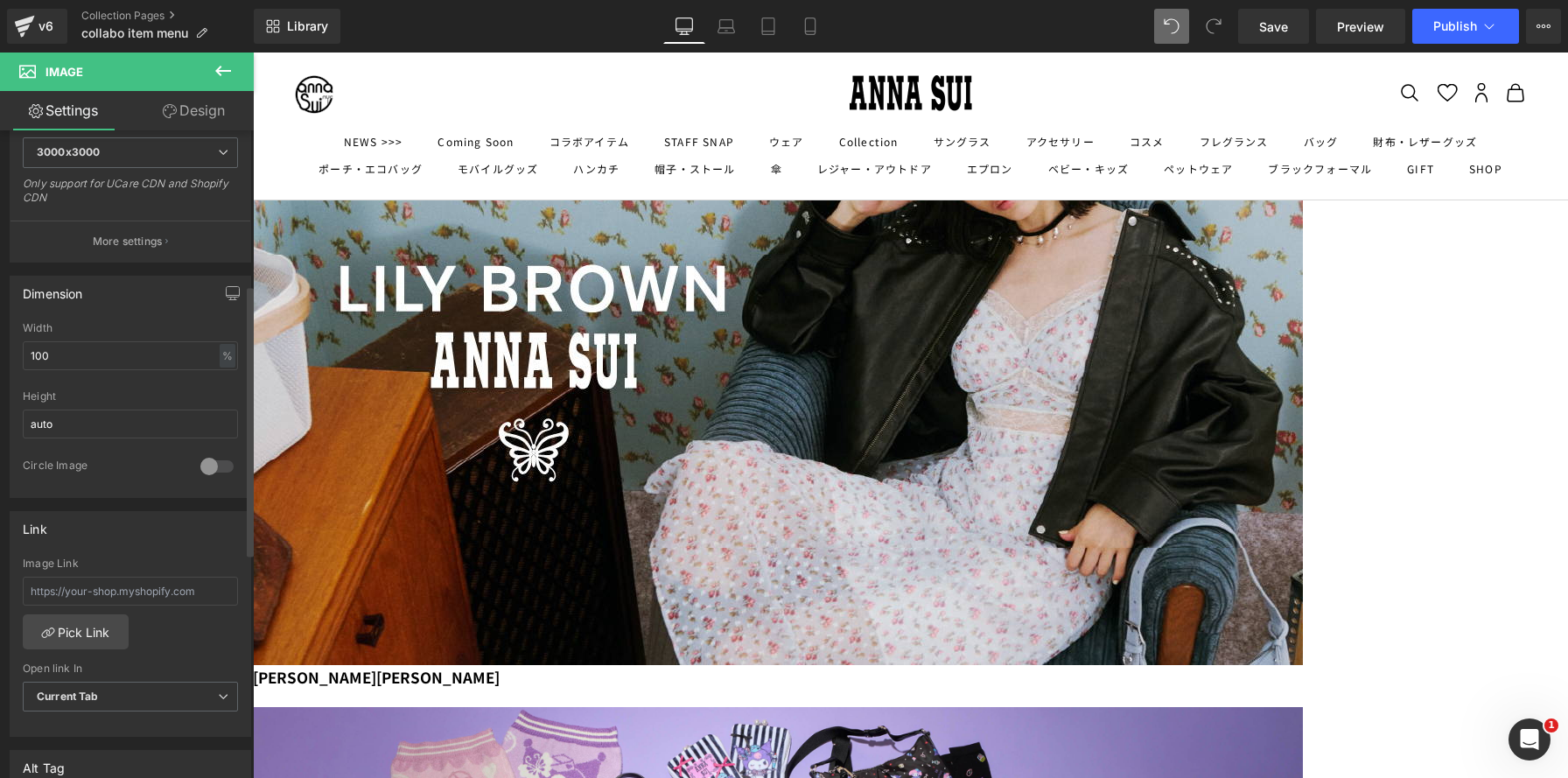
scroll to position [398, 0]
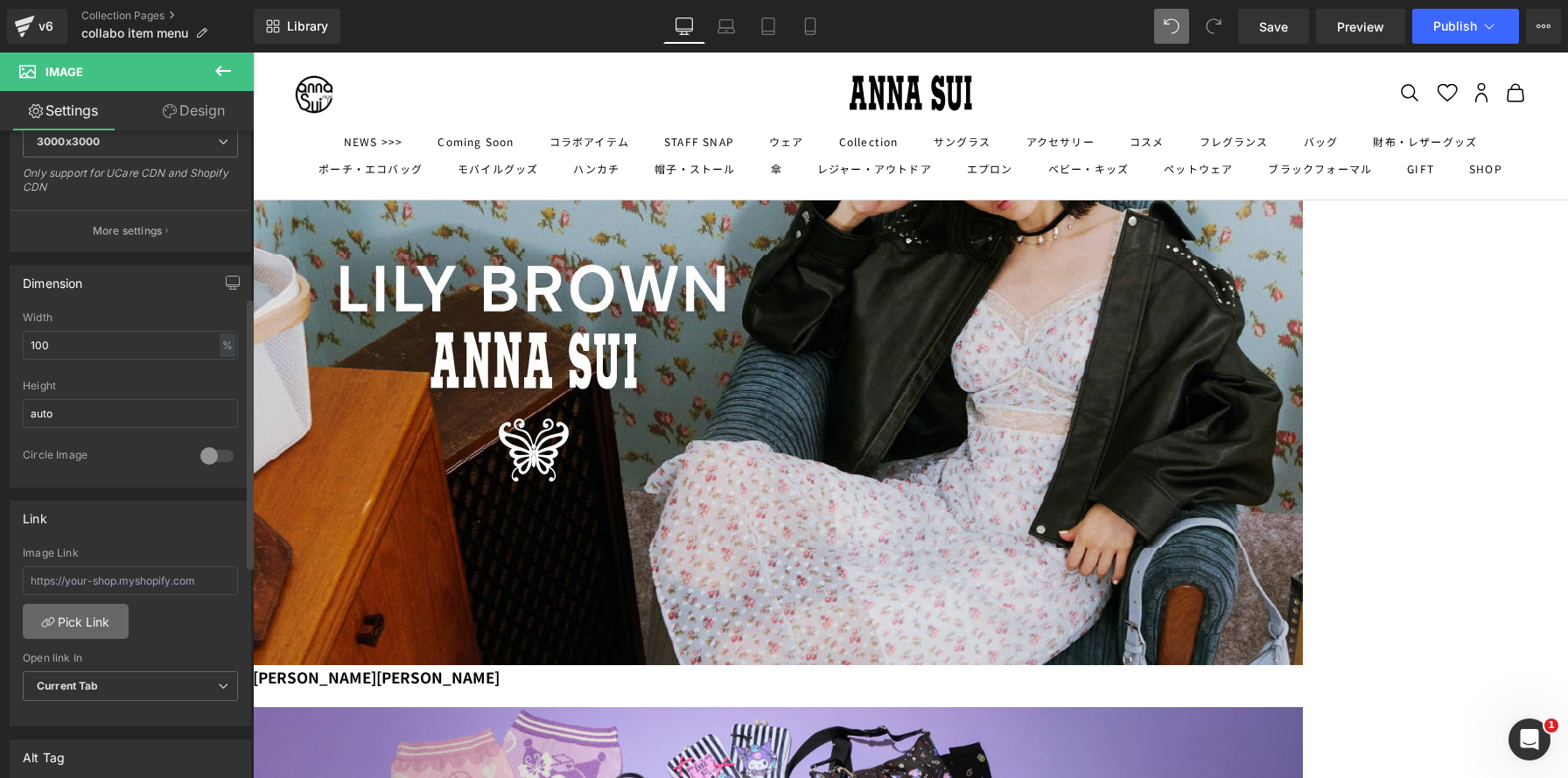
click at [101, 631] on link "Pick Link" at bounding box center [75, 621] width 106 height 35
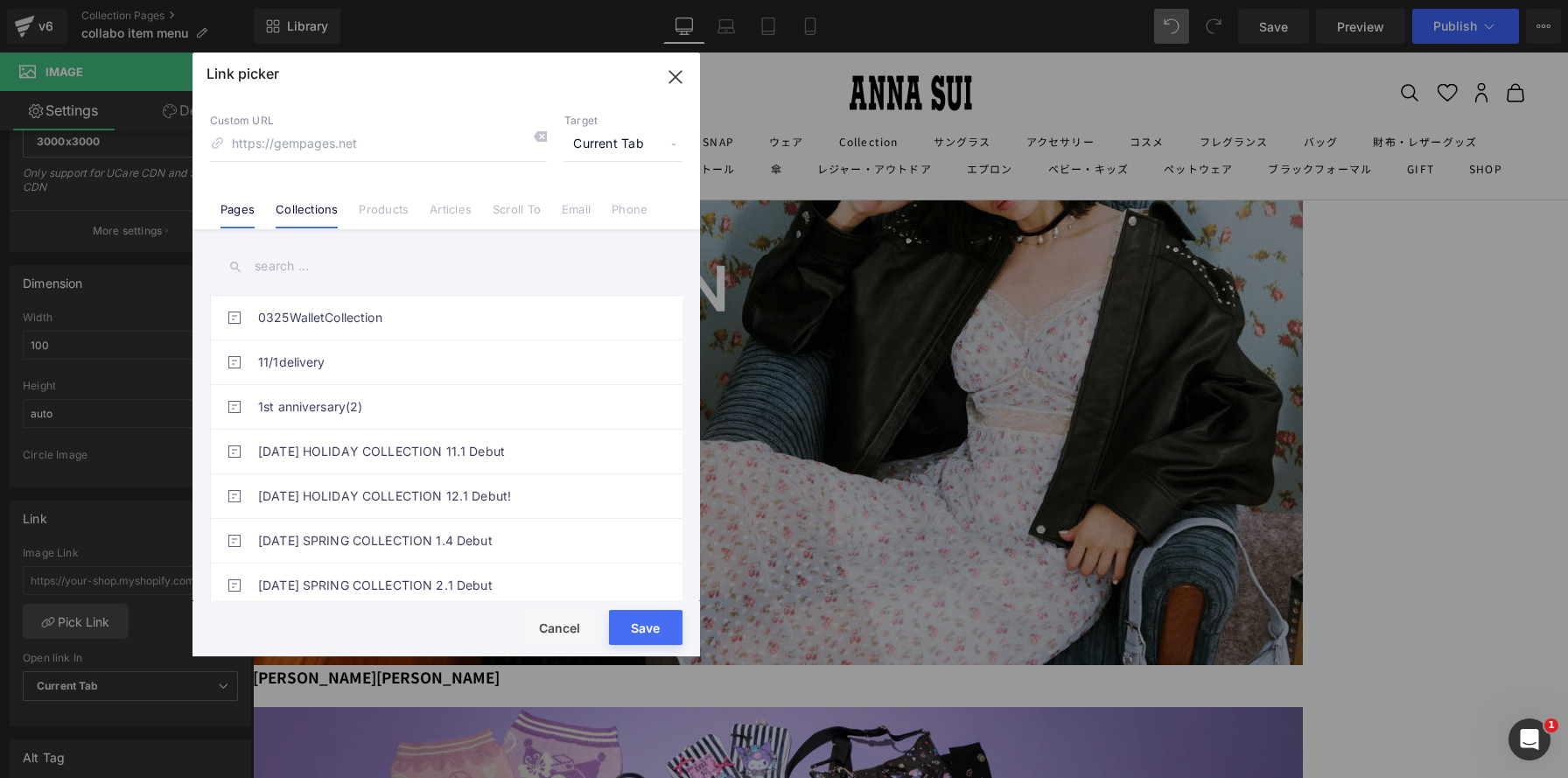
click at [314, 212] on link "Collections" at bounding box center [306, 215] width 62 height 26
click at [315, 263] on input "text" at bounding box center [445, 266] width 472 height 39
paste input "[PERSON_NAME][PERSON_NAME]"
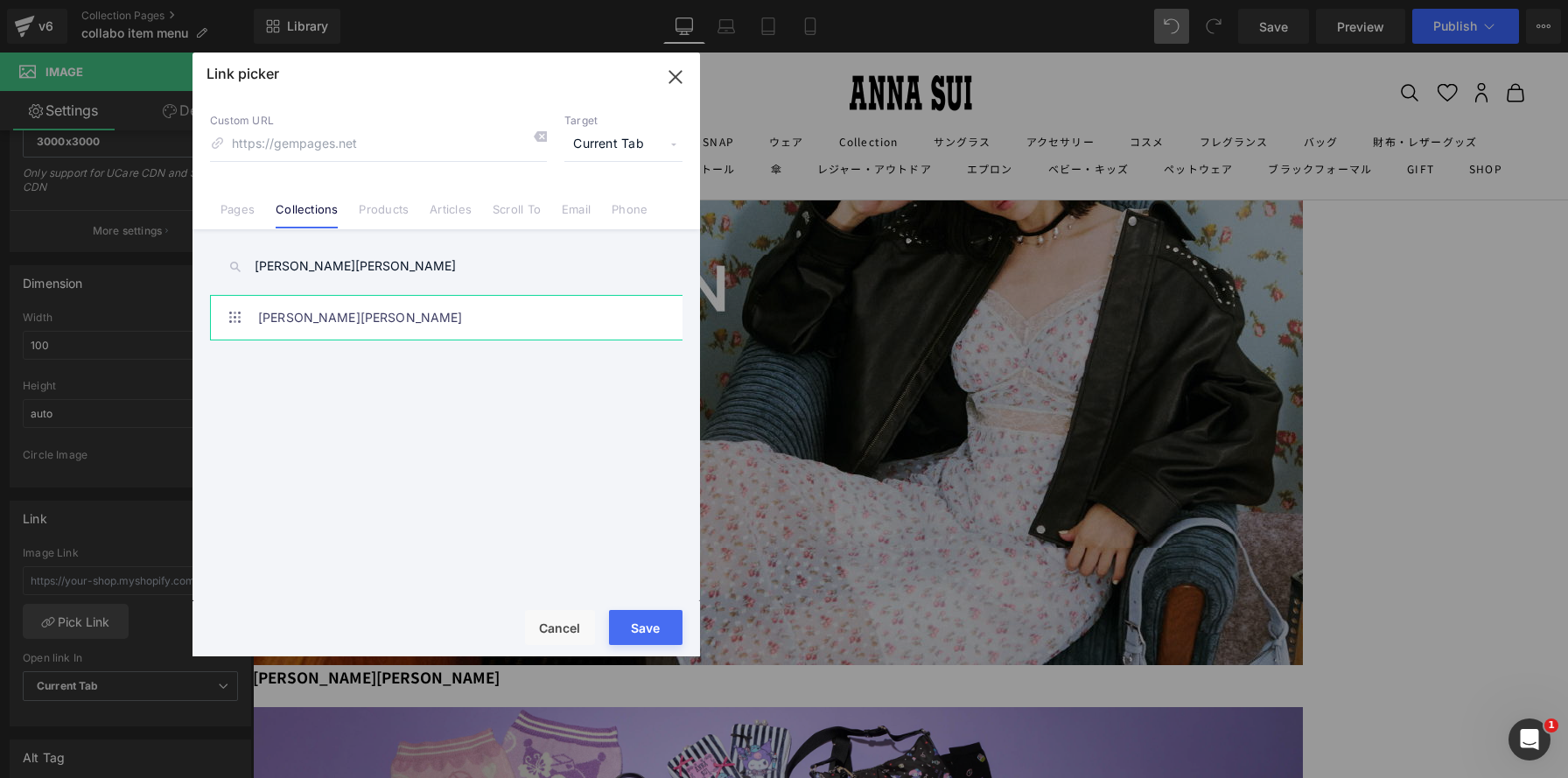
type input "[PERSON_NAME][PERSON_NAME]"
click at [377, 313] on link "[PERSON_NAME][PERSON_NAME]" at bounding box center [451, 317] width 385 height 44
type input "/collections/lily-[PERSON_NAME]"
click at [611, 133] on span "Current Tab" at bounding box center [624, 144] width 118 height 33
click at [599, 206] on li "New Tab" at bounding box center [623, 207] width 135 height 30
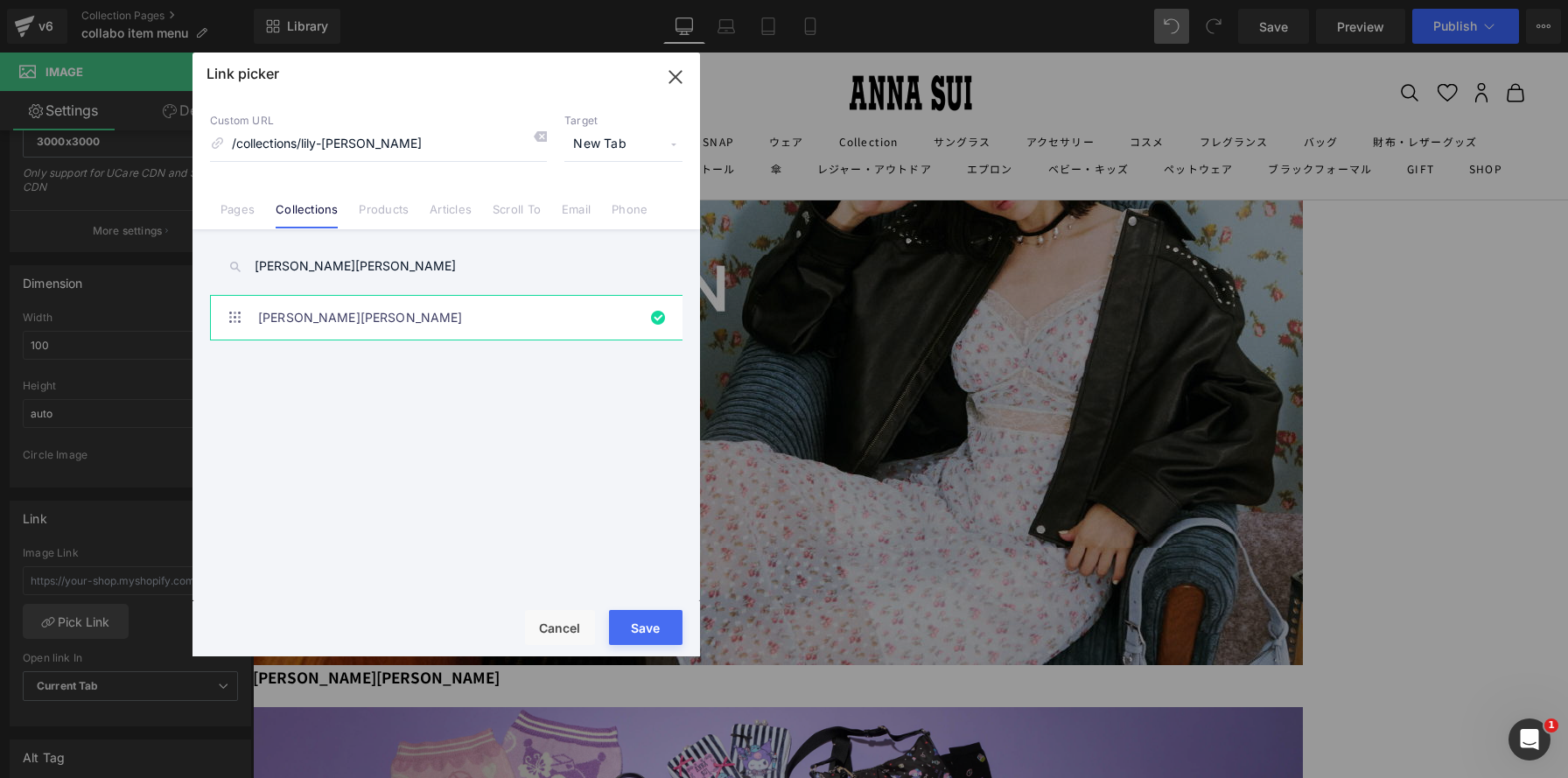
click at [655, 630] on button "Save" at bounding box center [646, 627] width 73 height 35
type input "/collections/lily-[PERSON_NAME]"
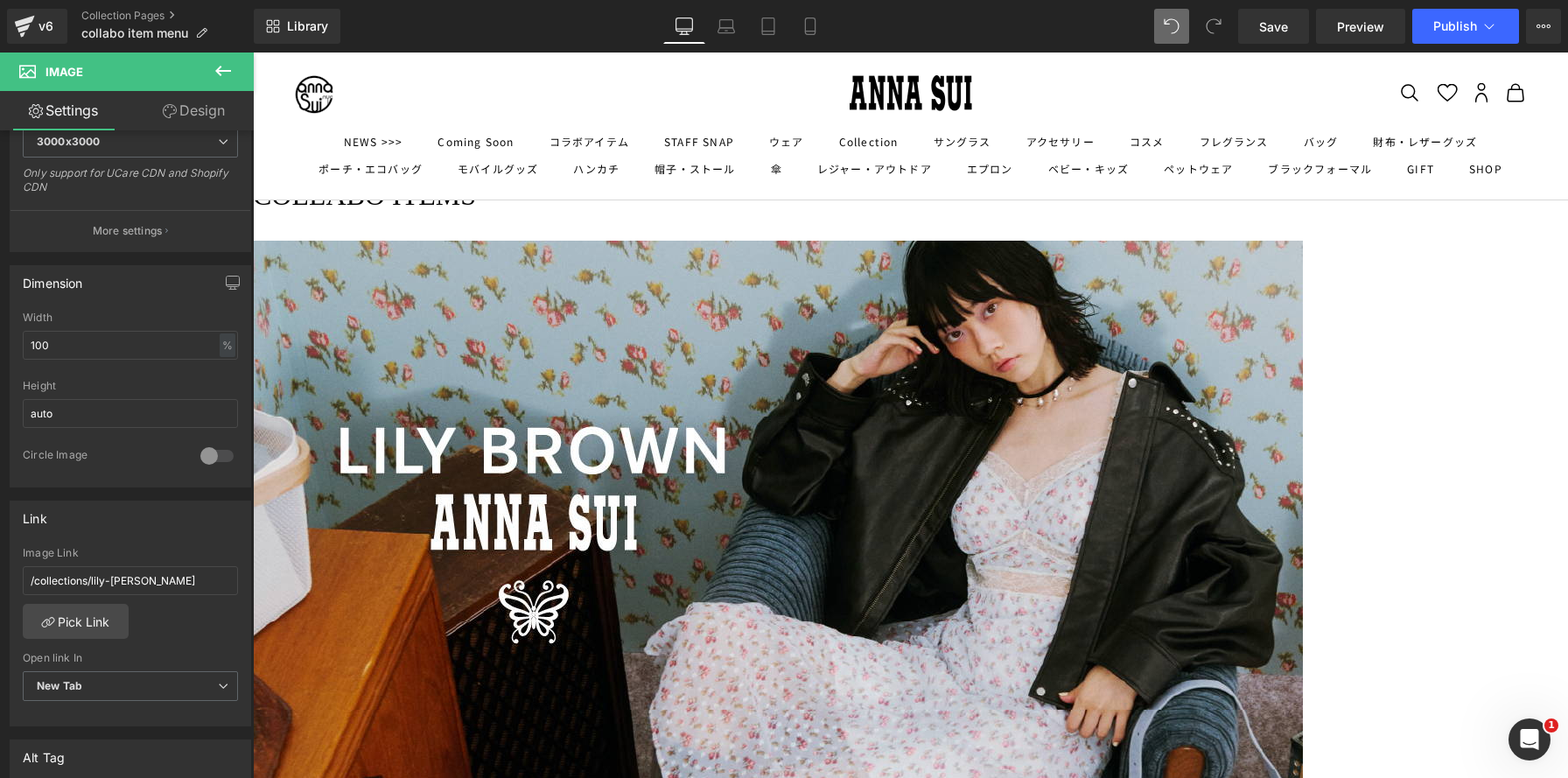
scroll to position [73, 0]
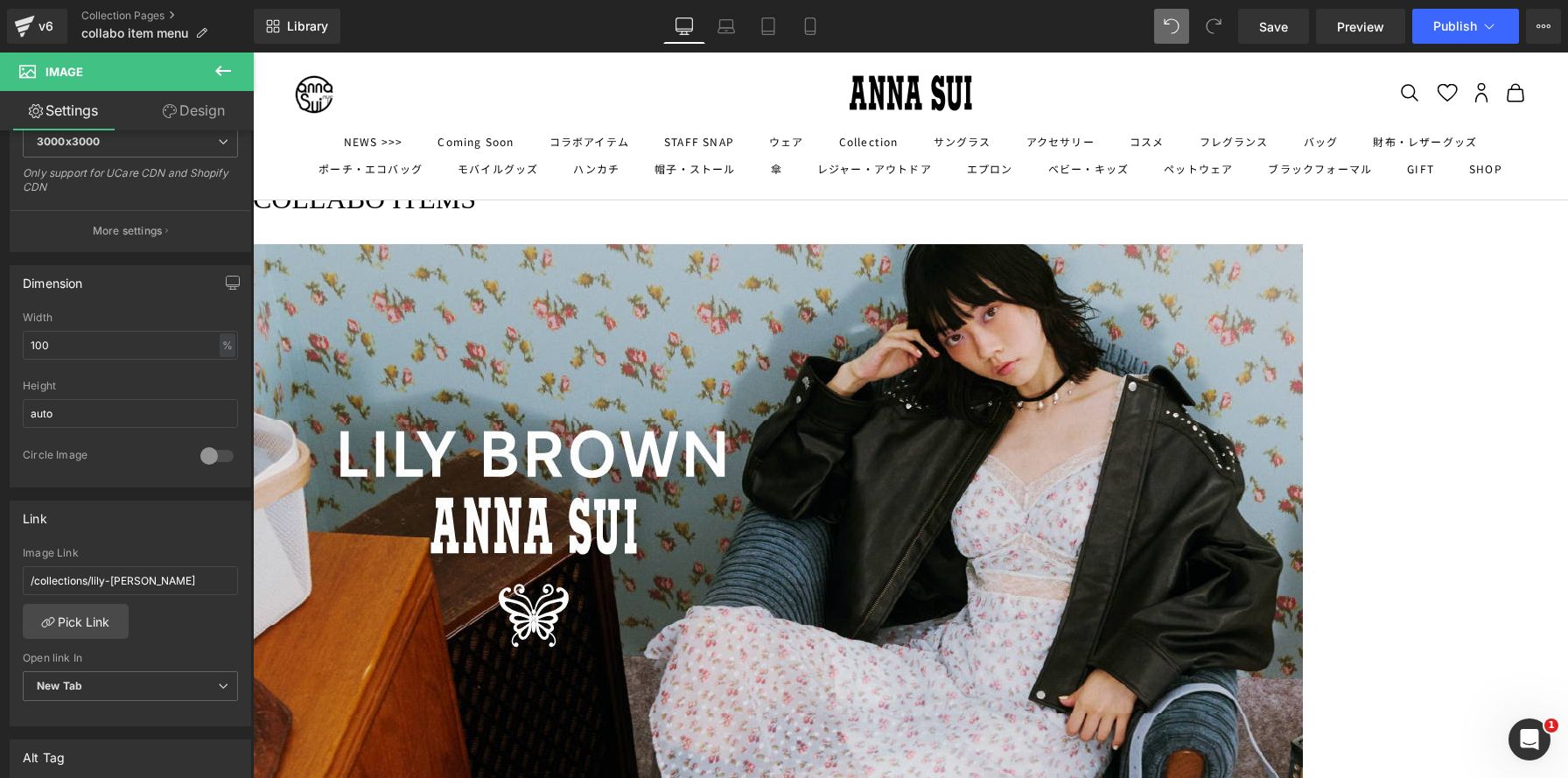
click at [253, 53] on icon at bounding box center [253, 53] width 0 height 0
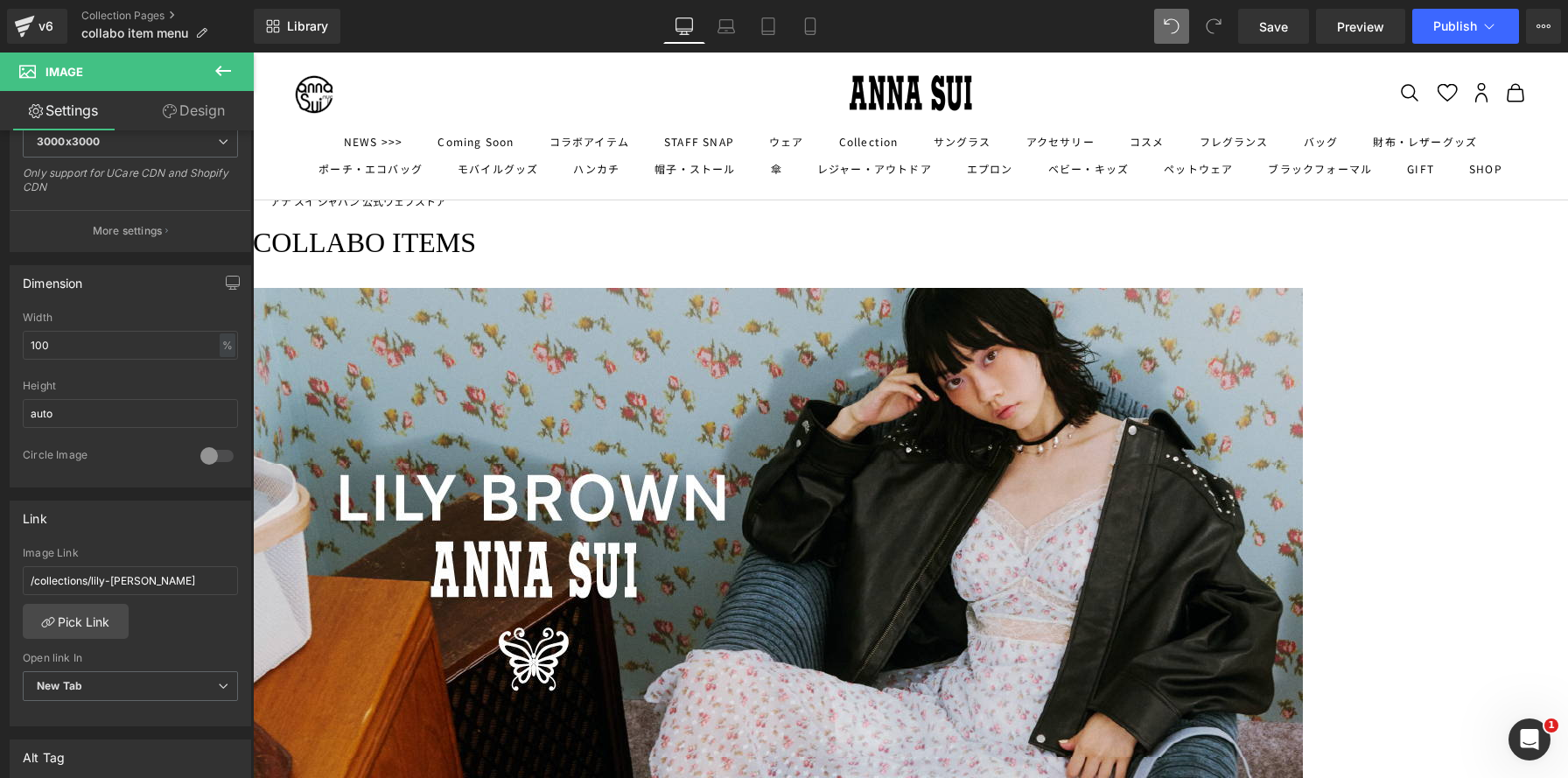
scroll to position [0, 0]
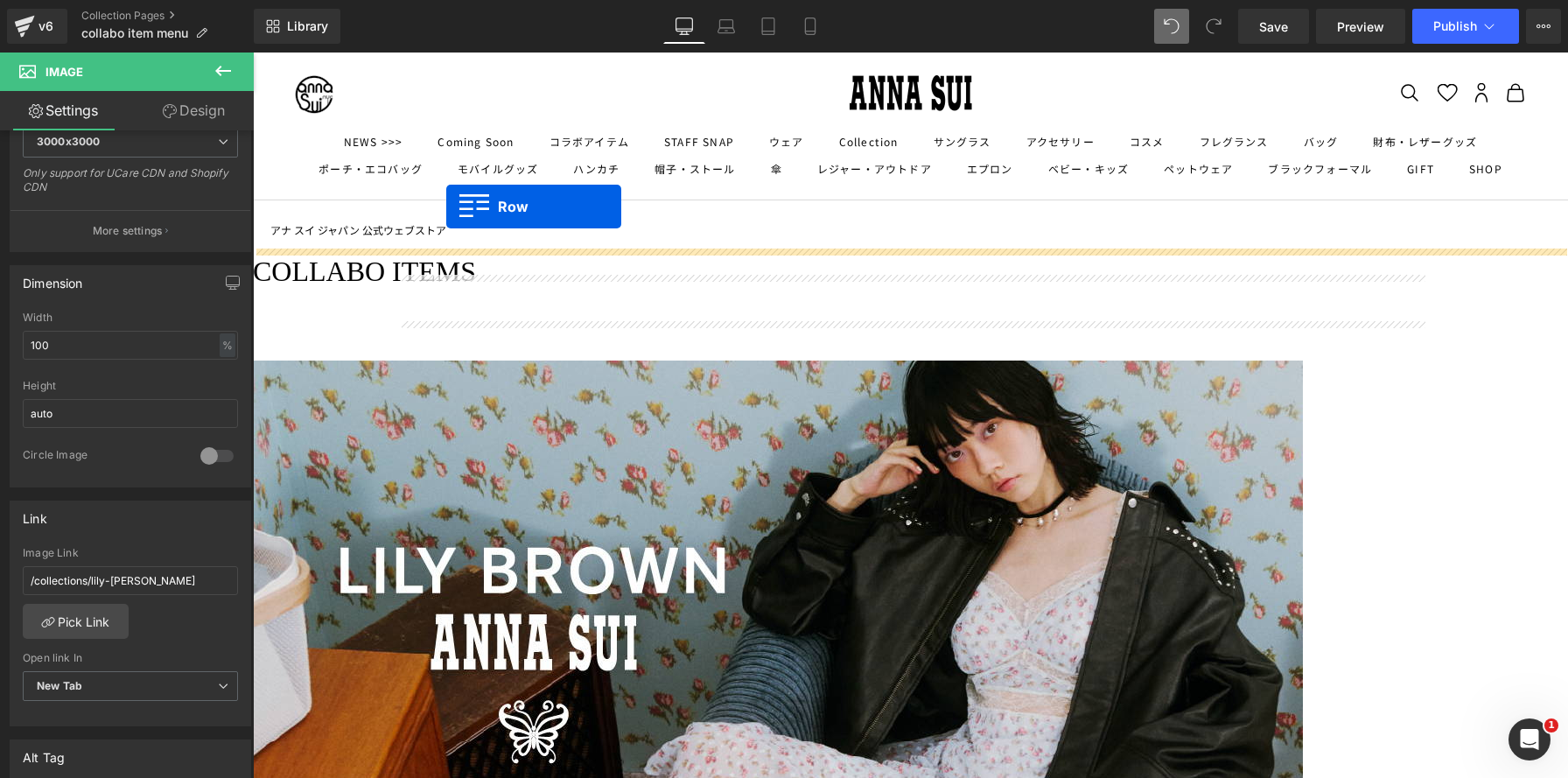
drag, startPoint x: 395, startPoint y: 346, endPoint x: 492, endPoint y: 238, distance: 145.2
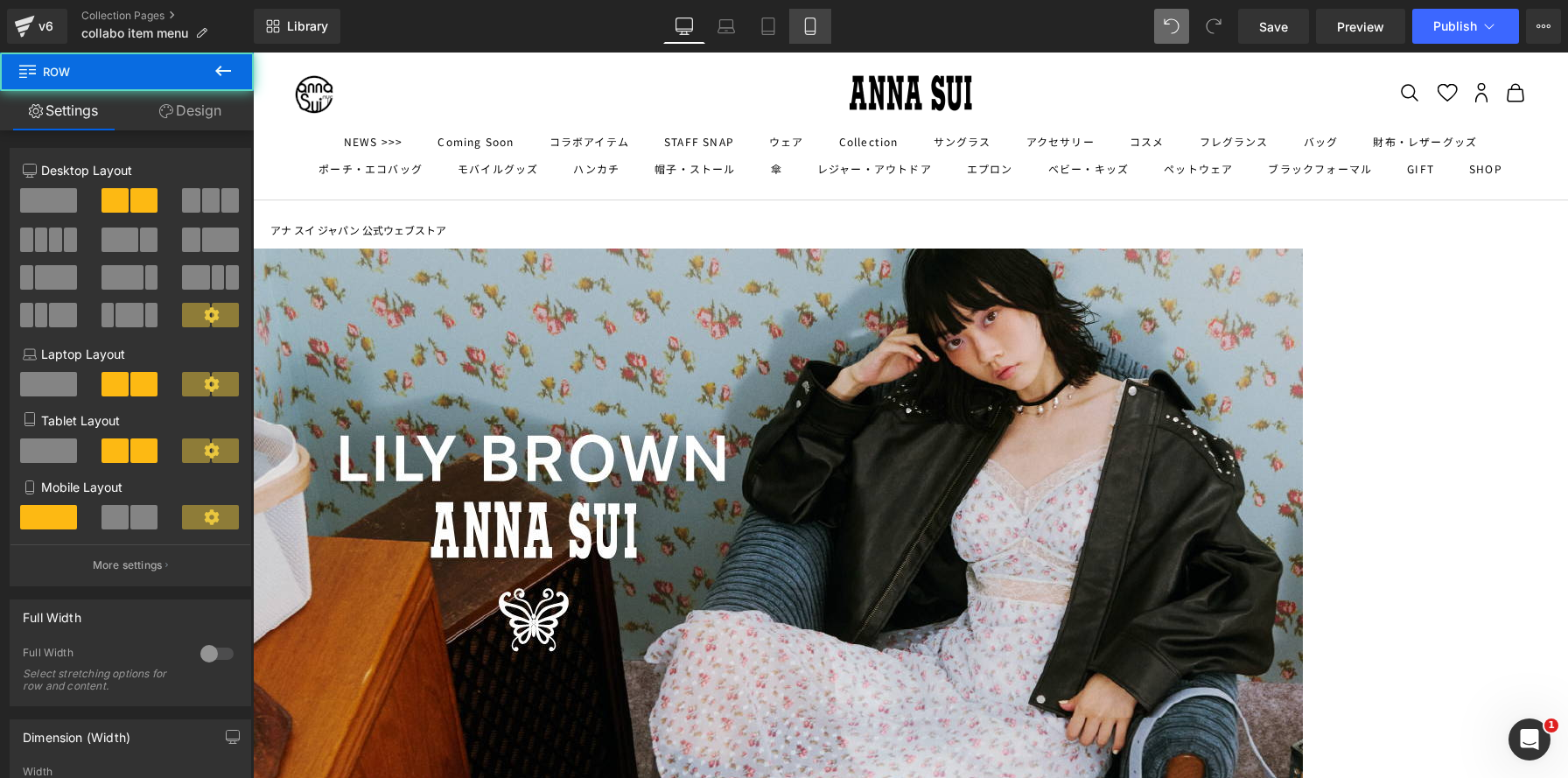
click at [809, 25] on icon at bounding box center [810, 27] width 18 height 18
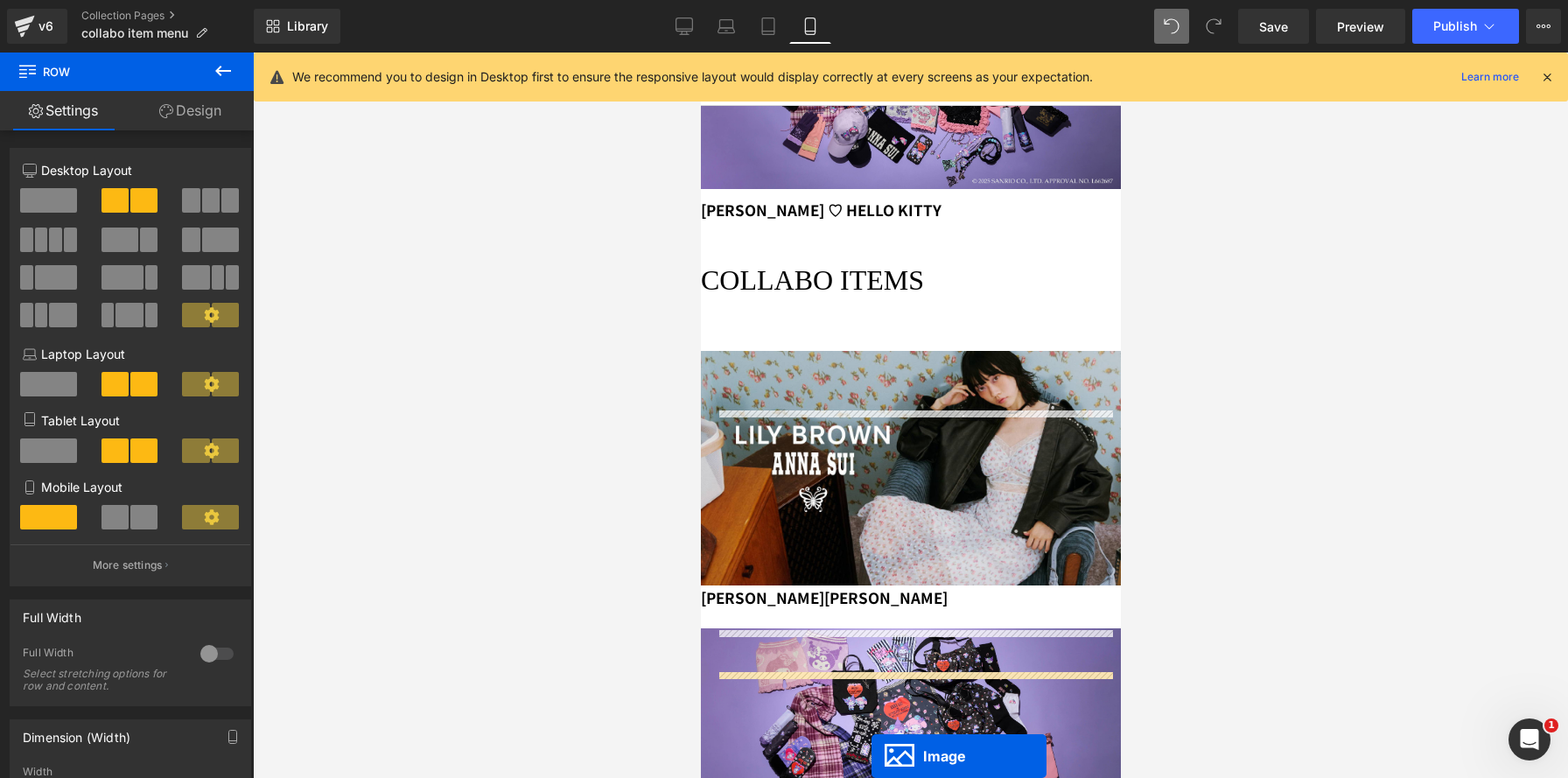
scroll to position [402, 0]
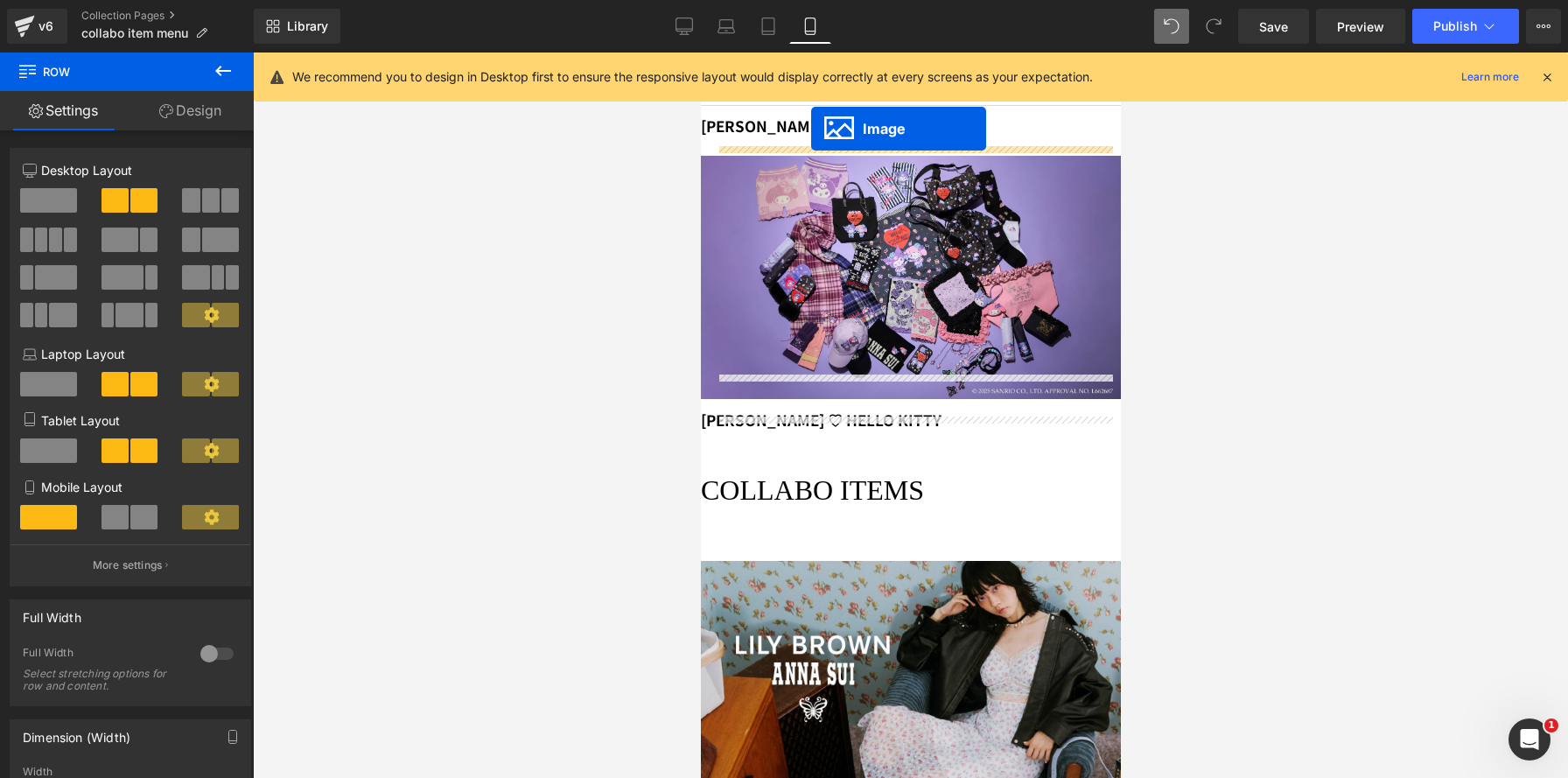
drag, startPoint x: 879, startPoint y: 310, endPoint x: 809, endPoint y: 124, distance: 198.7
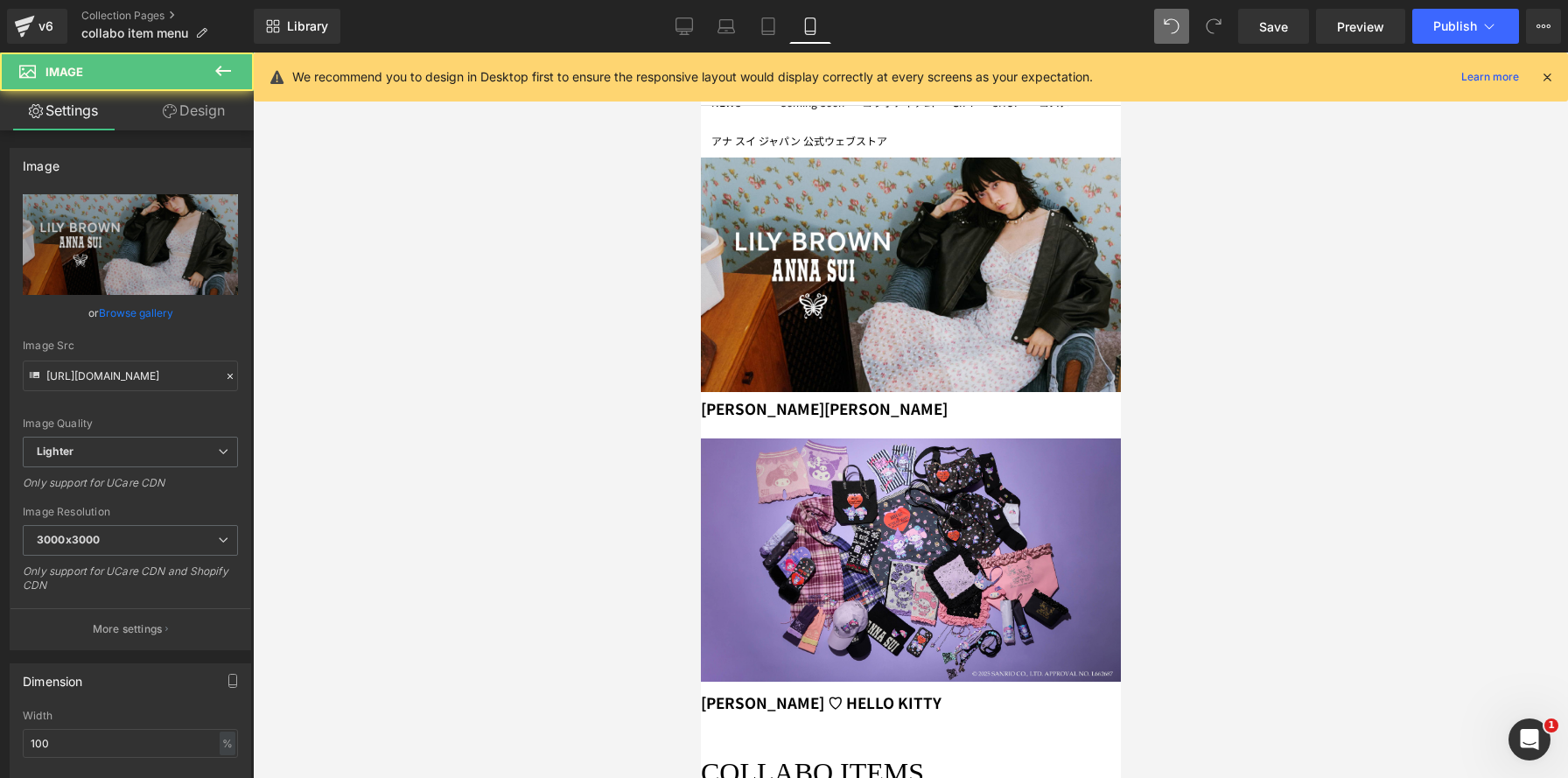
scroll to position [0, 0]
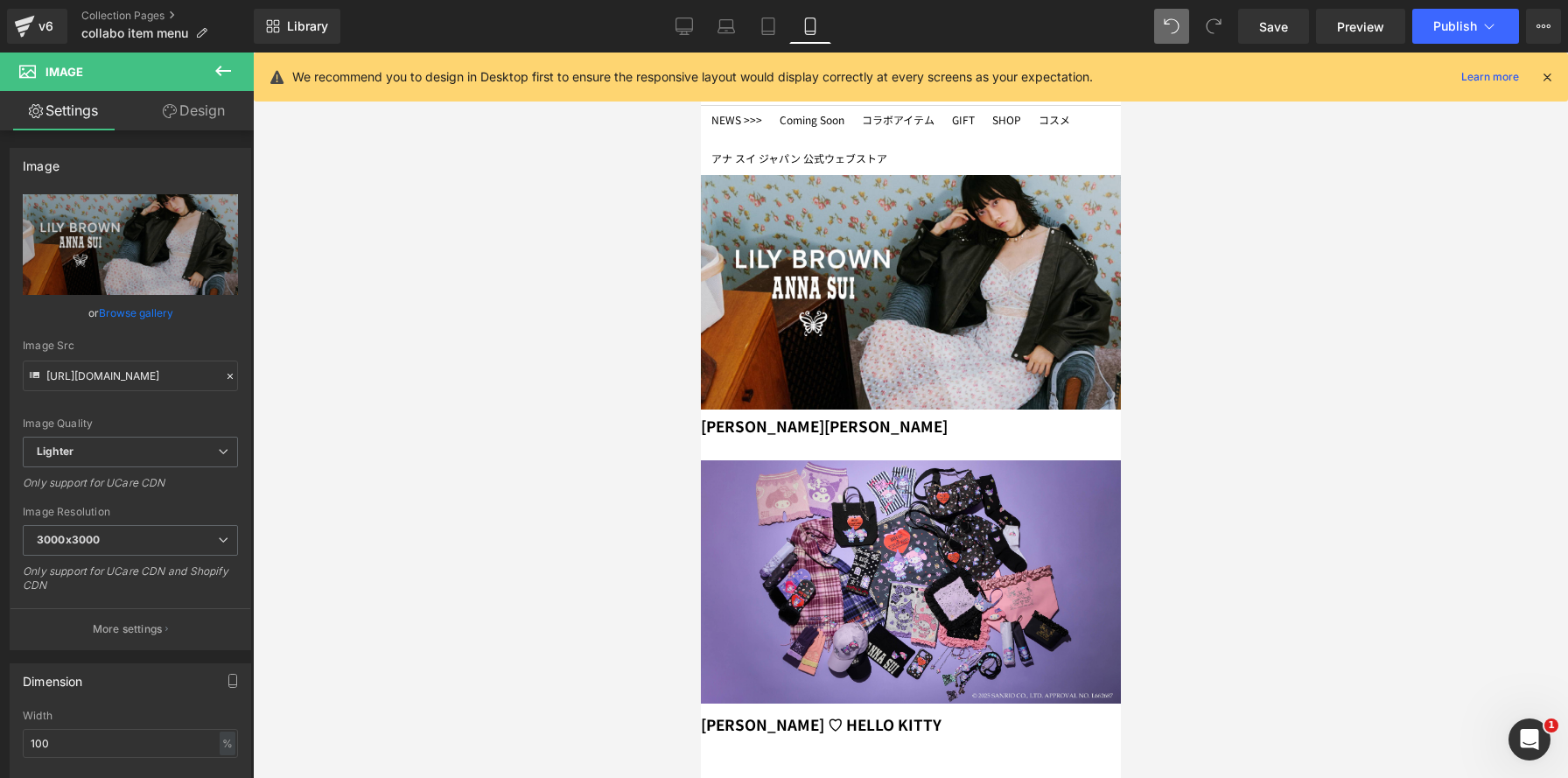
click at [700, 53] on icon at bounding box center [700, 53] width 0 height 0
drag, startPoint x: 818, startPoint y: 425, endPoint x: 830, endPoint y: 400, distance: 27.7
click at [700, 53] on icon at bounding box center [700, 53] width 0 height 0
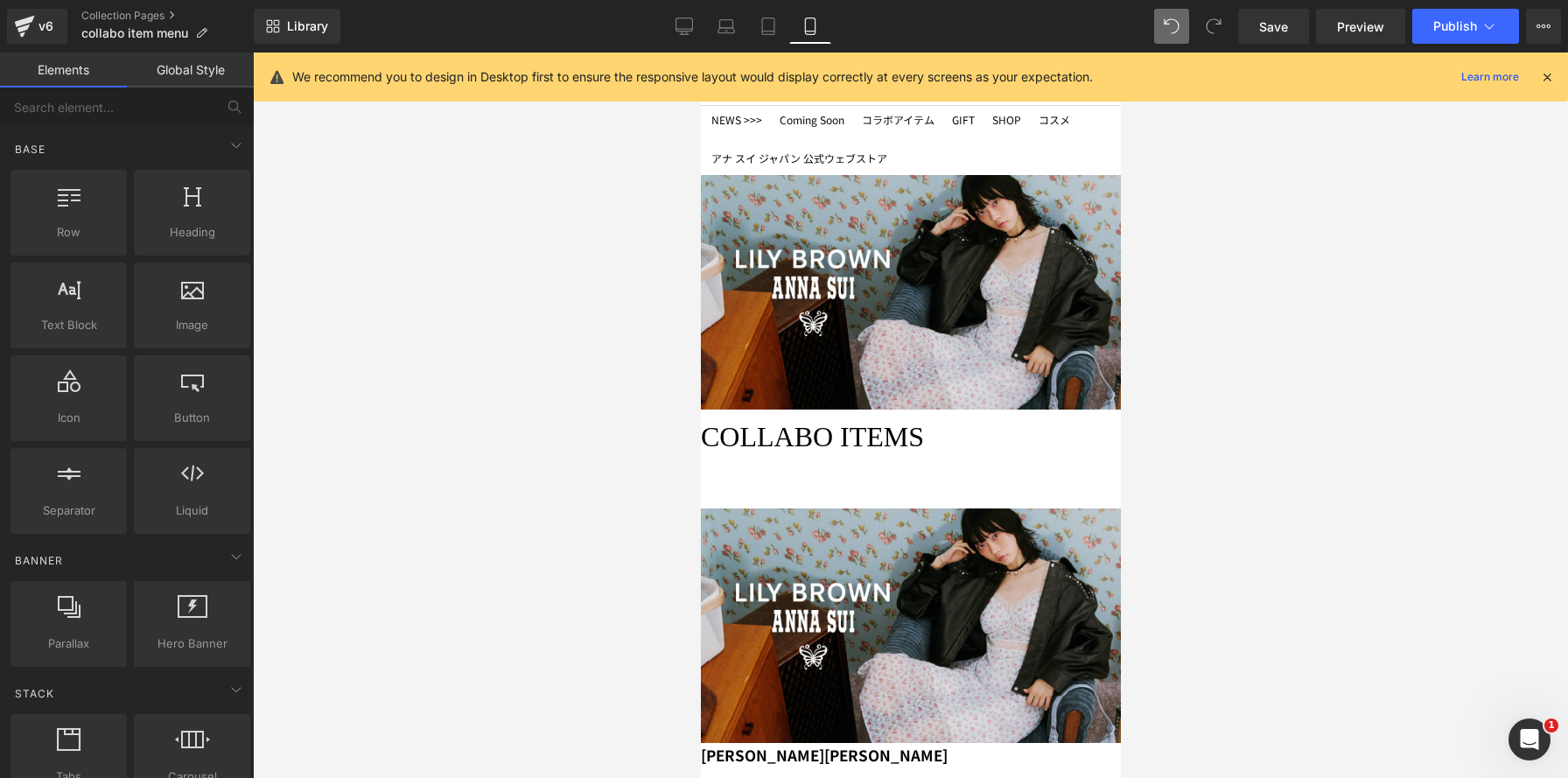
click at [700, 53] on link at bounding box center [700, 53] width 0 height 0
click at [700, 53] on icon at bounding box center [700, 53] width 0 height 0
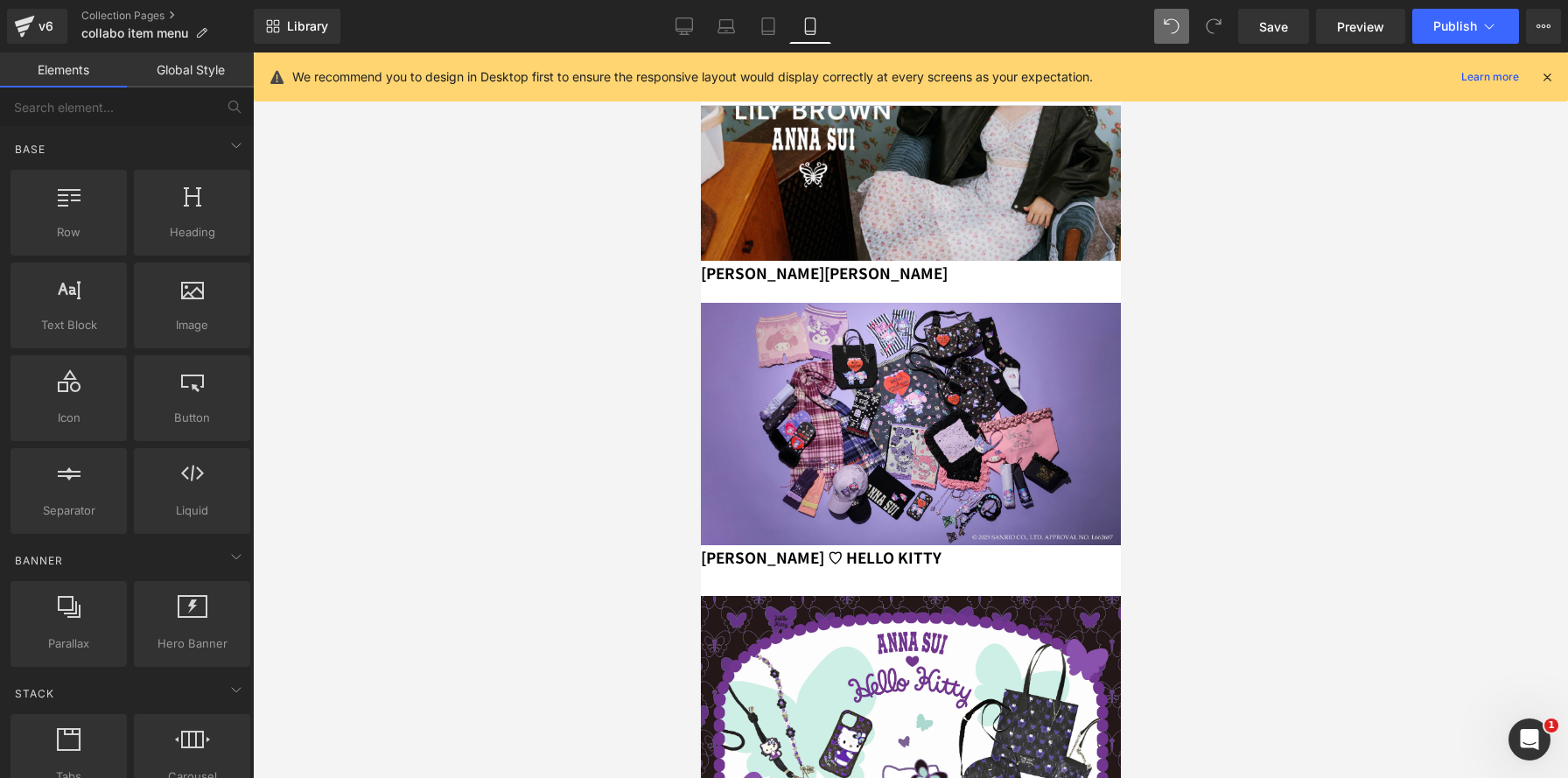
scroll to position [326, 0]
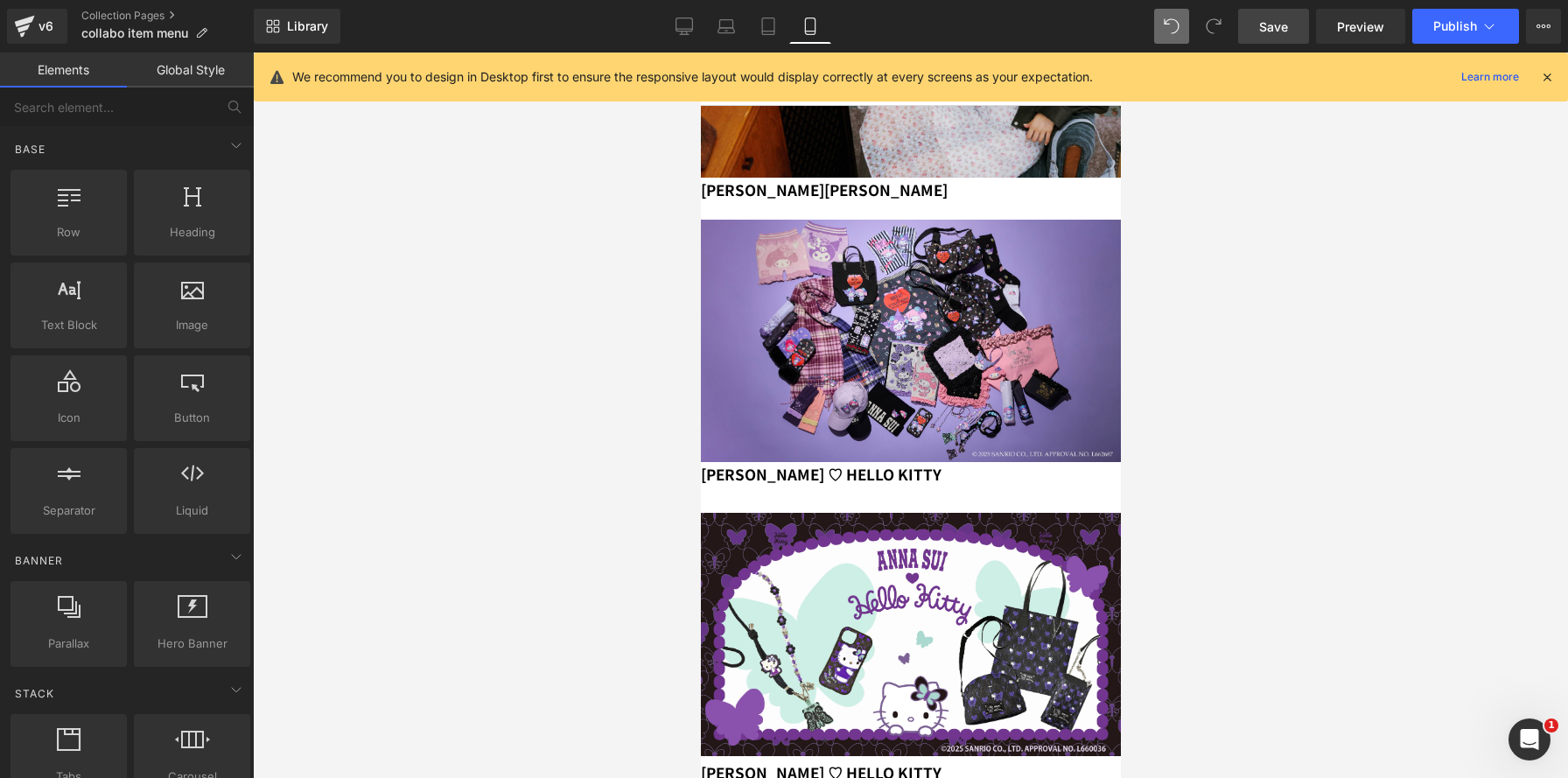
click at [1272, 34] on span "Save" at bounding box center [1273, 27] width 29 height 19
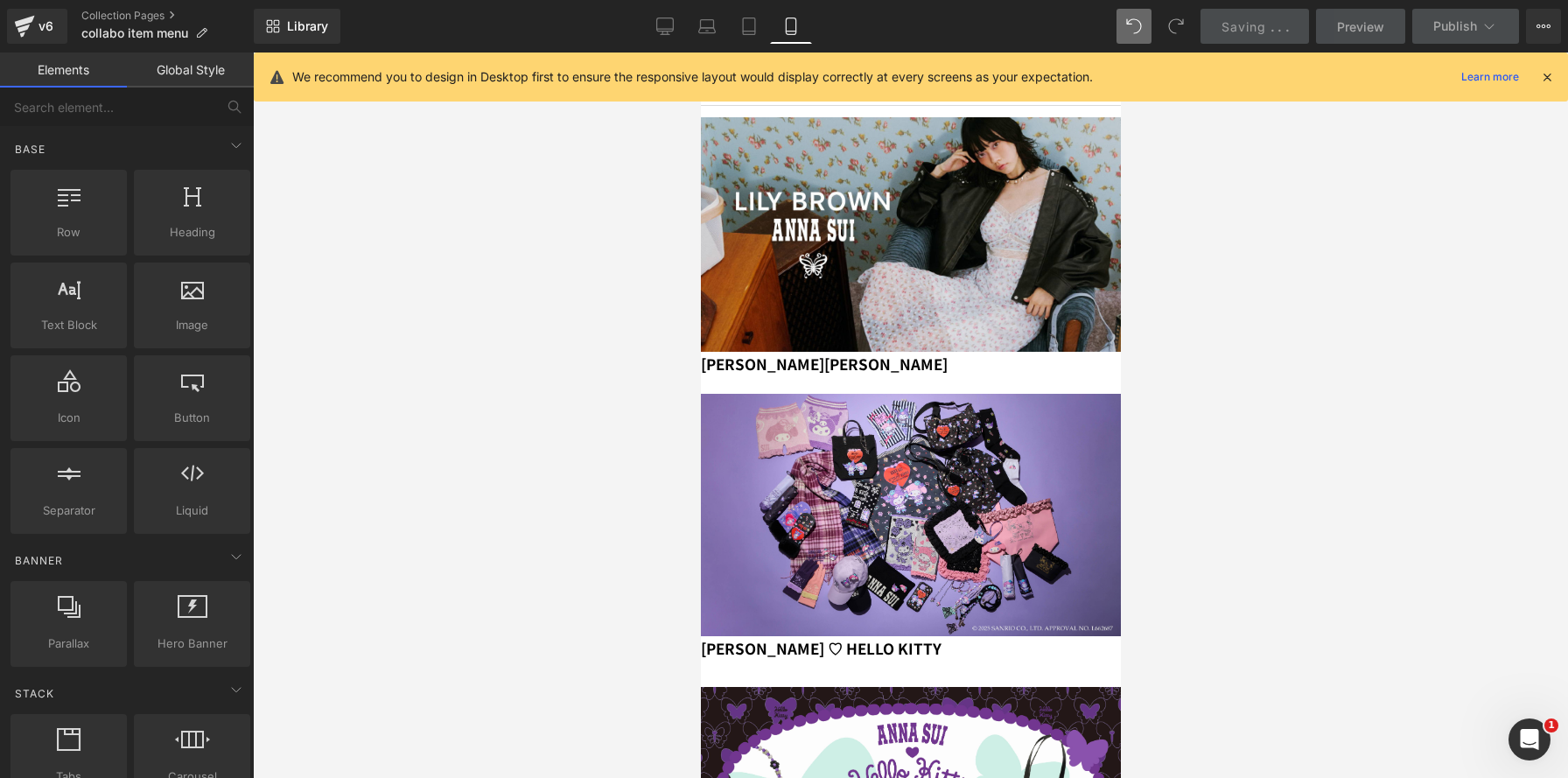
scroll to position [0, 0]
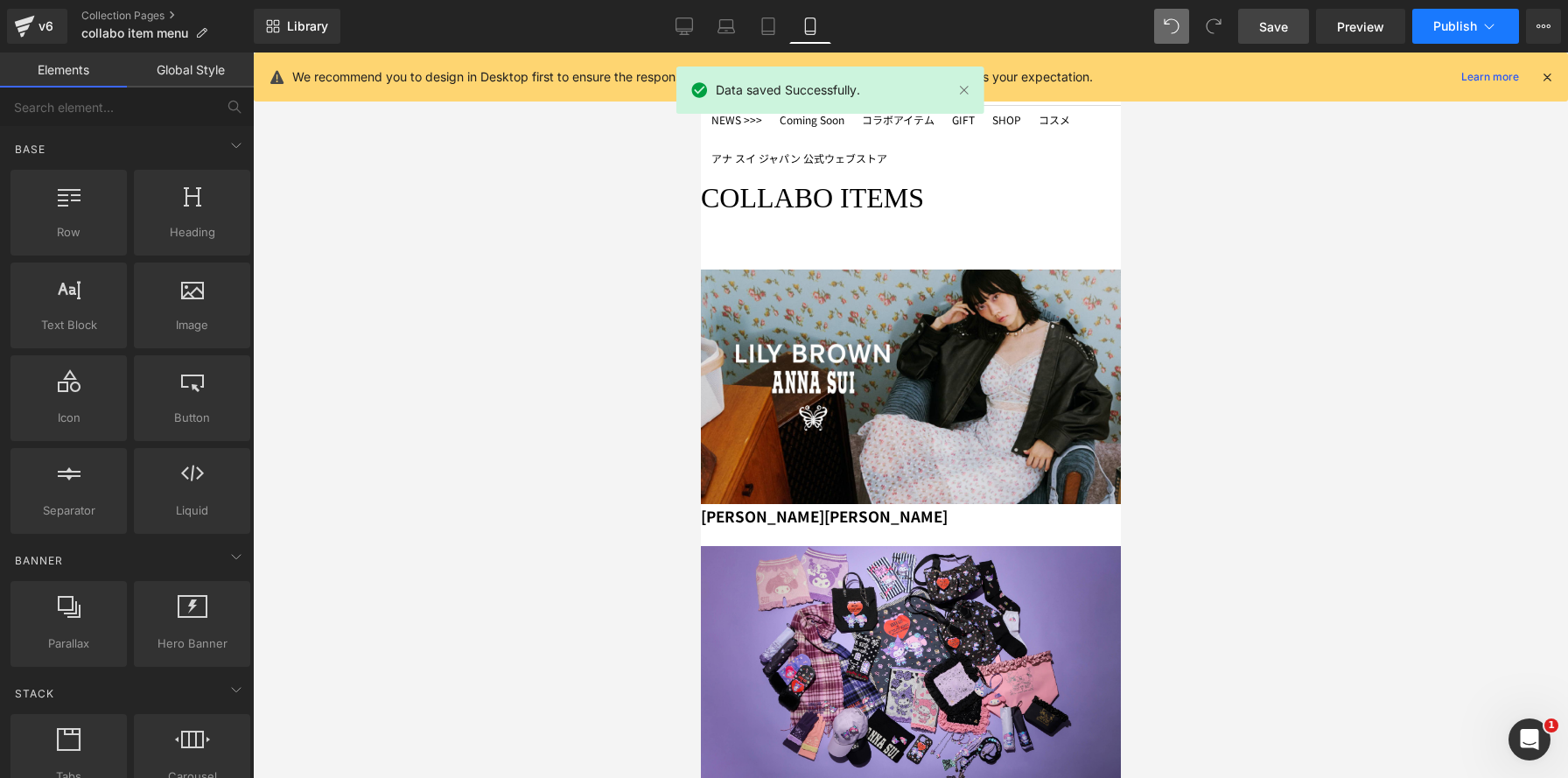
click at [1451, 27] on span "Publish" at bounding box center [1454, 26] width 44 height 14
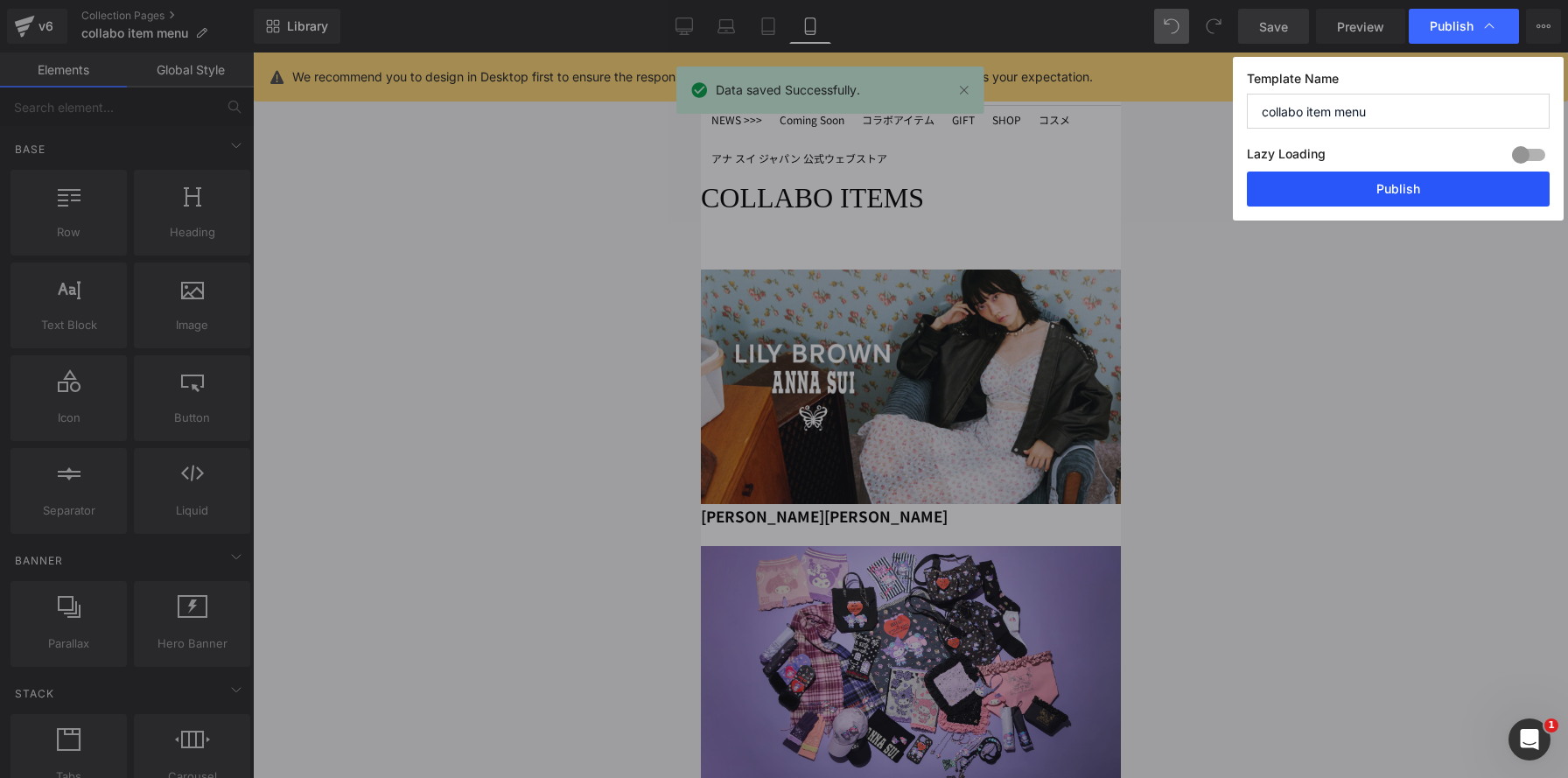
click at [1430, 187] on button "Publish" at bounding box center [1398, 188] width 303 height 35
